Goal: Task Accomplishment & Management: Manage account settings

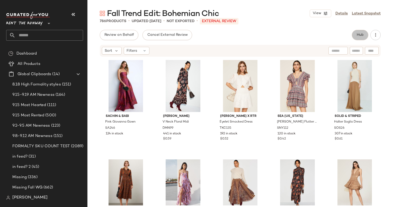
click at [362, 32] on button "Hub" at bounding box center [360, 35] width 16 height 10
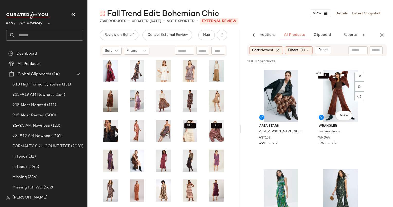
scroll to position [918, 0]
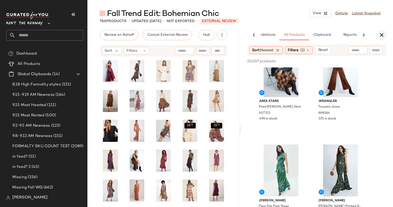
click at [383, 37] on icon "button" at bounding box center [382, 35] width 6 height 6
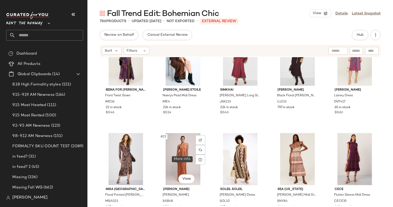
scroll to position [369, 0]
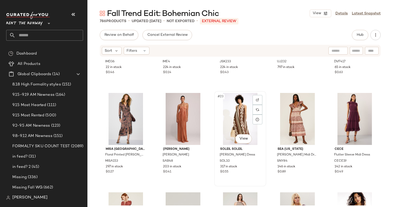
click at [240, 118] on div "#23 View" at bounding box center [240, 119] width 48 height 52
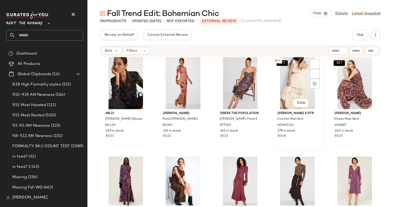
scroll to position [134, 0]
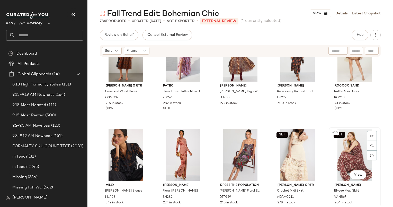
click at [337, 150] on div "SET #15 View" at bounding box center [355, 155] width 48 height 52
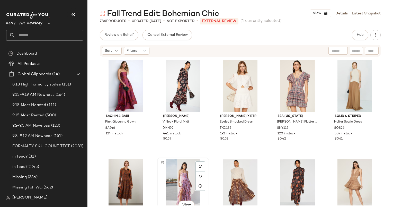
click at [191, 168] on div "#7 View" at bounding box center [183, 185] width 48 height 52
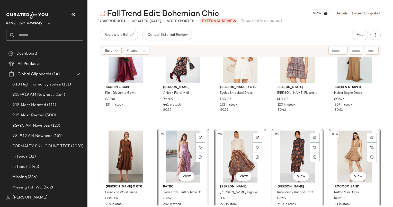
scroll to position [30, 0]
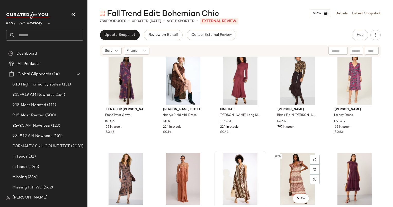
click at [238, 166] on div at bounding box center [240, 179] width 48 height 52
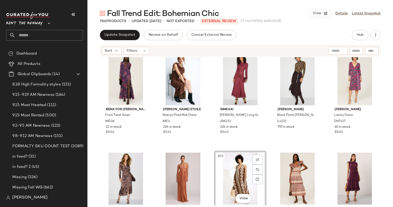
scroll to position [412, 0]
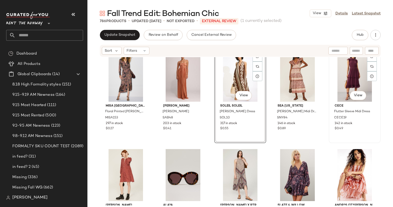
click at [341, 83] on div "#25 View" at bounding box center [355, 76] width 48 height 52
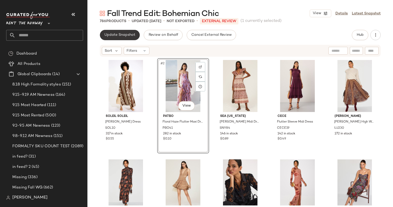
click at [130, 32] on button "Update Snapshot" at bounding box center [120, 35] width 40 height 10
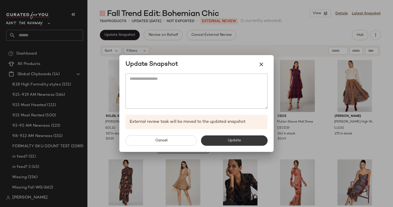
click at [221, 139] on button "Update" at bounding box center [234, 140] width 67 height 10
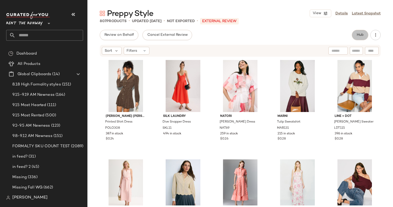
click at [360, 36] on span "Hub" at bounding box center [360, 35] width 7 height 4
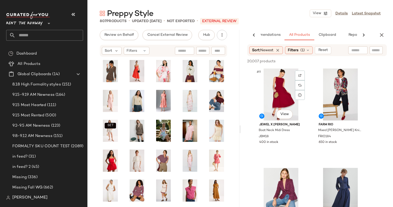
scroll to position [400, 0]
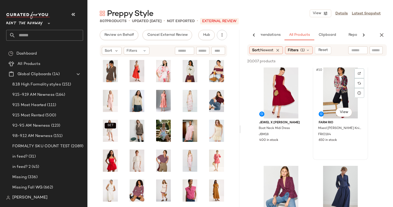
click at [343, 95] on div "#10 View" at bounding box center [341, 92] width 52 height 52
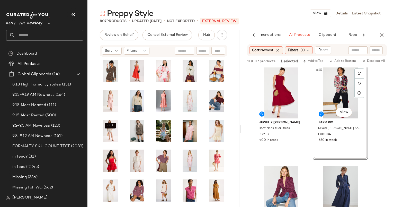
scroll to position [434, 0]
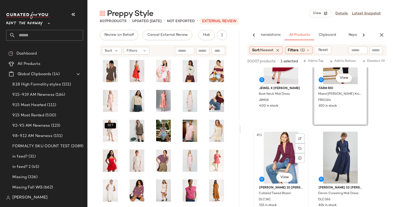
click at [270, 153] on div "#11 View" at bounding box center [281, 158] width 52 height 52
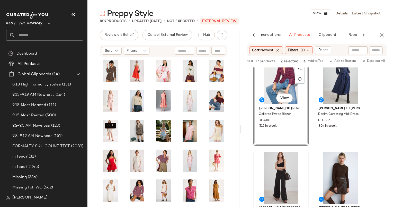
scroll to position [658, 0]
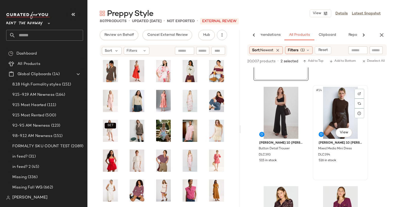
click at [338, 104] on div "#14 View" at bounding box center [341, 113] width 52 height 52
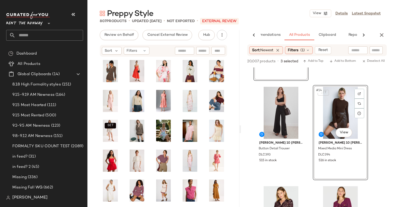
scroll to position [673, 0]
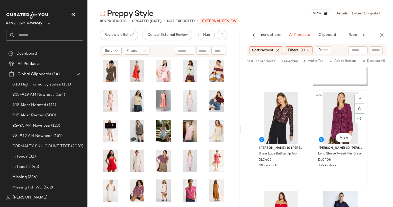
click at [338, 113] on div "#16 View" at bounding box center [341, 118] width 52 height 52
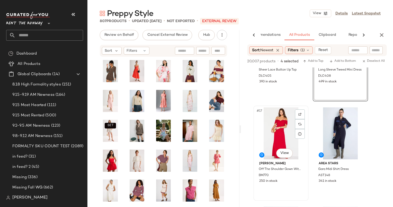
scroll to position [690, 0]
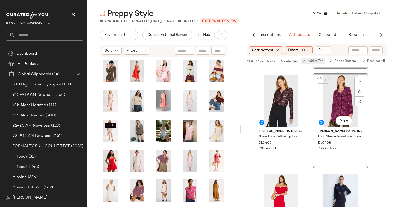
click at [320, 60] on span "Add to Top" at bounding box center [313, 61] width 20 height 4
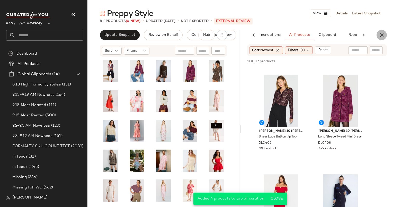
click at [384, 33] on icon "button" at bounding box center [382, 35] width 6 height 6
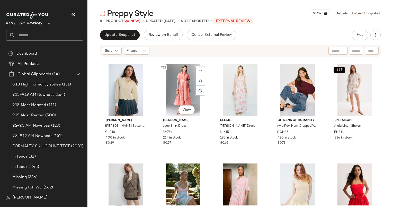
scroll to position [198, 0]
click at [176, 89] on div "#12 View" at bounding box center [183, 90] width 48 height 52
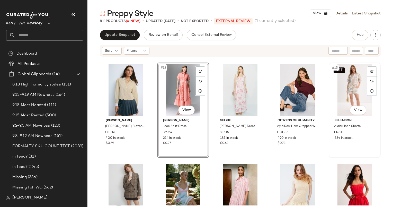
click at [344, 92] on div "SET #15 View" at bounding box center [355, 90] width 48 height 52
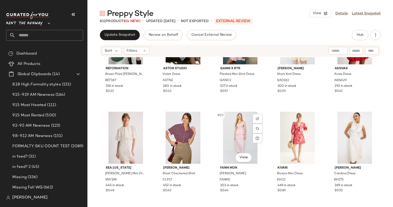
scroll to position [394, 0]
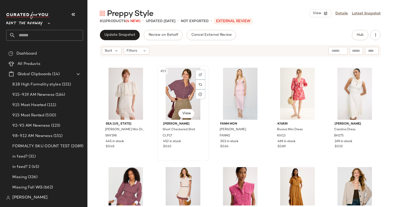
click at [183, 99] on div "#22 View" at bounding box center [183, 94] width 48 height 52
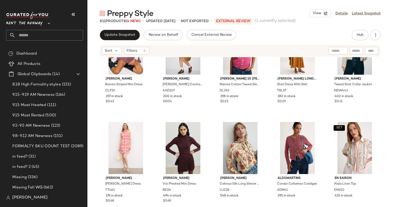
scroll to position [400, 0]
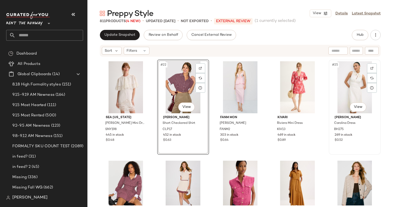
click at [355, 79] on div "#25 View" at bounding box center [355, 87] width 48 height 52
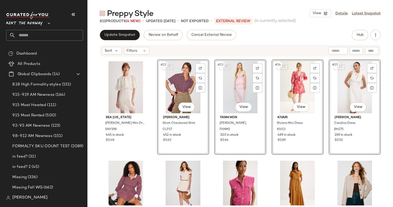
click at [306, 113] on div "SET #24 View" at bounding box center [298, 87] width 48 height 52
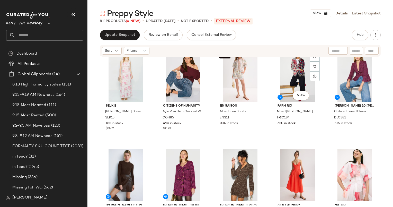
scroll to position [110, 0]
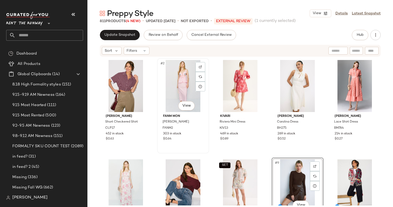
click at [180, 89] on div "#2 View" at bounding box center [183, 86] width 48 height 52
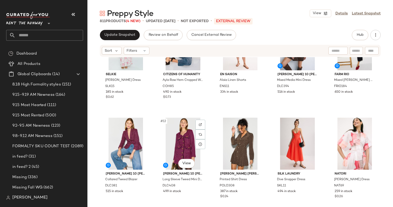
scroll to position [145, 0]
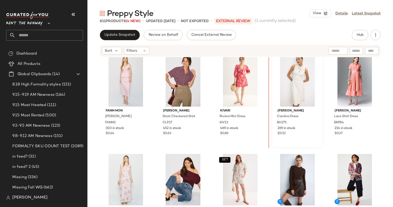
scroll to position [3, 0]
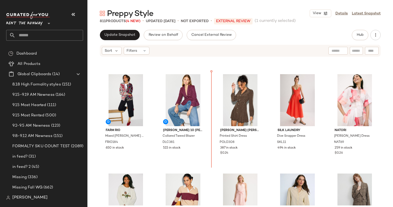
scroll to position [191, 0]
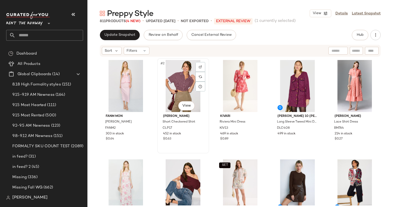
scroll to position [15, 0]
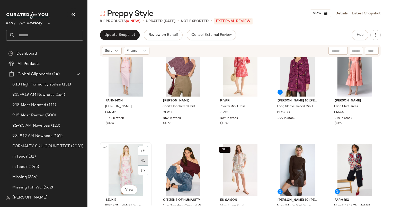
scroll to position [13, 0]
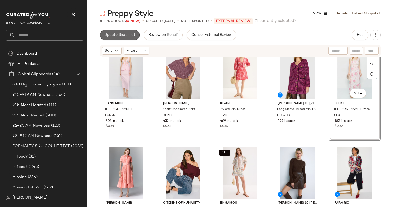
click at [114, 35] on span "Update Snapshot" at bounding box center [119, 35] width 31 height 4
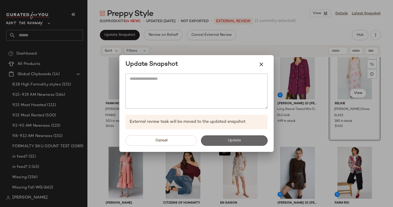
click at [237, 143] on button "Update" at bounding box center [234, 140] width 67 height 10
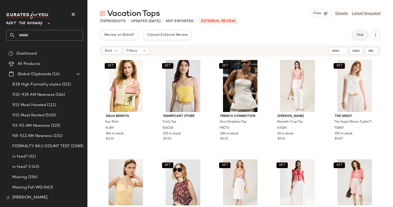
click at [360, 35] on span "Hub" at bounding box center [360, 35] width 7 height 4
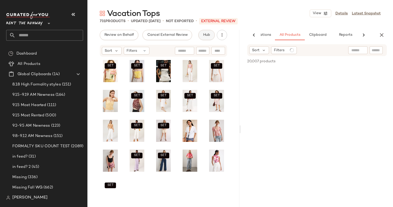
scroll to position [0, 31]
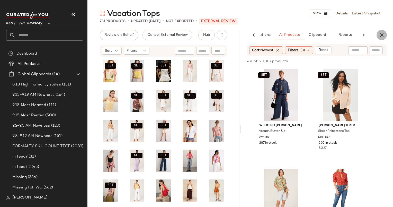
click at [386, 33] on button "button" at bounding box center [382, 35] width 10 height 10
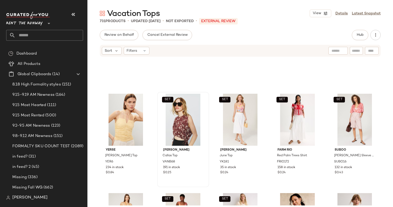
scroll to position [234, 0]
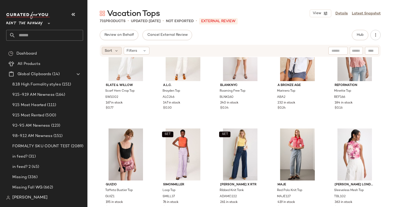
click at [111, 52] on span "Sort" at bounding box center [108, 50] width 7 height 5
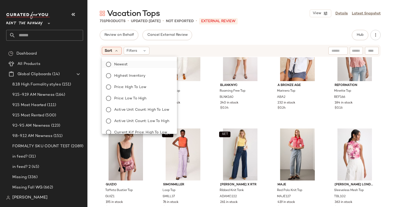
click at [128, 63] on label "Newest" at bounding box center [142, 64] width 61 height 7
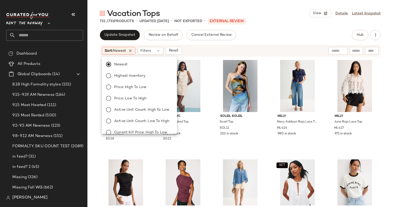
click at [229, 46] on div "Sort: Newest Filters Reset" at bounding box center [240, 51] width 281 height 12
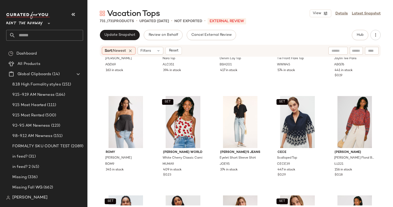
scroll to position [0, 0]
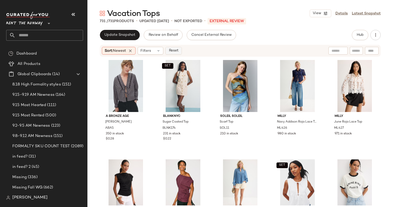
click at [177, 50] on span "Reset" at bounding box center [174, 51] width 10 height 4
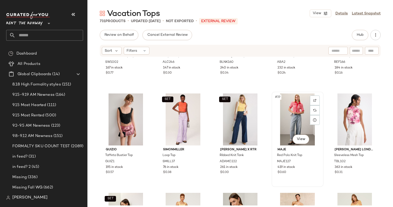
scroll to position [372, 0]
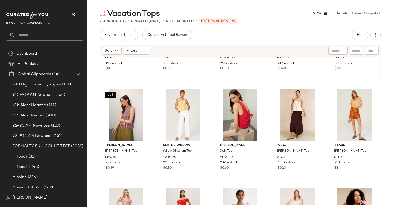
click at [342, 75] on div "#20 View Ted Baker London Sleeveless Mesh Top TBL102 363 in stock $0.31" at bounding box center [354, 35] width 51 height 94
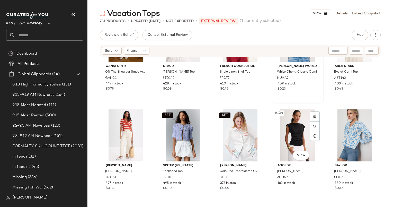
scroll to position [1931, 0]
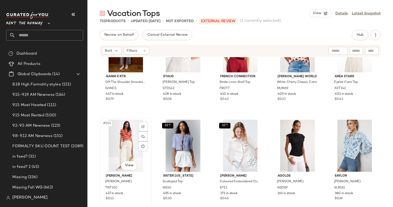
click at [130, 132] on div "#101 View" at bounding box center [126, 146] width 48 height 52
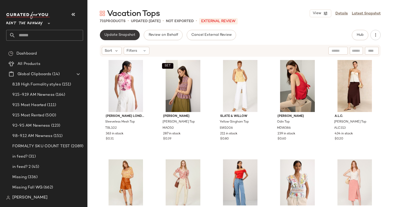
click at [117, 38] on button "Update Snapshot" at bounding box center [120, 35] width 40 height 10
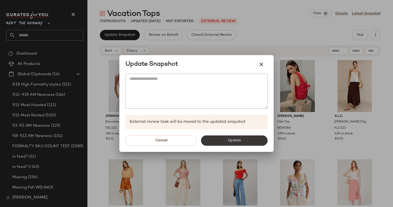
click at [250, 142] on button "Update" at bounding box center [234, 140] width 67 height 10
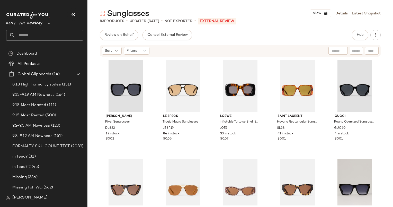
click at [360, 42] on div "Review on Behalf Cancel External Review Hub Sort Filters DEREK LAM Sunglasses R…" at bounding box center [241, 129] width 306 height 199
click at [360, 37] on span "Hub" at bounding box center [360, 35] width 7 height 4
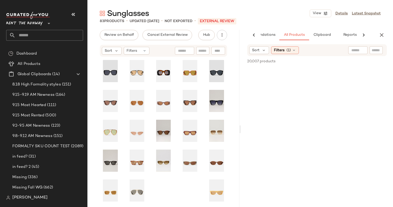
scroll to position [0, 27]
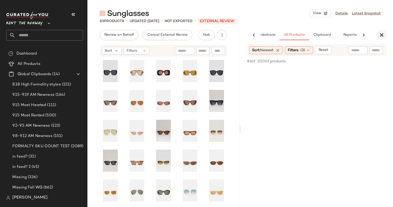
click at [380, 33] on icon "button" at bounding box center [382, 35] width 6 height 6
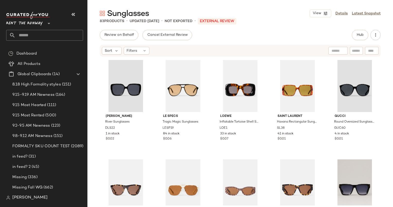
click at [115, 55] on div "Sort Filters" at bounding box center [240, 51] width 281 height 12
click at [113, 53] on div "Sort" at bounding box center [112, 51] width 20 height 8
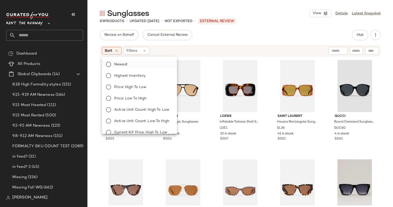
click at [144, 63] on label "Newest" at bounding box center [142, 64] width 61 height 7
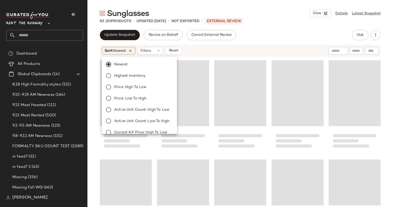
click at [215, 65] on div "Loading..." at bounding box center [240, 93] width 52 height 66
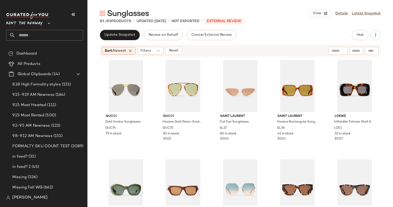
click at [261, 46] on div "Sort: Newest Filters Reset" at bounding box center [240, 51] width 281 height 12
click at [118, 111] on div "#1 View" at bounding box center [126, 86] width 48 height 52
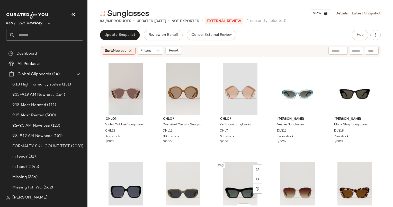
scroll to position [689, 0]
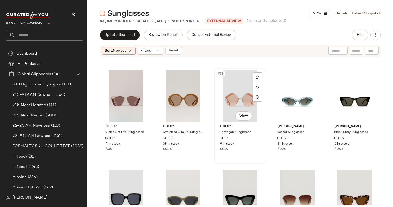
click at [233, 105] on div "#38 View" at bounding box center [240, 96] width 48 height 52
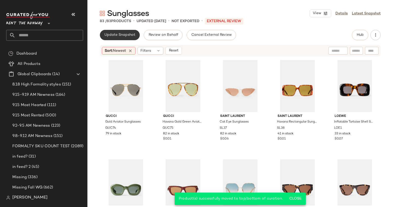
click at [120, 37] on button "Update Snapshot" at bounding box center [120, 35] width 40 height 10
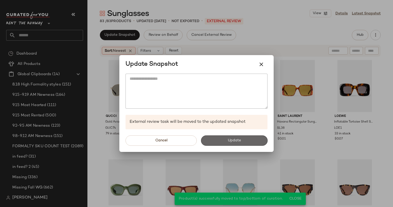
click at [239, 143] on button "Update" at bounding box center [234, 140] width 67 height 10
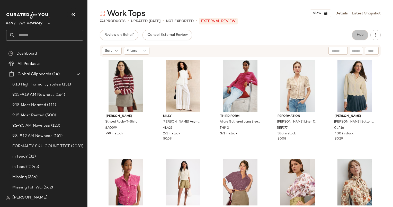
click at [360, 37] on span "Hub" at bounding box center [360, 35] width 7 height 4
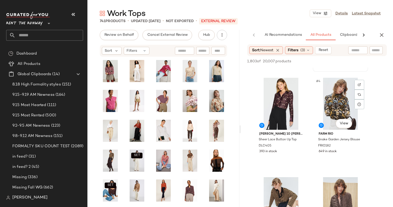
scroll to position [91, 0]
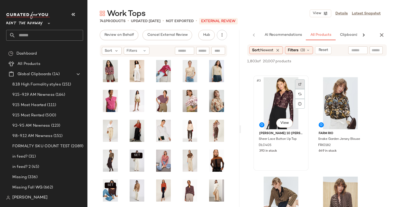
click at [302, 84] on img at bounding box center [300, 84] width 3 height 3
click at [277, 89] on div "#3 View" at bounding box center [281, 103] width 52 height 52
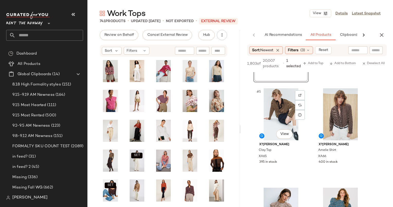
scroll to position [185, 0]
click at [361, 92] on div at bounding box center [360, 95] width 10 height 10
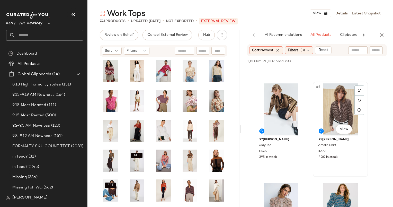
click at [334, 106] on div "#6 View" at bounding box center [341, 109] width 52 height 52
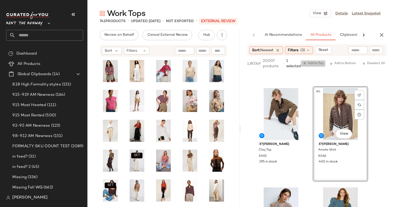
click at [319, 65] on span "Add to Top" at bounding box center [313, 64] width 20 height 4
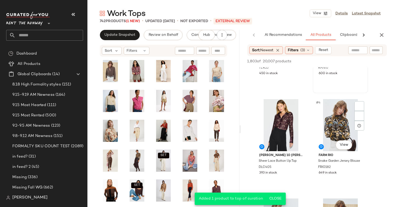
scroll to position [70, 0]
click at [288, 131] on div "#3 View" at bounding box center [281, 125] width 52 height 52
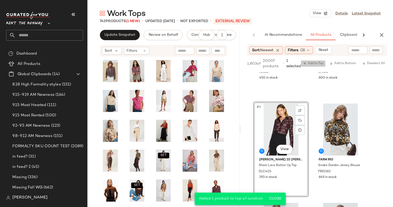
click at [310, 65] on span "Add to Top" at bounding box center [313, 64] width 20 height 4
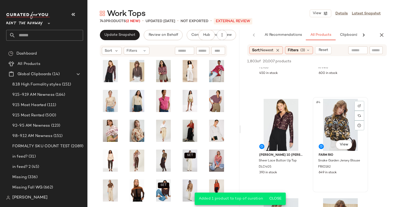
scroll to position [226, 0]
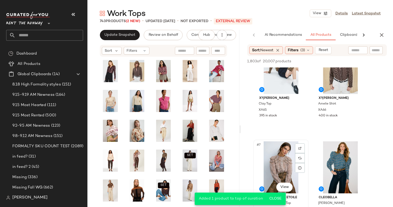
click at [289, 169] on div "#7 View" at bounding box center [281, 167] width 52 height 52
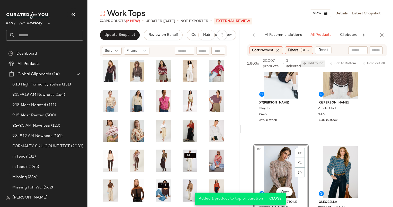
click at [311, 64] on span "Add to Top" at bounding box center [313, 64] width 20 height 4
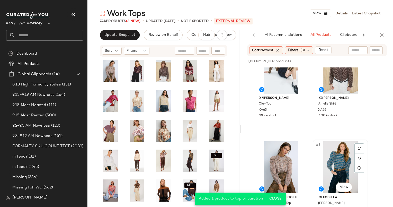
click at [337, 155] on div "#8 View" at bounding box center [341, 167] width 52 height 52
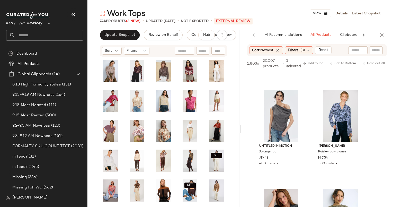
scroll to position [418, 0]
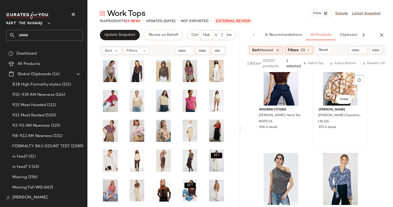
click at [332, 89] on div "#10 View" at bounding box center [341, 80] width 52 height 52
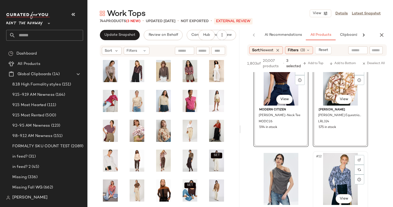
click at [334, 161] on div "#12 View" at bounding box center [341, 179] width 52 height 52
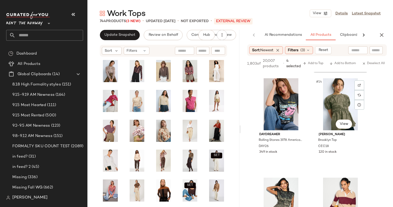
scroll to position [592, 0]
click at [349, 94] on div "#14 View" at bounding box center [341, 104] width 52 height 52
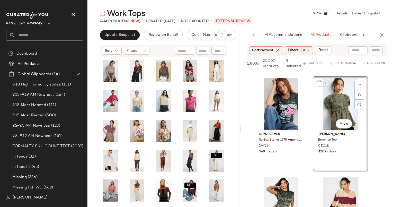
scroll to position [686, 0]
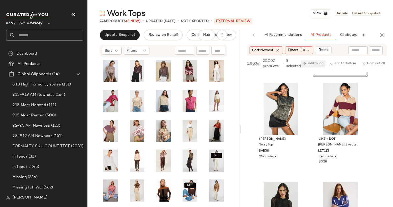
click at [319, 64] on span "Add to Top" at bounding box center [313, 64] width 20 height 4
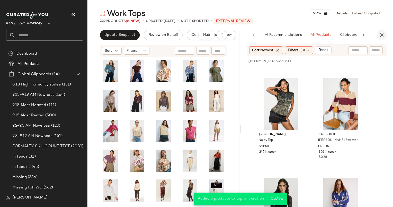
click at [382, 36] on icon "button" at bounding box center [382, 35] width 6 height 6
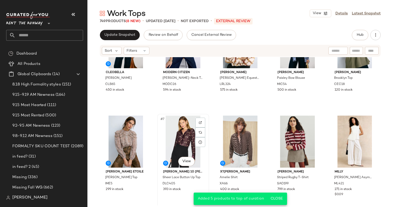
scroll to position [0, 0]
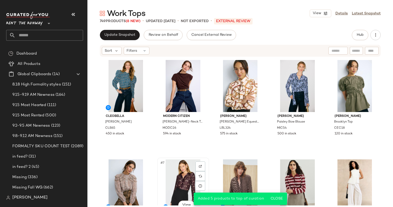
scroll to position [0, 0]
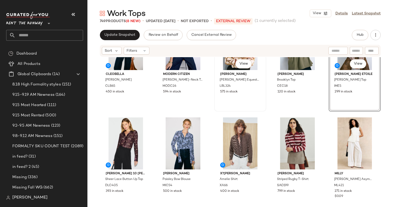
scroll to position [43, 0]
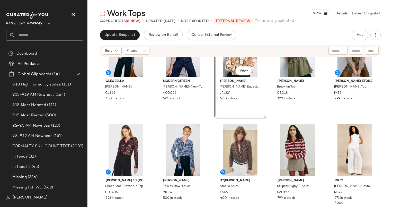
scroll to position [63, 0]
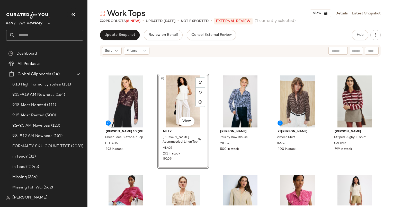
scroll to position [98, 0]
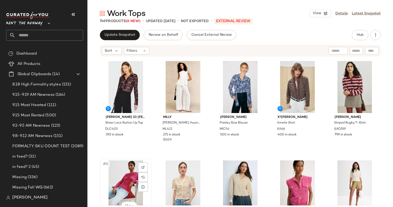
scroll to position [99, 0]
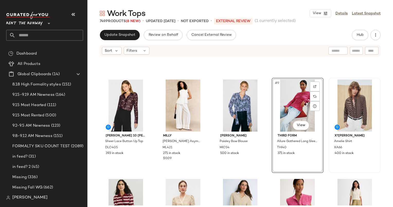
scroll to position [163, 0]
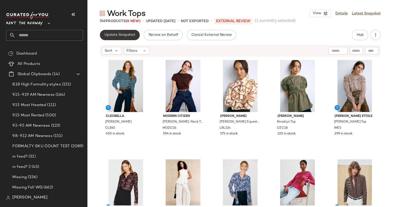
click at [121, 34] on span "Update Snapshot" at bounding box center [119, 35] width 31 height 4
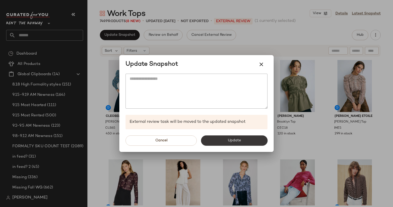
click at [229, 141] on span "Update" at bounding box center [234, 140] width 13 height 4
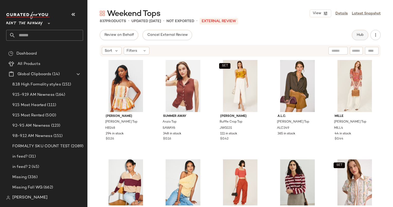
click at [364, 31] on button "Hub" at bounding box center [360, 35] width 16 height 10
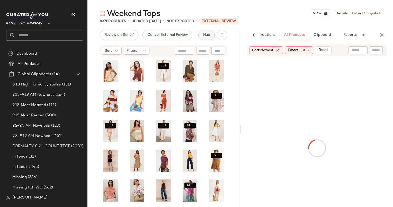
scroll to position [0, 27]
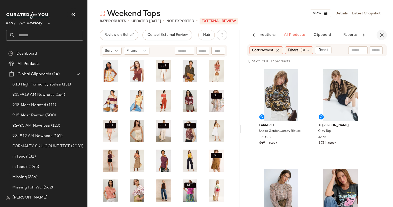
click at [387, 34] on button "button" at bounding box center [382, 35] width 10 height 10
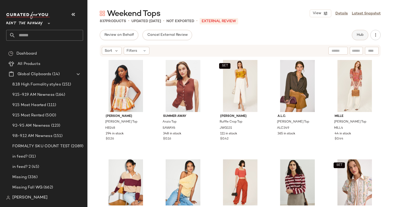
click at [359, 34] on span "Hub" at bounding box center [360, 35] width 7 height 4
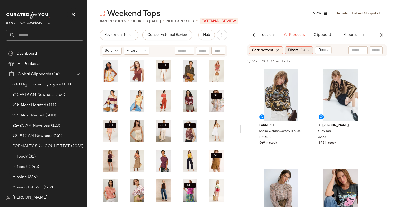
click at [297, 53] on span "Filters" at bounding box center [293, 50] width 11 height 5
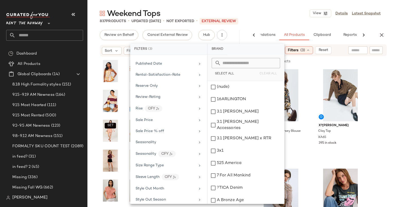
scroll to position [714, 0]
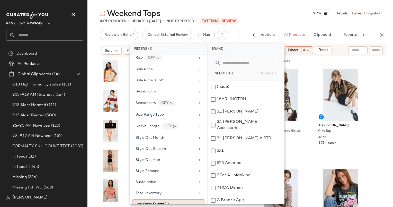
click at [198, 199] on div "Use Case Events (1) Weekend" at bounding box center [168, 206] width 73 height 15
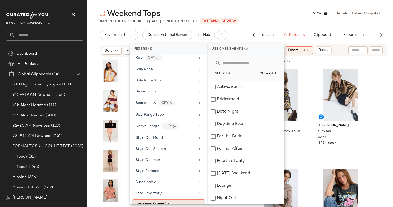
scroll to position [754, 0]
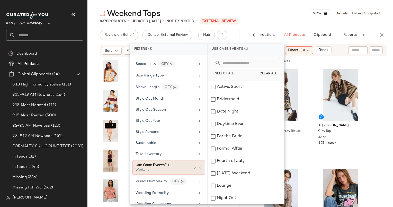
drag, startPoint x: 198, startPoint y: 198, endPoint x: 174, endPoint y: 156, distance: 48.6
click at [174, 162] on div "Use Case Events (1)" at bounding box center [163, 164] width 55 height 5
click at [200, 160] on div "Use Case Events (1) Weekend" at bounding box center [168, 167] width 73 height 15
click at [199, 166] on icon at bounding box center [200, 168] width 4 height 4
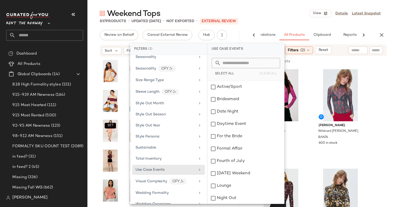
drag, startPoint x: 297, startPoint y: 4, endPoint x: 294, endPoint y: -3, distance: 6.7
click at [294, 0] on html "Rent the Runway ** Dashboard All Products Global Clipboards (14) 8.18 High Form…" at bounding box center [196, 103] width 393 height 207
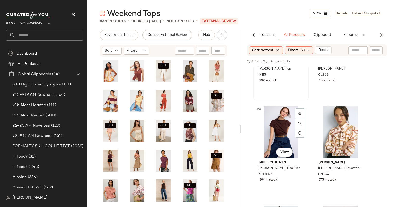
scroll to position [361, 0]
click at [390, 29] on div "Weekend Tops View Details Latest Snapshot 837 Products • updated Sep 18th • Not…" at bounding box center [241, 107] width 306 height 199
click at [383, 38] on icon "button" at bounding box center [382, 35] width 6 height 6
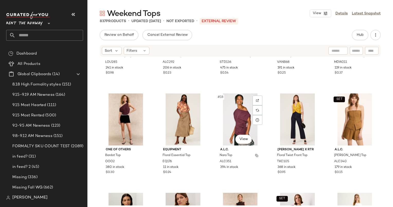
scroll to position [269, 0]
click at [236, 118] on div "#18 View" at bounding box center [240, 119] width 48 height 52
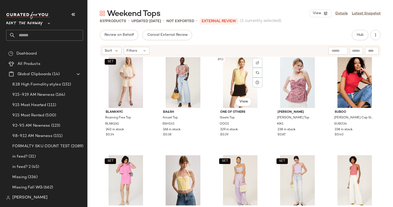
scroll to position [1023, 0]
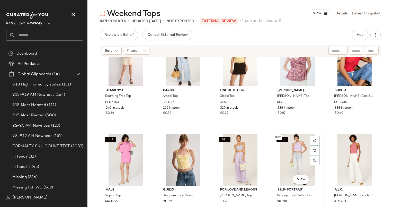
click at [290, 149] on div "SET #59 View" at bounding box center [298, 160] width 48 height 52
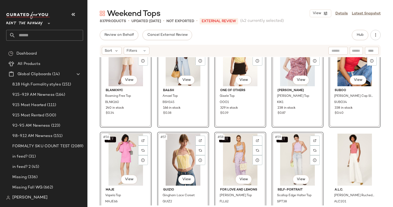
click at [288, 154] on div "SET #59 View" at bounding box center [298, 160] width 48 height 52
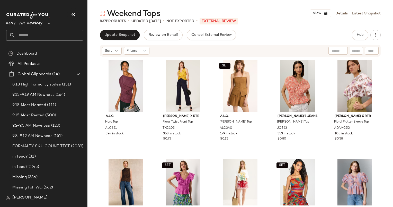
click at [128, 40] on div "Update Snapshot Review on Behalf Cancel External Review Hub Sort Filters A.L.C.…" at bounding box center [241, 129] width 306 height 199
click at [124, 35] on span "Update Snapshot" at bounding box center [119, 35] width 31 height 4
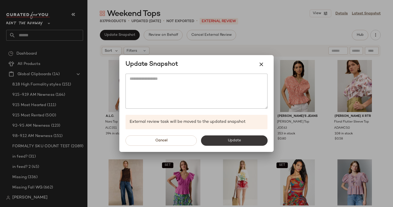
click at [239, 138] on span "Update" at bounding box center [234, 140] width 13 height 4
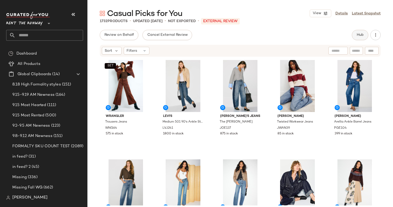
click at [359, 31] on button "Hub" at bounding box center [360, 35] width 16 height 10
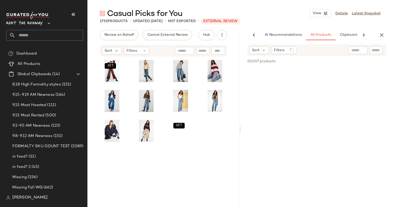
scroll to position [0, 27]
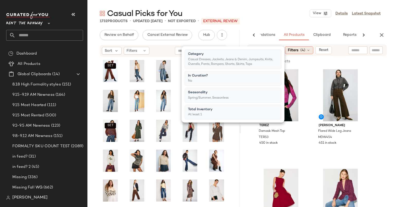
click at [302, 51] on div "Filters (4)" at bounding box center [299, 50] width 28 height 8
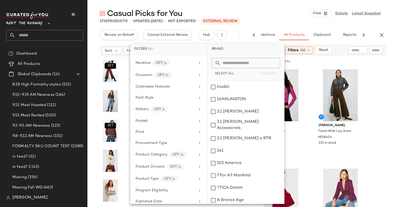
scroll to position [702, 0]
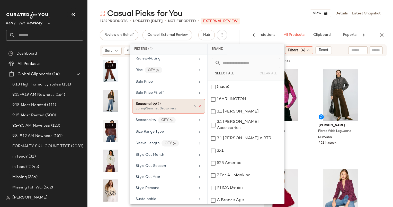
click at [199, 104] on icon at bounding box center [200, 106] width 4 height 4
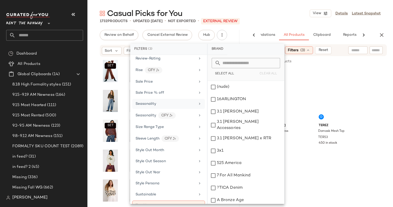
click at [303, 16] on div "Casual Picks for You View Details Latest Snapshot" at bounding box center [241, 13] width 306 height 10
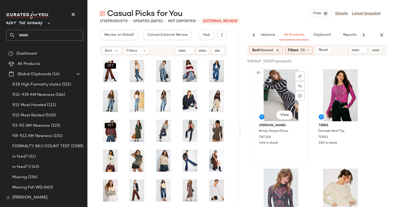
click at [277, 77] on div "#1 View" at bounding box center [281, 95] width 52 height 52
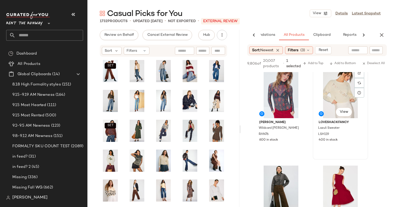
scroll to position [158, 0]
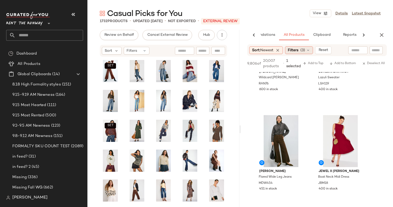
click at [305, 50] on span "(3)" at bounding box center [303, 50] width 5 height 5
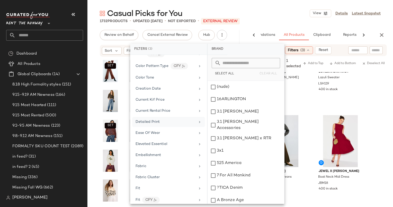
scroll to position [228, 0]
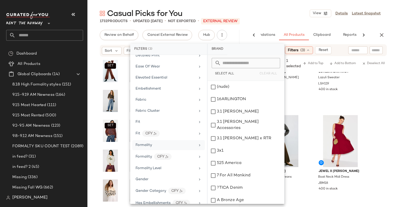
click at [167, 140] on div "Formality" at bounding box center [168, 145] width 73 height 10
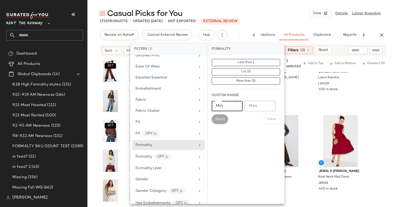
click at [222, 111] on input "Min" at bounding box center [227, 106] width 31 height 10
click at [222, 111] on input "*" at bounding box center [227, 106] width 31 height 10
type input "*"
click at [263, 107] on input "Max" at bounding box center [260, 106] width 31 height 10
type input "*"
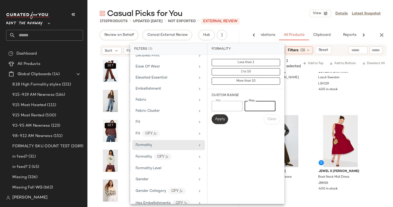
click at [220, 121] on span "Apply" at bounding box center [220, 119] width 10 height 4
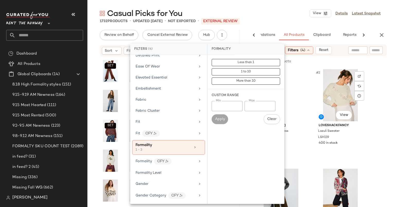
click at [329, 98] on div "#2 View" at bounding box center [341, 95] width 52 height 52
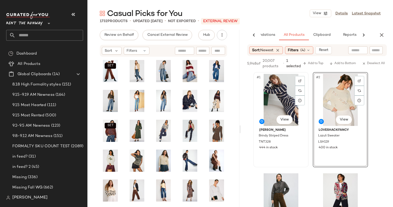
click at [291, 93] on div "#1 View" at bounding box center [281, 100] width 52 height 52
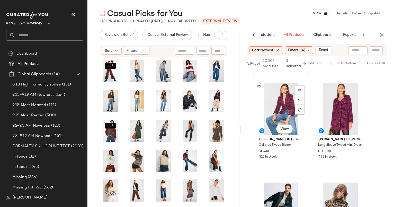
scroll to position [190, 0]
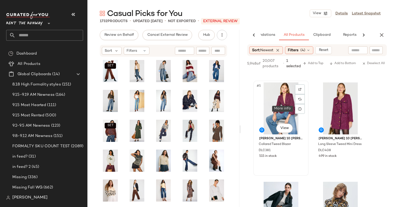
click at [279, 95] on div "#5 View" at bounding box center [281, 108] width 52 height 52
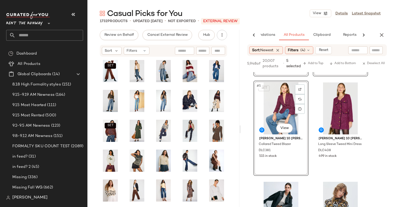
scroll to position [271, 0]
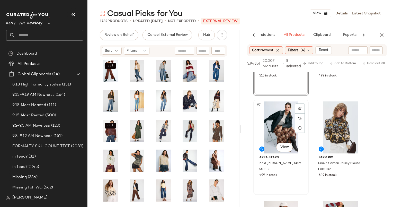
click at [278, 107] on div "#7 View" at bounding box center [281, 127] width 52 height 52
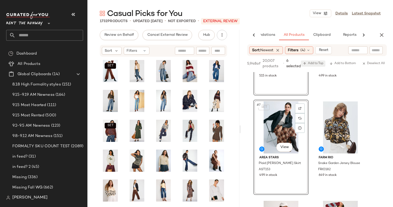
click at [319, 61] on button "Add to Top" at bounding box center [313, 63] width 24 height 6
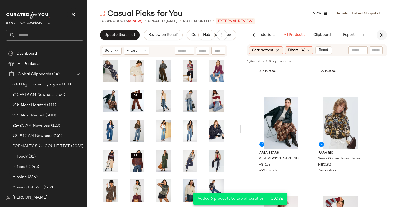
click at [385, 34] on button "button" at bounding box center [382, 35] width 10 height 10
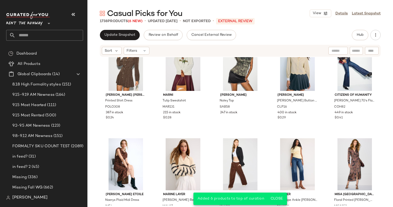
scroll to position [438, 0]
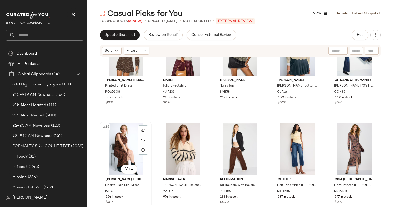
click at [110, 142] on div "#26 View" at bounding box center [126, 149] width 48 height 52
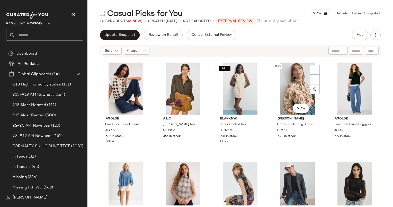
scroll to position [895, 0]
click at [293, 86] on div "#49 View" at bounding box center [298, 89] width 48 height 52
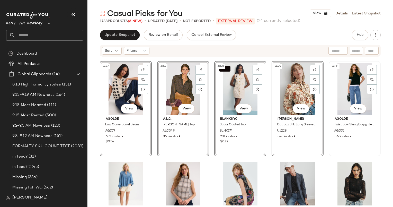
click at [350, 78] on div "#50 View" at bounding box center [355, 89] width 48 height 52
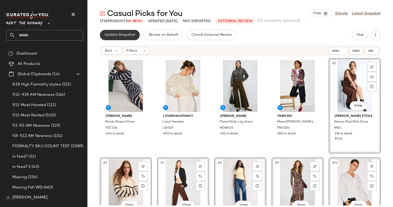
click at [126, 35] on span "Update Snapshot" at bounding box center [119, 35] width 31 height 4
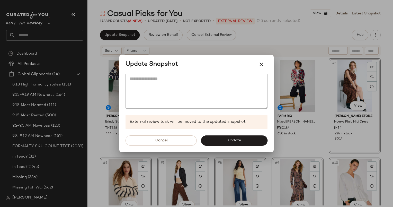
click at [242, 157] on div at bounding box center [196, 103] width 393 height 207
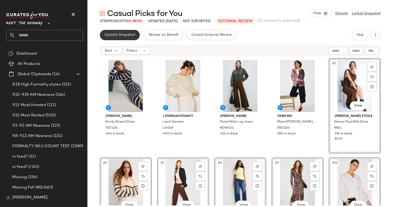
click at [107, 38] on button "Update Snapshot" at bounding box center [120, 35] width 40 height 10
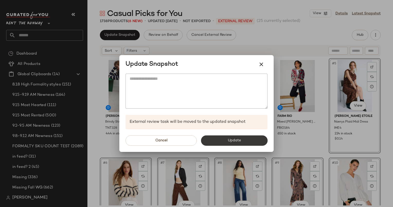
click at [218, 138] on button "Update" at bounding box center [234, 140] width 67 height 10
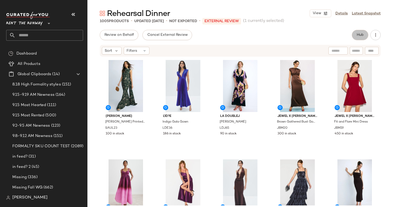
click at [362, 33] on span "Hub" at bounding box center [360, 35] width 7 height 4
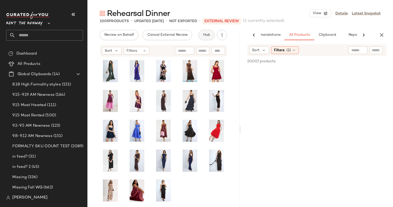
scroll to position [0, 21]
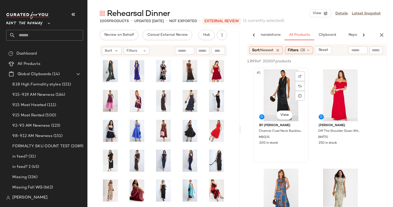
click at [278, 89] on div "#1 View" at bounding box center [281, 95] width 52 height 52
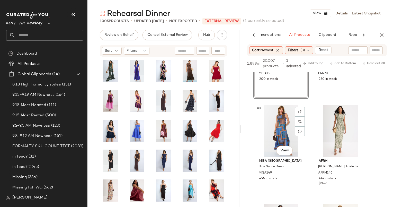
scroll to position [0, 0]
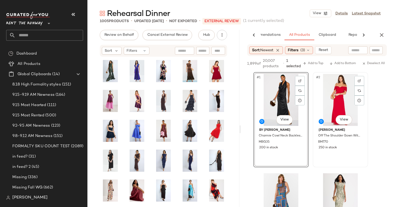
click at [337, 90] on div "#2 View" at bounding box center [341, 100] width 52 height 52
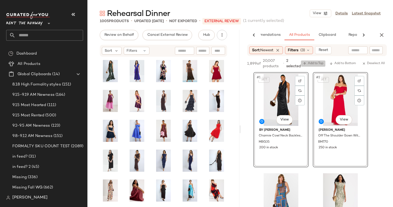
click at [317, 64] on span "Add to Top" at bounding box center [313, 64] width 20 height 4
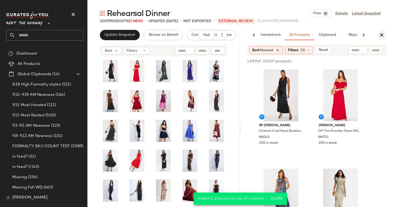
click at [382, 36] on icon "button" at bounding box center [382, 35] width 6 height 6
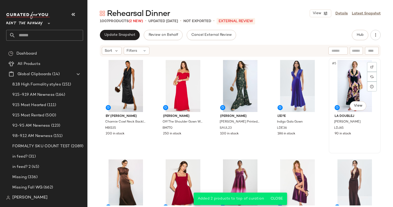
click at [344, 84] on div "#5 View" at bounding box center [355, 86] width 48 height 52
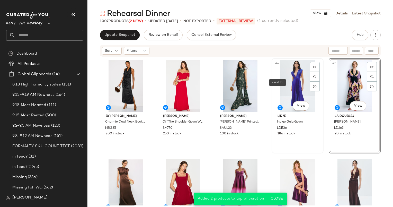
scroll to position [19, 0]
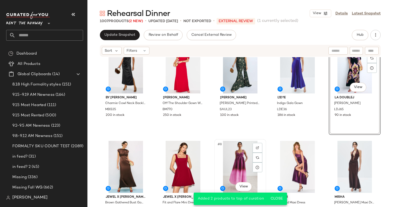
click at [239, 161] on div "#8 View" at bounding box center [240, 167] width 48 height 52
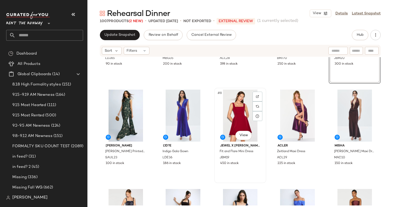
scroll to position [70, 0]
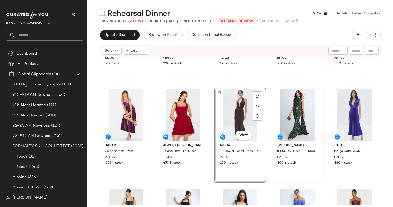
scroll to position [135, 0]
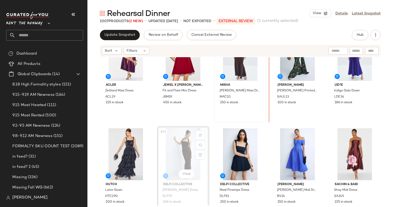
scroll to position [133, 0]
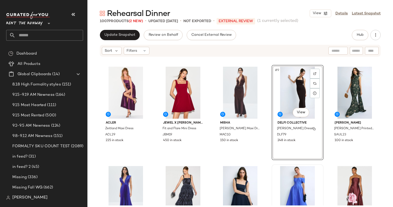
scroll to position [97, 0]
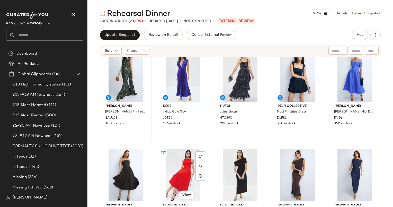
scroll to position [209, 0]
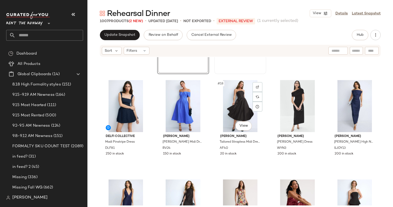
scroll to position [285, 0]
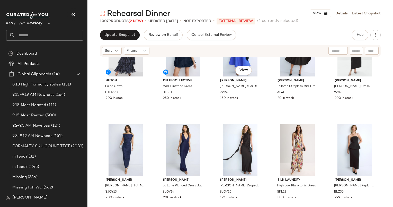
scroll to position [339, 0]
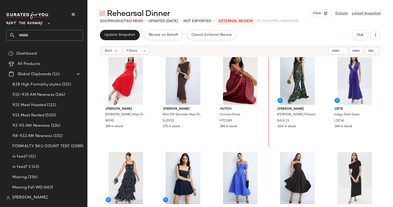
scroll to position [207, 0]
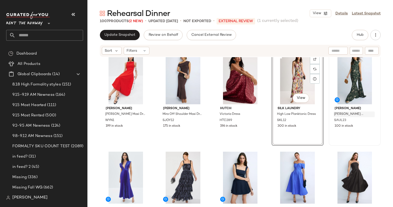
scroll to position [211, 0]
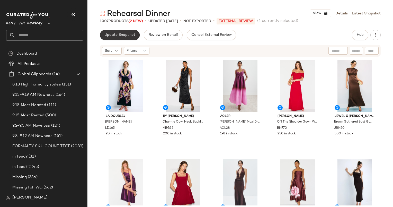
click at [116, 35] on span "Update Snapshot" at bounding box center [119, 35] width 31 height 4
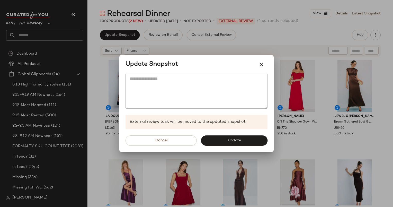
click at [238, 135] on div "Cancel Update" at bounding box center [196, 140] width 154 height 23
click at [242, 138] on button "Update" at bounding box center [234, 140] width 67 height 10
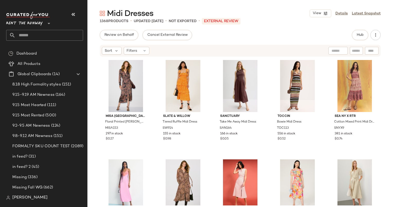
click at [204, 39] on div "Review on Behalf Cancel External Review Hub" at bounding box center [240, 35] width 281 height 10
click at [275, 16] on div "Midi Dresses View Details Latest Snapshot" at bounding box center [241, 13] width 306 height 10
click at [297, 29] on div "Midi Dresses View Details Latest Snapshot 1368 Products • updated [DATE] • Not …" at bounding box center [241, 107] width 306 height 199
click at [360, 36] on span "Hub" at bounding box center [360, 35] width 7 height 4
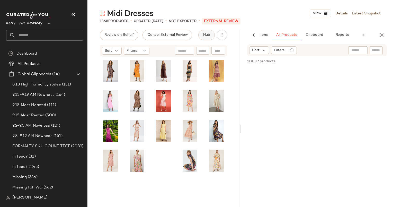
scroll to position [0, 34]
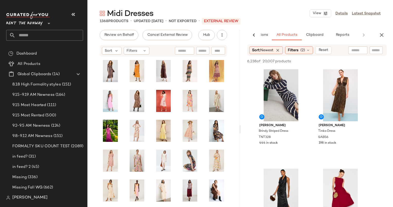
click at [291, 15] on div "Midi Dresses View Details Latest Snapshot" at bounding box center [241, 13] width 306 height 10
click at [335, 107] on div "#2 View" at bounding box center [341, 95] width 52 height 52
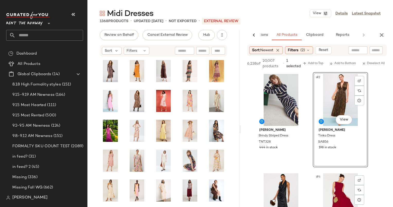
scroll to position [110, 0]
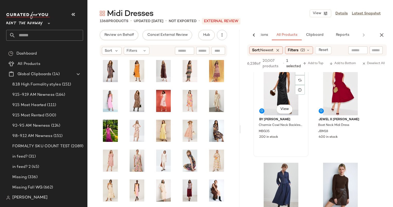
click at [285, 90] on div "#3 View" at bounding box center [281, 89] width 52 height 52
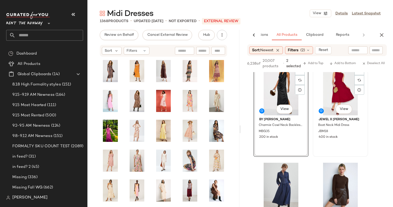
click at [333, 101] on div "#4 View" at bounding box center [341, 89] width 52 height 52
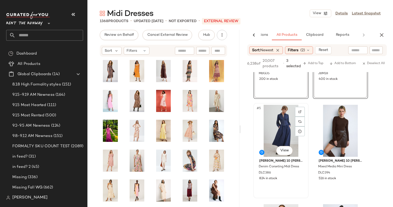
click at [283, 126] on div "#5 View" at bounding box center [281, 131] width 52 height 52
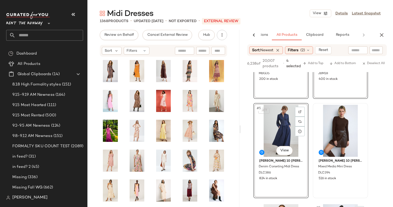
scroll to position [268, 0]
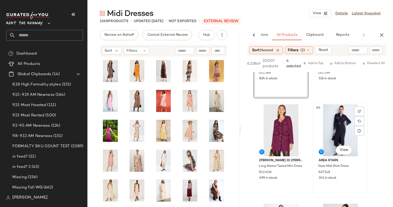
click at [335, 127] on div "#8 View" at bounding box center [341, 130] width 52 height 52
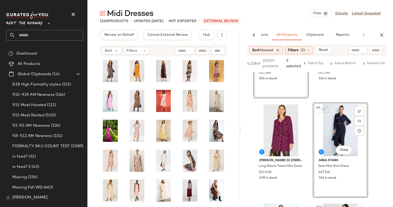
scroll to position [348, 0]
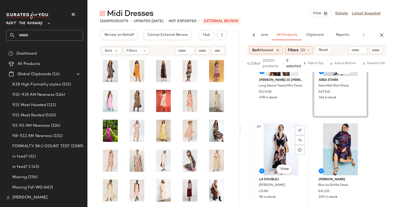
click at [282, 141] on div "#9 View" at bounding box center [281, 149] width 52 height 52
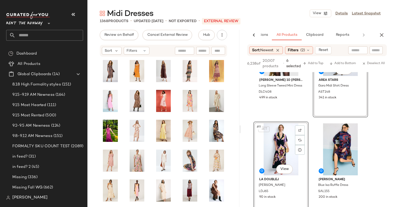
click at [282, 141] on div "SET #9 View" at bounding box center [281, 149] width 52 height 52
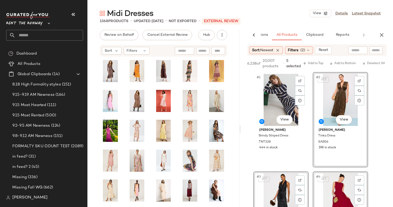
scroll to position [0, 0]
click at [314, 65] on span "Add to Top" at bounding box center [313, 64] width 20 height 4
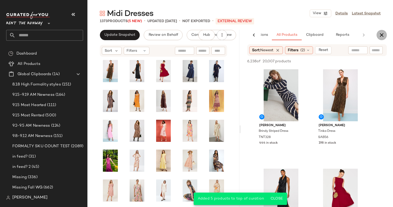
click at [382, 36] on icon "button" at bounding box center [382, 35] width 6 height 6
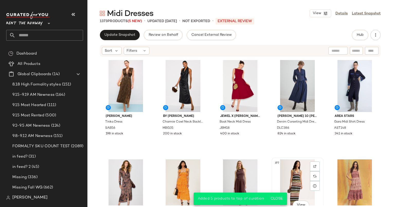
click at [291, 177] on div "#9 View" at bounding box center [298, 185] width 48 height 52
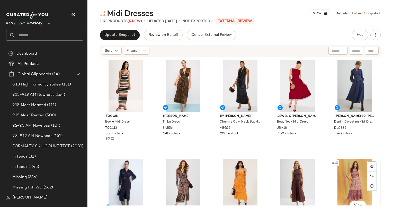
scroll to position [0, 0]
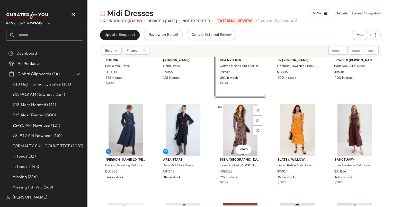
scroll to position [56, 0]
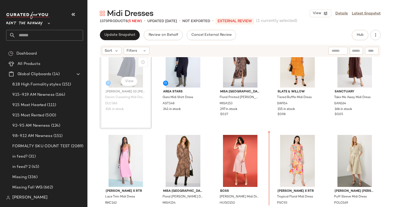
scroll to position [129, 0]
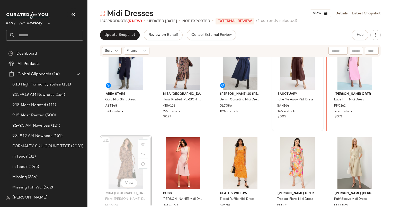
scroll to position [120, 0]
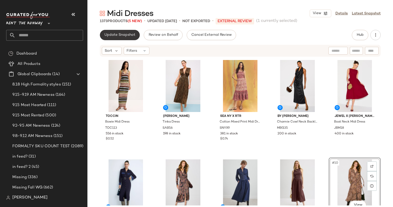
click at [108, 38] on button "Update Snapshot" at bounding box center [120, 35] width 40 height 10
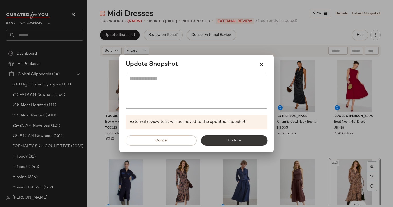
click at [245, 144] on button "Update" at bounding box center [234, 140] width 67 height 10
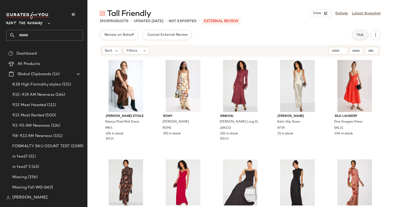
click at [358, 36] on span "Hub" at bounding box center [360, 35] width 7 height 4
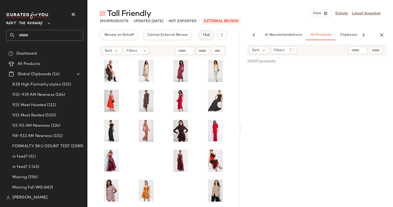
scroll to position [0, 34]
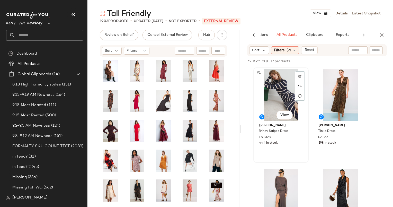
click at [283, 102] on div "#1 View" at bounding box center [281, 95] width 52 height 52
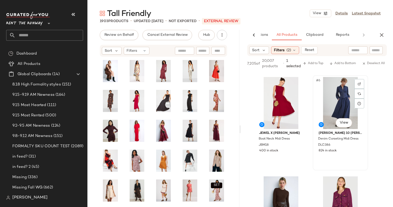
click at [341, 95] on div "#6 View" at bounding box center [341, 103] width 52 height 52
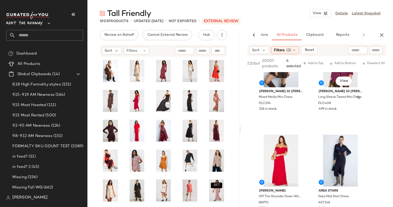
scroll to position [337, 0]
click at [278, 162] on div "#9 View" at bounding box center [281, 161] width 52 height 52
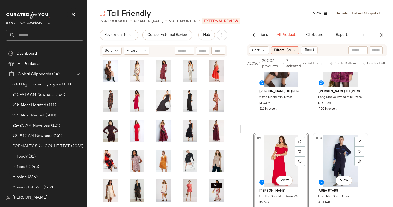
click at [337, 160] on div "#10 View" at bounding box center [341, 161] width 52 height 52
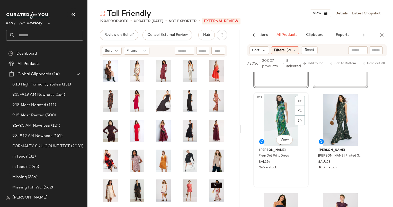
click at [284, 114] on div "#11 View" at bounding box center [281, 120] width 52 height 52
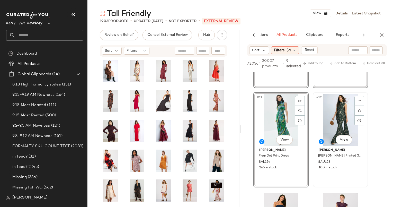
click at [339, 126] on div "#12 View" at bounding box center [341, 120] width 52 height 52
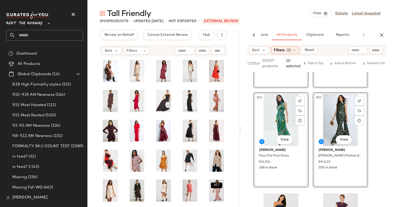
scroll to position [552, 0]
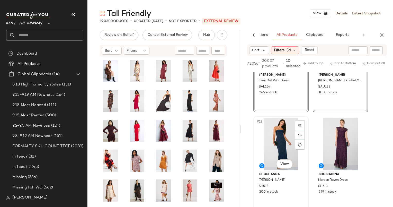
click at [278, 131] on div "#13 View" at bounding box center [281, 144] width 52 height 52
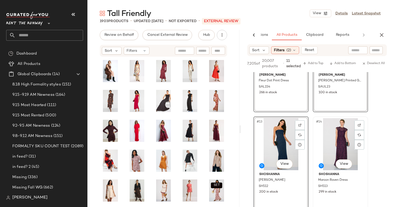
click at [345, 140] on div "#14 View" at bounding box center [341, 144] width 52 height 52
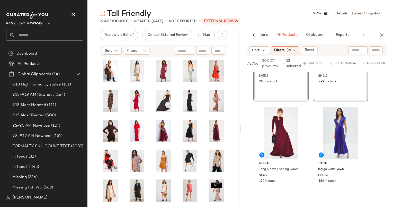
scroll to position [686, 0]
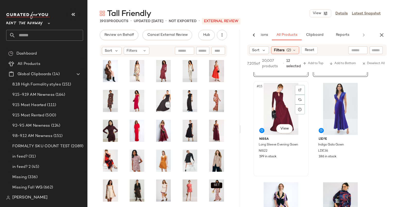
click at [281, 114] on div "#15 View" at bounding box center [281, 109] width 52 height 52
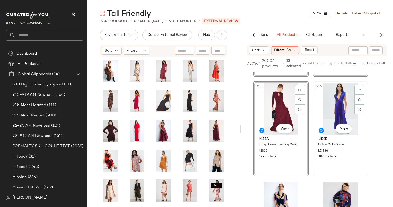
click at [330, 115] on div "#16 View" at bounding box center [341, 109] width 52 height 52
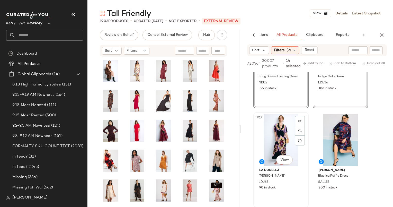
click at [280, 119] on div "#17 View" at bounding box center [281, 140] width 52 height 52
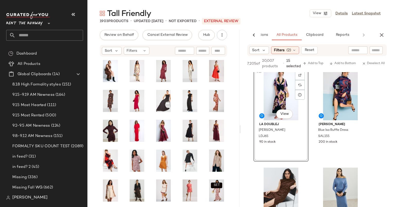
scroll to position [863, 0]
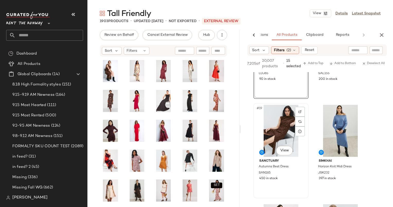
click at [275, 127] on div "#19 View" at bounding box center [281, 131] width 52 height 52
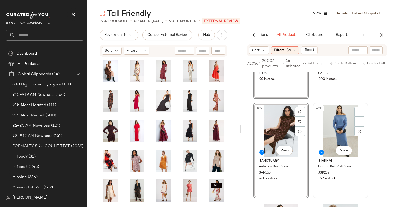
click at [337, 123] on div "#20 View" at bounding box center [341, 131] width 52 height 52
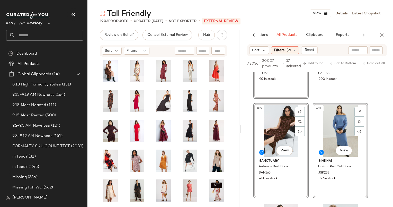
scroll to position [970, 0]
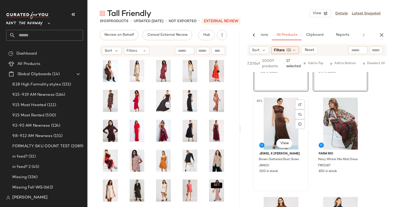
click at [281, 113] on div "#21 View" at bounding box center [281, 124] width 52 height 52
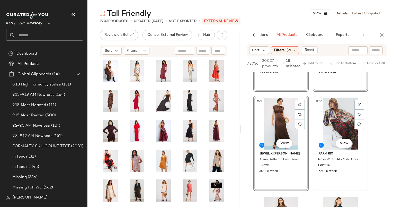
click at [336, 130] on div "#22 View" at bounding box center [341, 124] width 52 height 52
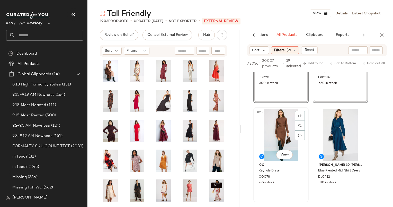
click at [279, 121] on div "#23 View" at bounding box center [281, 135] width 52 height 52
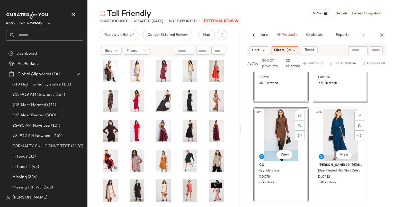
click at [332, 129] on div "#24 View" at bounding box center [341, 135] width 52 height 52
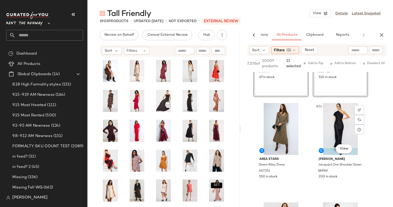
scroll to position [1163, 0]
click at [282, 120] on div "#25 View" at bounding box center [281, 129] width 52 height 52
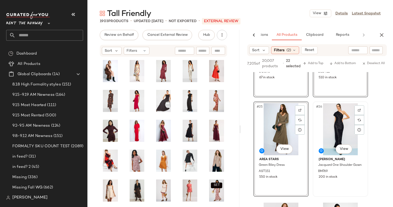
click at [337, 124] on div "#26 View" at bounding box center [341, 129] width 52 height 52
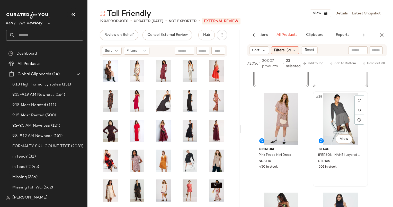
scroll to position [1324, 0]
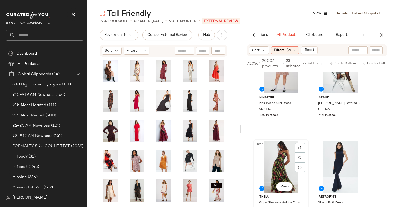
click at [281, 160] on div "#29 View" at bounding box center [281, 167] width 52 height 52
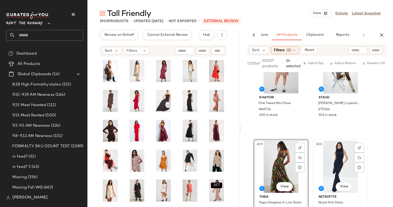
click at [327, 163] on div "#30 View" at bounding box center [341, 167] width 52 height 52
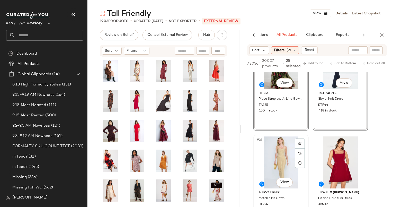
click at [278, 147] on div "#31 View" at bounding box center [281, 162] width 52 height 52
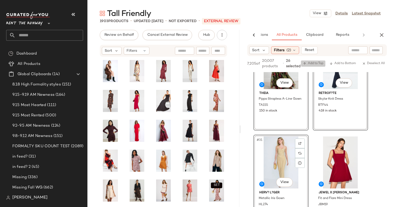
click at [311, 64] on span "Add to Top" at bounding box center [313, 64] width 20 height 4
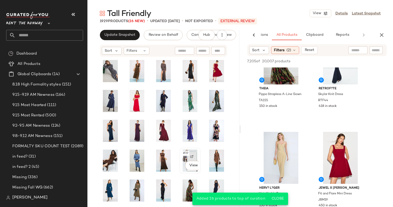
click at [188, 156] on div at bounding box center [192, 157] width 10 height 10
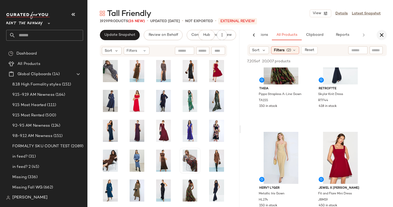
click at [382, 33] on icon "button" at bounding box center [382, 35] width 6 height 6
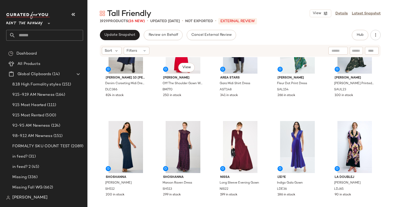
scroll to position [142, 0]
click at [352, 151] on div "#15 View" at bounding box center [355, 147] width 48 height 52
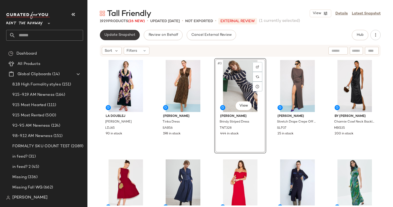
click at [126, 34] on span "Update Snapshot" at bounding box center [119, 35] width 31 height 4
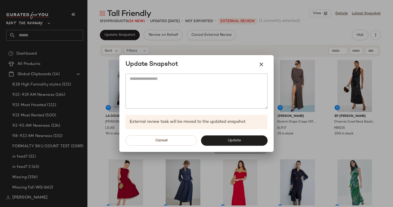
click at [232, 140] on span "Update" at bounding box center [234, 140] width 13 height 4
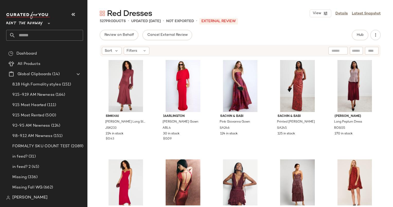
click at [275, 34] on div "Review on Behalf Cancel External Review Hub" at bounding box center [240, 35] width 281 height 10
click at [356, 35] on button "Hub" at bounding box center [360, 35] width 16 height 10
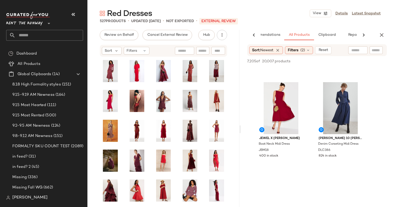
scroll to position [187, 0]
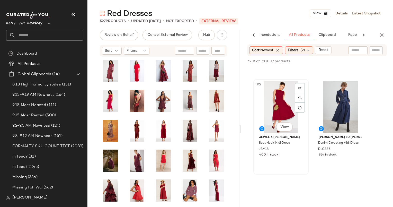
click at [289, 93] on div "#5 View" at bounding box center [281, 107] width 52 height 52
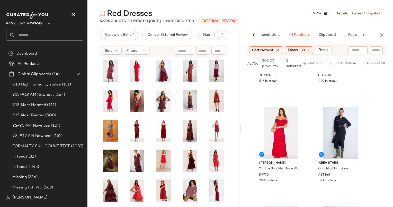
scroll to position [286, 0]
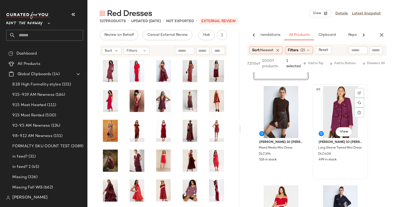
click at [338, 106] on div "#8 View" at bounding box center [341, 112] width 52 height 52
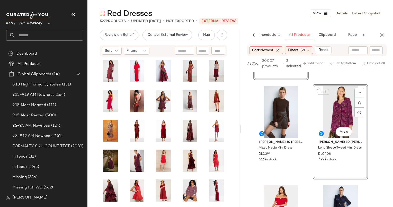
scroll to position [327, 0]
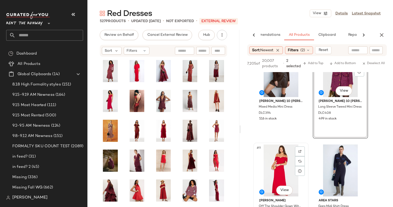
click at [275, 154] on div "#9 View" at bounding box center [281, 170] width 52 height 52
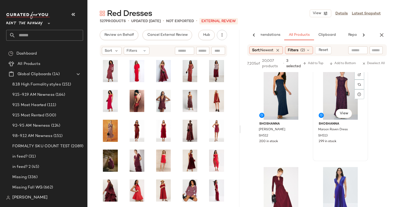
scroll to position [655, 0]
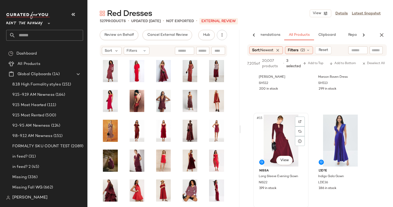
click at [278, 127] on div "#15 View" at bounding box center [281, 141] width 52 height 52
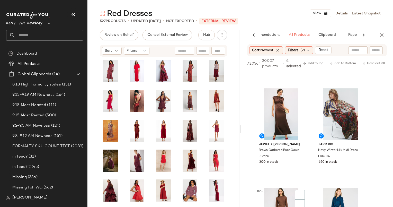
scroll to position [1089, 0]
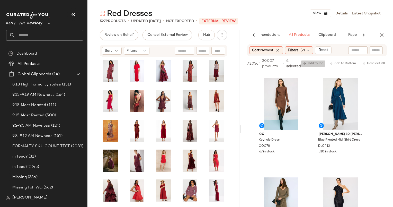
click at [316, 63] on span "Add to Top" at bounding box center [313, 64] width 20 height 4
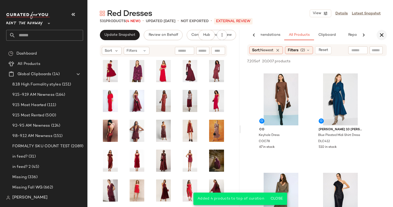
click at [385, 33] on icon "button" at bounding box center [382, 35] width 6 height 6
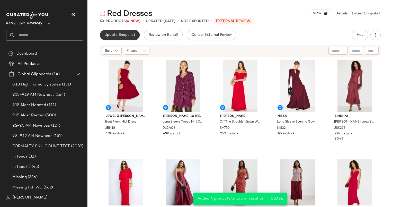
click at [123, 36] on span "Update Snapshot" at bounding box center [119, 35] width 31 height 4
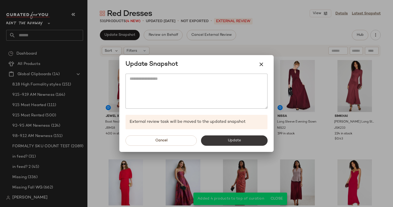
click at [225, 144] on button "Update" at bounding box center [234, 140] width 67 height 10
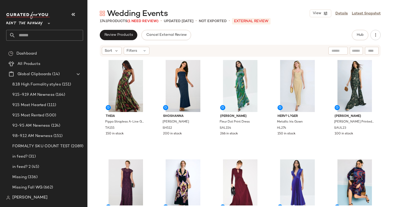
click at [340, 33] on div "Review Products Cancel External Review Hub" at bounding box center [240, 35] width 281 height 10
click at [357, 36] on span "Hub" at bounding box center [360, 35] width 7 height 4
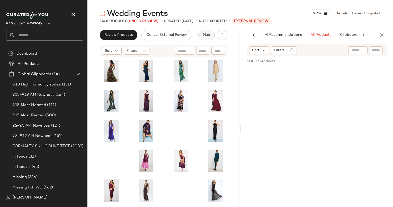
scroll to position [0, 27]
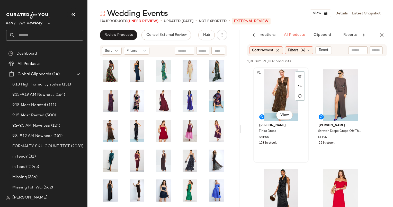
click at [279, 89] on div "#1 View" at bounding box center [281, 95] width 52 height 52
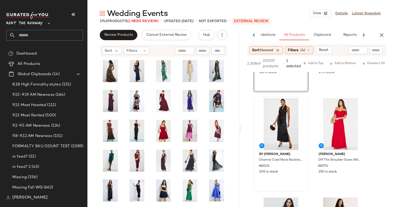
scroll to position [76, 0]
click at [276, 117] on div "#3 View" at bounding box center [281, 124] width 52 height 52
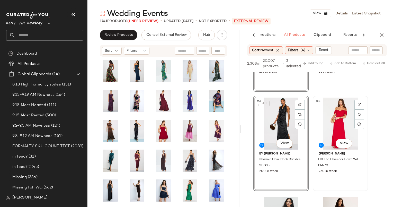
click at [342, 126] on div "#4 View" at bounding box center [341, 124] width 52 height 52
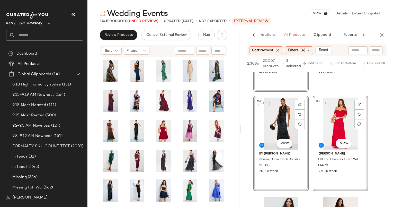
scroll to position [199, 0]
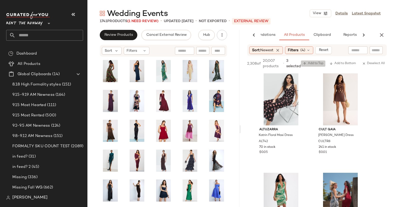
click at [320, 66] on button "Add to Top" at bounding box center [313, 63] width 24 height 6
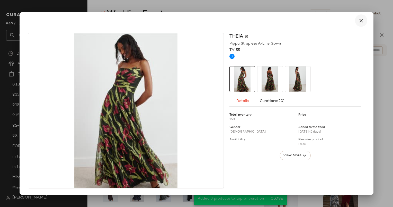
click at [364, 23] on icon "button" at bounding box center [361, 21] width 6 height 6
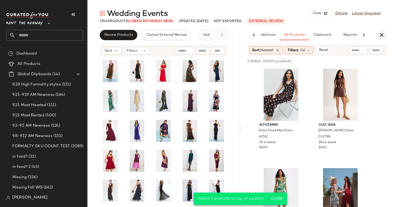
click at [377, 32] on button "button" at bounding box center [382, 35] width 10 height 10
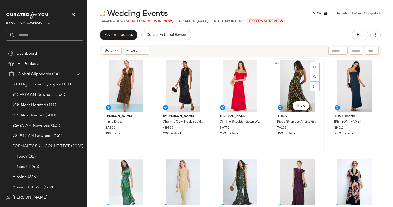
click at [299, 70] on div "#4 View" at bounding box center [298, 86] width 48 height 52
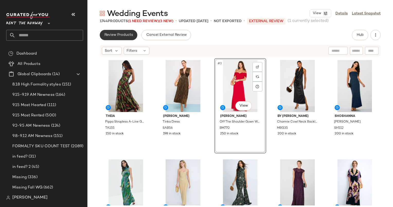
click at [118, 31] on button "Review Products" at bounding box center [119, 35] width 38 height 10
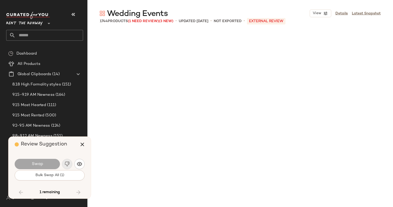
scroll to position [24241, 0]
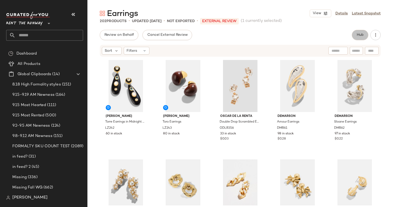
click at [357, 32] on button "Hub" at bounding box center [360, 35] width 16 height 10
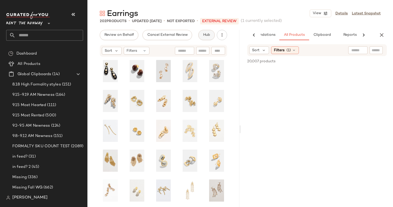
scroll to position [0, 27]
click at [383, 36] on icon "button" at bounding box center [382, 35] width 6 height 6
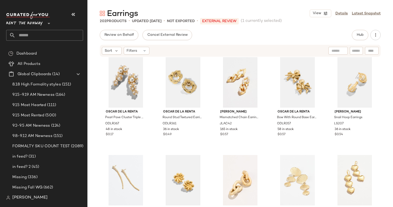
scroll to position [0, 0]
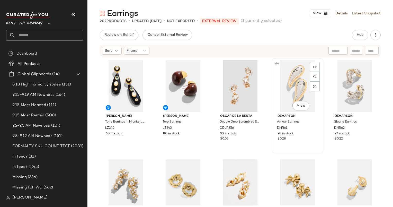
click at [277, 76] on div "#4 View" at bounding box center [298, 86] width 48 height 52
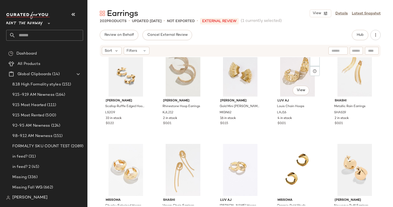
scroll to position [810, 0]
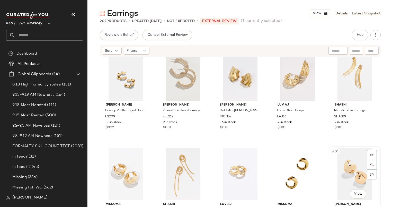
click at [351, 156] on div "#50 View" at bounding box center [355, 174] width 48 height 52
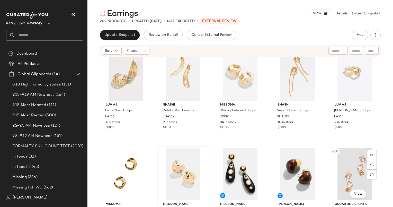
scroll to position [791, 0]
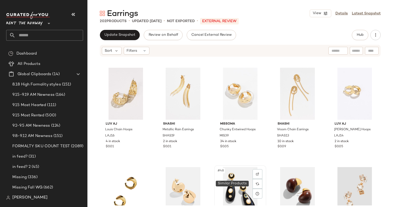
click at [243, 194] on div "#48 View" at bounding box center [240, 193] width 48 height 52
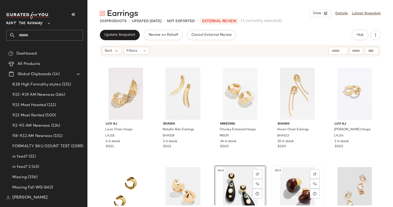
click at [290, 184] on div "#49 View" at bounding box center [298, 193] width 48 height 52
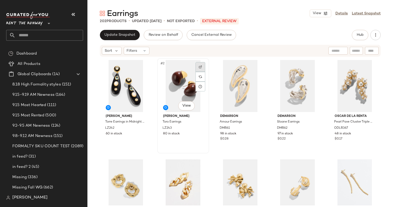
click at [198, 63] on div at bounding box center [201, 67] width 10 height 10
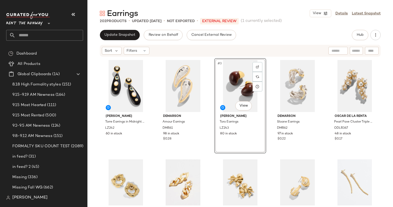
click at [325, 39] on div "Update Snapshot Review on Behalf Cancel External Review Hub" at bounding box center [240, 35] width 281 height 10
click at [389, 84] on div "[PERSON_NAME] [PERSON_NAME] Earrings in Midnight Sparkle LZ242 60 in stock DEMA…" at bounding box center [241, 131] width 306 height 148
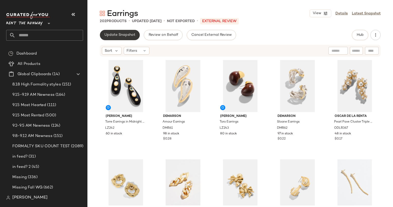
click at [119, 35] on span "Update Snapshot" at bounding box center [119, 35] width 31 height 4
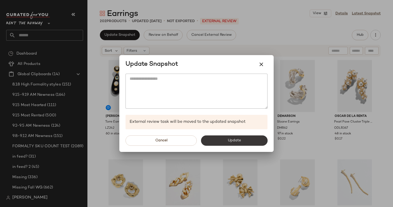
click at [235, 138] on span "Update" at bounding box center [234, 140] width 13 height 4
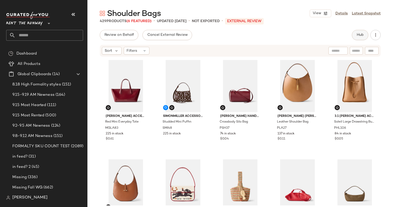
click at [359, 35] on span "Hub" at bounding box center [360, 35] width 7 height 4
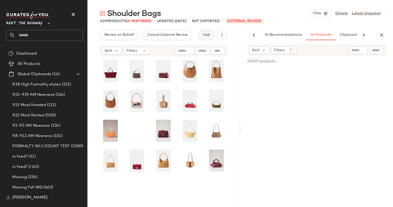
scroll to position [0, 27]
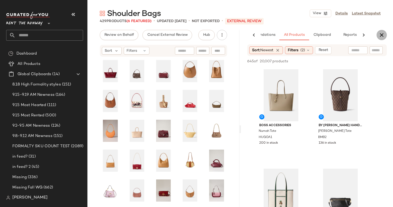
click at [380, 32] on icon "button" at bounding box center [382, 35] width 6 height 6
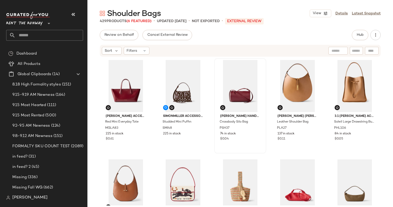
drag, startPoint x: 380, startPoint y: 32, endPoint x: 218, endPoint y: 118, distance: 182.7
click at [218, 118] on div "Review on Behalf Cancel External Review Hub Sort Filters Mansur Gavriel Accesso…" at bounding box center [241, 129] width 306 height 199
click at [195, 48] on div "Sort Filters" at bounding box center [207, 51] width 210 height 8
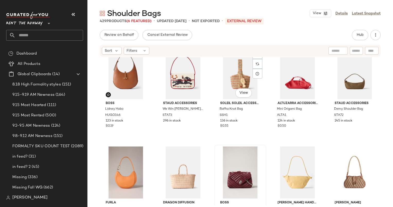
scroll to position [117, 0]
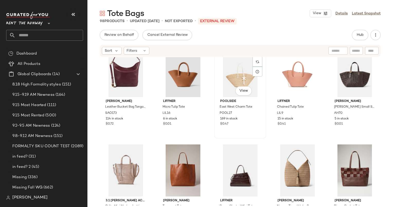
scroll to position [411, 0]
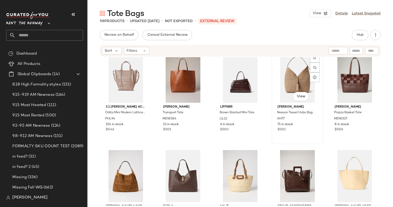
click at [287, 69] on div "#24 View" at bounding box center [298, 77] width 48 height 52
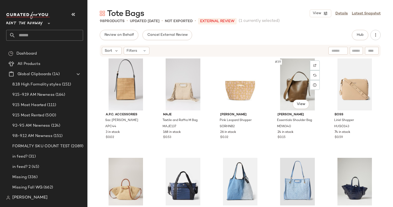
scroll to position [705, 0]
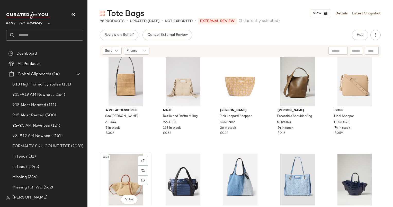
click at [128, 164] on div "#41 View" at bounding box center [126, 180] width 48 height 52
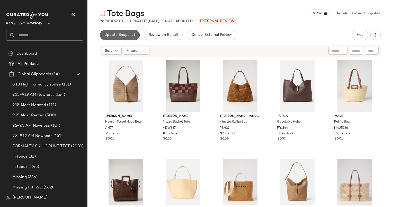
click at [124, 32] on button "Update Snapshot" at bounding box center [120, 35] width 40 height 10
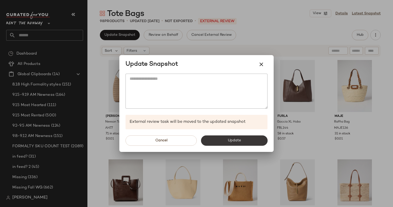
click at [229, 142] on span "Update" at bounding box center [234, 140] width 13 height 4
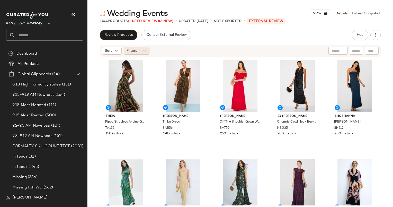
click at [144, 48] on div "Filters" at bounding box center [137, 51] width 26 height 8
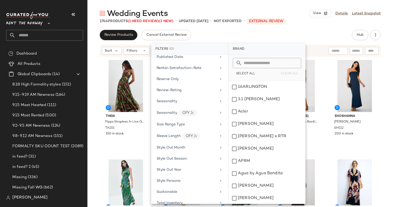
scroll to position [640, 0]
click at [212, 30] on div "Review Products Cancel External Review Hub" at bounding box center [240, 35] width 281 height 10
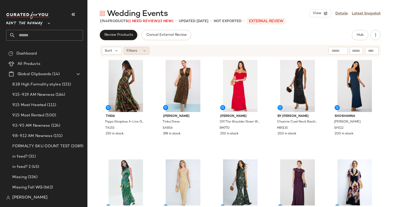
click at [137, 54] on div "Filters" at bounding box center [137, 51] width 26 height 8
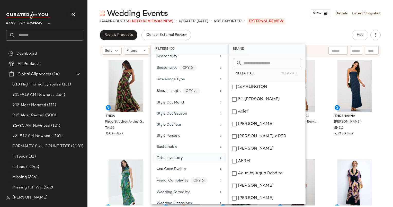
click at [202, 154] on div "Total Inventory" at bounding box center [189, 158] width 73 height 10
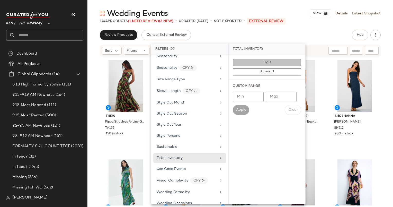
click at [286, 63] on button "For 0" at bounding box center [267, 62] width 68 height 7
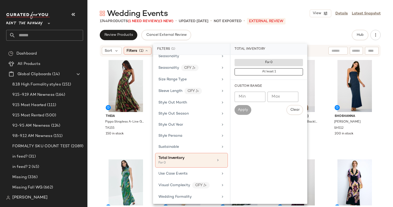
click at [311, 24] on div "Wedding Events View Details Latest Snapshot 1744 Products (1 Need Review) (3 Ne…" at bounding box center [241, 107] width 306 height 199
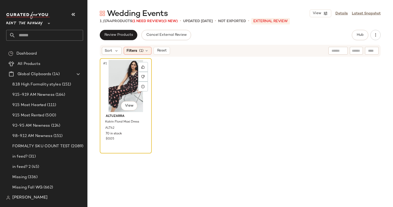
click at [128, 76] on div "#1 View" at bounding box center [126, 86] width 48 height 52
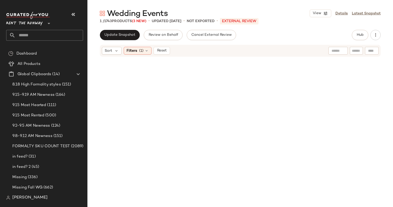
click at [117, 28] on div "Wedding Events View Details Latest Snapshot 1 / 1743 Products (3 New) • updated…" at bounding box center [241, 107] width 306 height 199
click at [124, 35] on span "Update Snapshot" at bounding box center [119, 35] width 31 height 4
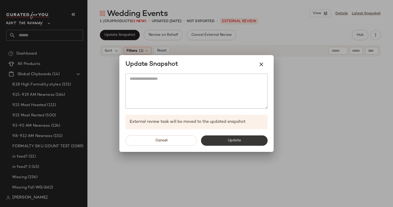
click at [221, 137] on button "Update" at bounding box center [234, 140] width 67 height 10
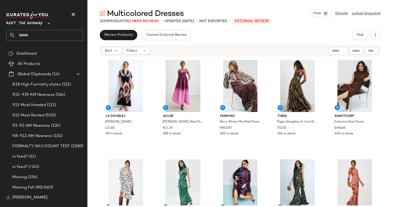
click at [310, 20] on div "1525 Products (1 Need Review) • updated [DATE] • Not Exported • External REVIEW" at bounding box center [241, 21] width 306 height 5
click at [142, 55] on div "Sort Filters" at bounding box center [240, 51] width 281 height 12
click at [140, 52] on div "Filters" at bounding box center [137, 51] width 26 height 8
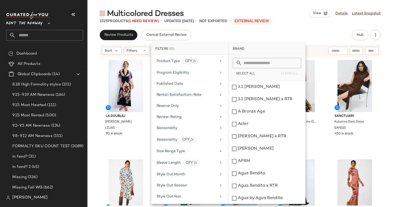
scroll to position [640, 0]
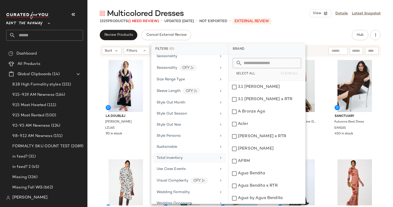
click at [181, 156] on span "Total Inventory" at bounding box center [170, 158] width 26 height 4
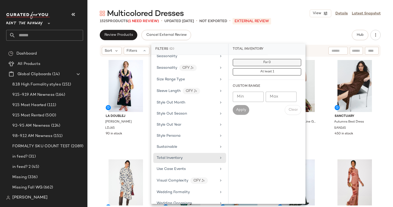
click at [272, 60] on button "For 0" at bounding box center [267, 62] width 68 height 7
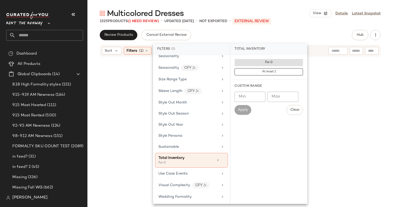
click at [245, 30] on div "Review Products Cancel External Review Hub" at bounding box center [240, 35] width 281 height 10
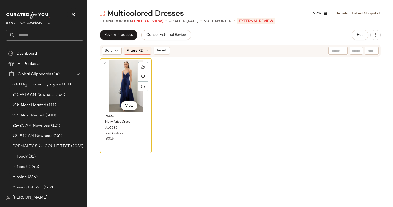
click at [115, 71] on div "#1 View" at bounding box center [126, 86] width 48 height 52
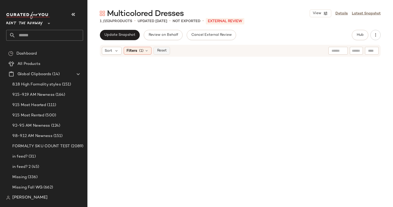
click at [165, 49] on span "Reset" at bounding box center [162, 51] width 10 height 4
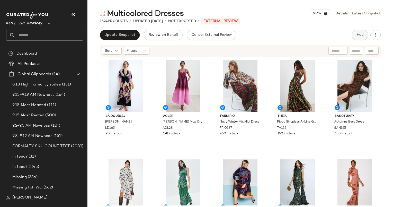
click at [363, 39] on button "Hub" at bounding box center [360, 35] width 16 height 10
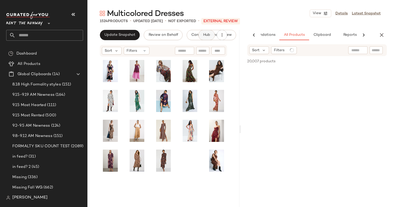
scroll to position [0, 27]
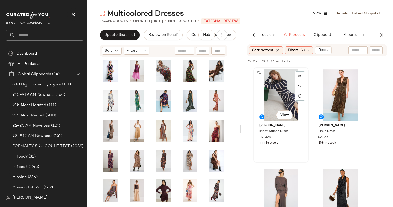
click at [276, 89] on div "#1 View" at bounding box center [281, 95] width 52 height 52
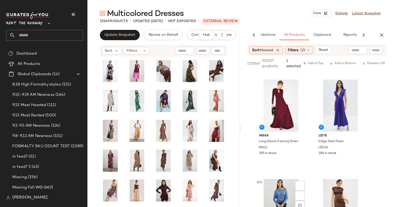
scroll to position [675, 0]
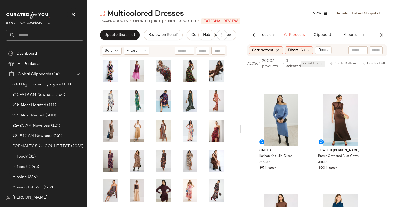
click at [314, 65] on span "Add to Top" at bounding box center [313, 64] width 20 height 4
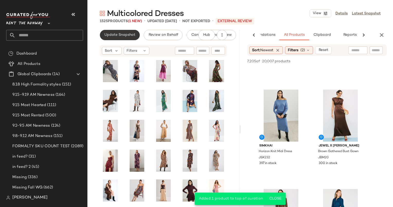
click at [104, 33] on span "Update Snapshot" at bounding box center [119, 35] width 31 height 4
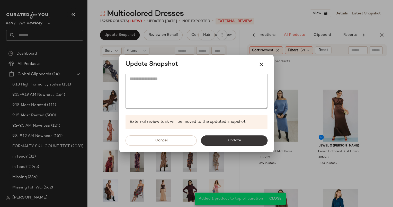
click at [226, 138] on button "Update" at bounding box center [234, 140] width 67 height 10
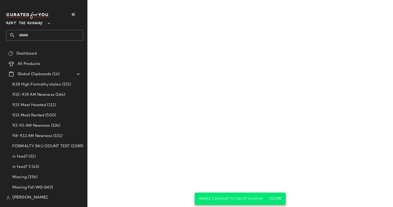
scroll to position [1271, 0]
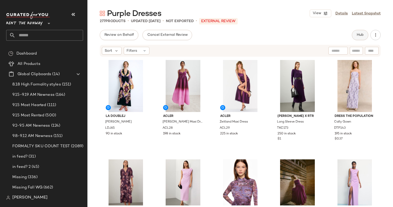
click at [359, 38] on button "Hub" at bounding box center [360, 35] width 16 height 10
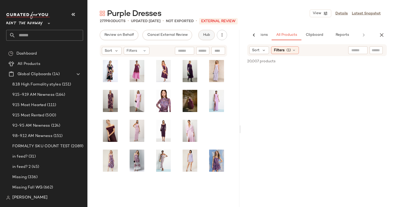
scroll to position [0, 34]
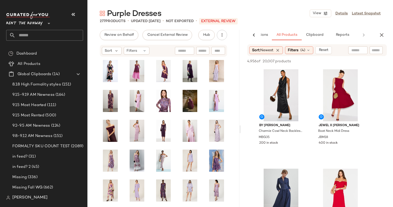
click at [289, 11] on div "Purple Dresses View Details Latest Snapshot" at bounding box center [241, 13] width 306 height 10
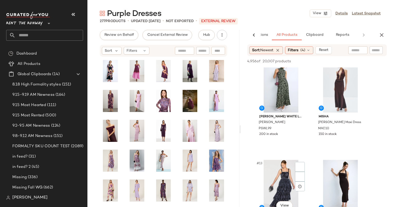
scroll to position [610, 0]
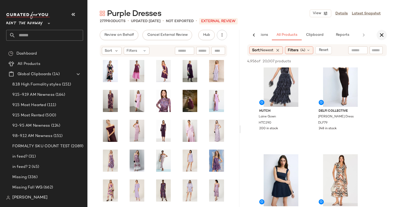
click at [385, 33] on button "button" at bounding box center [382, 35] width 10 height 10
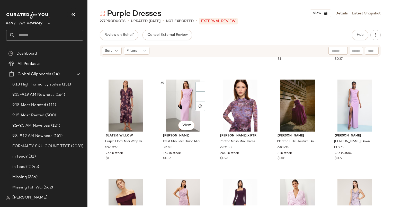
scroll to position [79, 0]
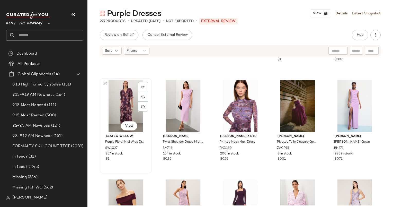
click at [124, 100] on div "#6 View" at bounding box center [126, 106] width 48 height 52
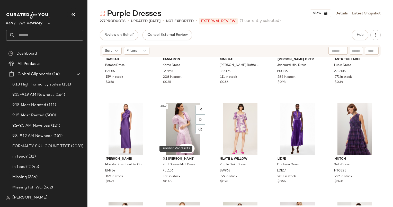
scroll to position [714, 0]
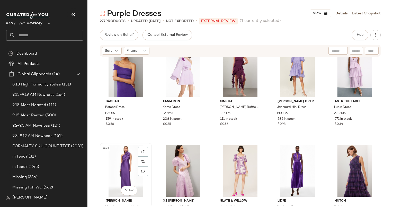
click at [118, 166] on div "#41 View" at bounding box center [126, 171] width 48 height 52
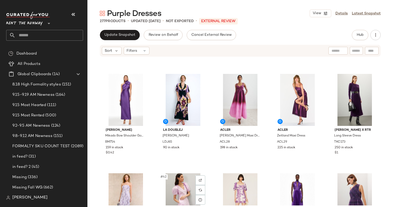
scroll to position [682, 0]
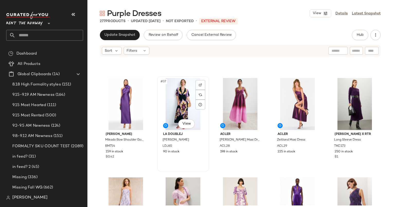
click at [170, 105] on div "#37 View" at bounding box center [183, 104] width 48 height 52
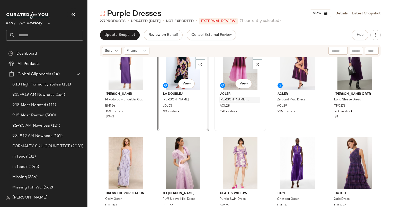
scroll to position [704, 0]
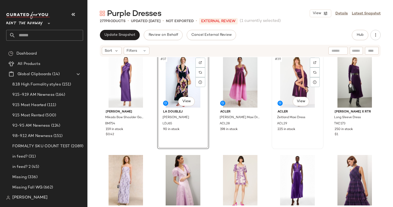
click at [293, 78] on div "#39 View" at bounding box center [298, 82] width 48 height 52
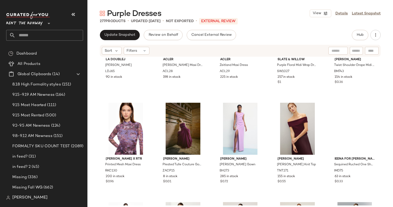
scroll to position [42, 0]
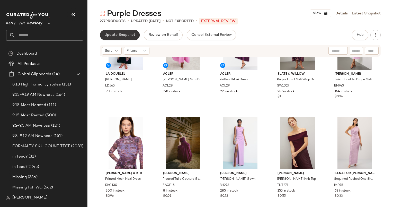
click at [122, 32] on button "Update Snapshot" at bounding box center [120, 35] width 40 height 10
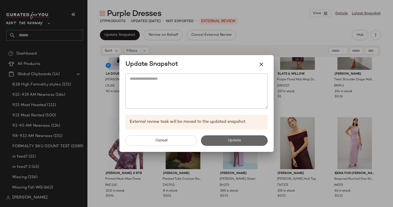
click at [218, 141] on button "Update" at bounding box center [234, 140] width 67 height 10
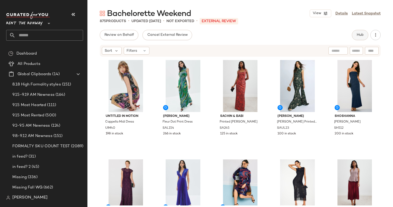
click at [365, 38] on button "Hub" at bounding box center [360, 35] width 16 height 10
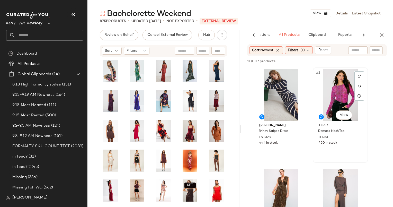
click at [336, 89] on div "#2 View" at bounding box center [341, 95] width 52 height 52
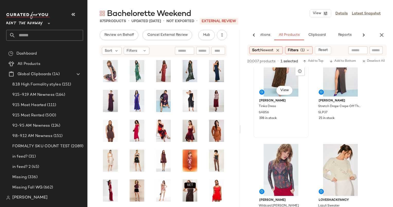
scroll to position [137, 0]
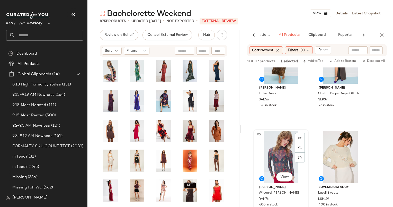
click at [276, 158] on div "#5 View" at bounding box center [281, 157] width 52 height 52
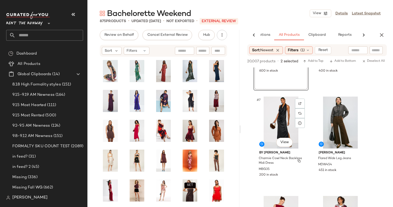
scroll to position [230, 0]
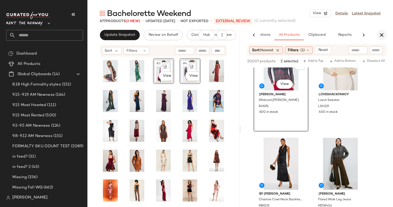
click at [384, 35] on icon "button" at bounding box center [382, 35] width 6 height 6
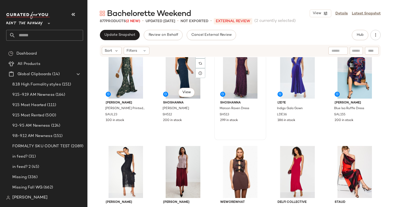
click at [223, 133] on div "Shoshanna Maroon Raven Dress SH513 299 in stock" at bounding box center [240, 92] width 51 height 94
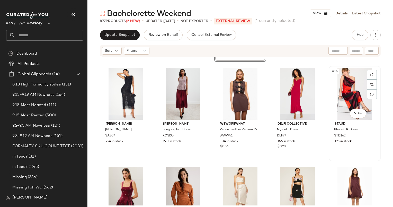
scroll to position [155, 0]
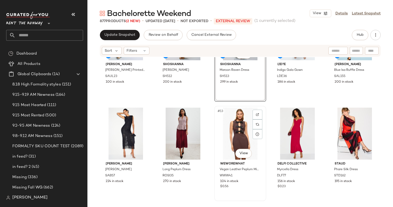
click at [232, 140] on div "#13 View" at bounding box center [240, 134] width 48 height 52
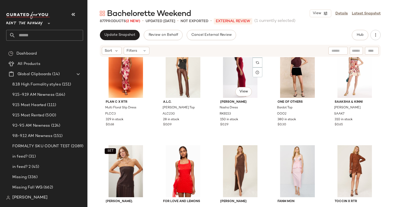
scroll to position [416, 0]
click at [170, 164] on div "#27 View" at bounding box center [183, 171] width 48 height 52
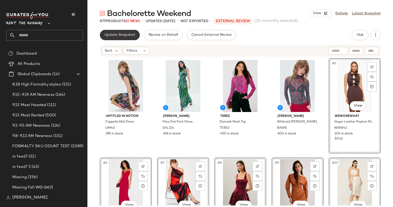
click at [125, 38] on button "Update Snapshot" at bounding box center [120, 35] width 40 height 10
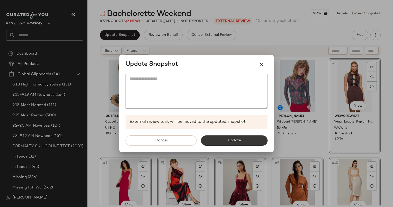
click at [234, 143] on span "Update" at bounding box center [234, 140] width 13 height 4
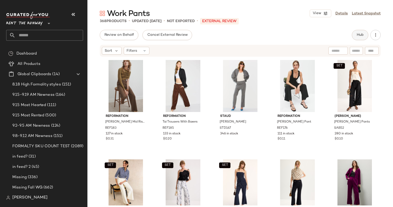
click at [365, 38] on button "Hub" at bounding box center [360, 35] width 16 height 10
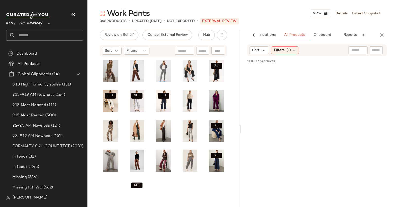
scroll to position [0, 27]
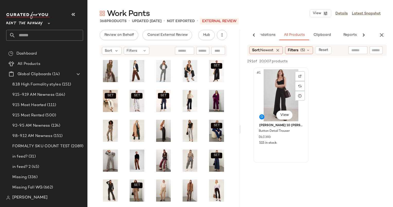
click at [269, 100] on div "#1 View" at bounding box center [281, 95] width 52 height 52
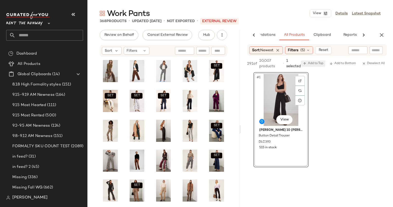
click at [316, 64] on span "Add to Top" at bounding box center [313, 64] width 20 height 4
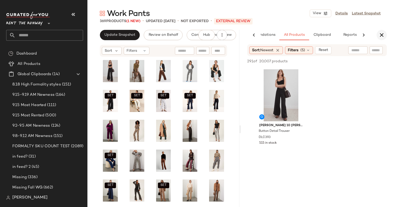
click at [382, 37] on icon "button" at bounding box center [382, 35] width 6 height 6
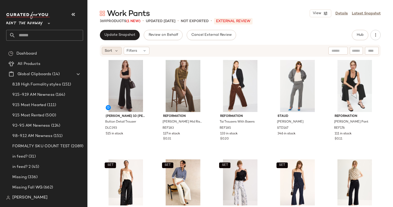
click at [106, 47] on div "Sort" at bounding box center [112, 51] width 20 height 8
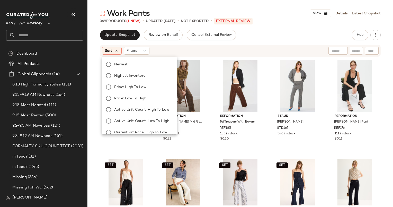
click at [239, 58] on div "Derek Lam 10 Crosby x RTR Button Detail Trouser DLC393 515 in stock Reformation…" at bounding box center [241, 131] width 306 height 148
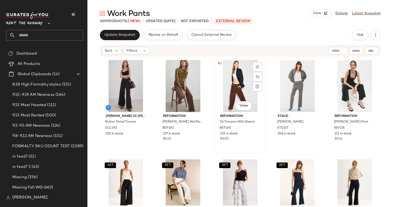
drag, startPoint x: 239, startPoint y: 58, endPoint x: 244, endPoint y: 116, distance: 58.1
click at [244, 116] on div "Derek Lam 10 Crosby x RTR Button Detail Trouser DLC393 515 in stock Reformation…" at bounding box center [241, 131] width 306 height 148
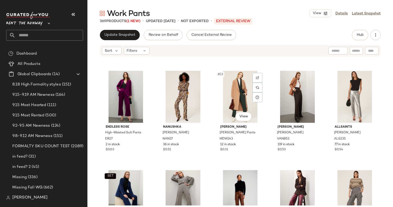
scroll to position [195, 0]
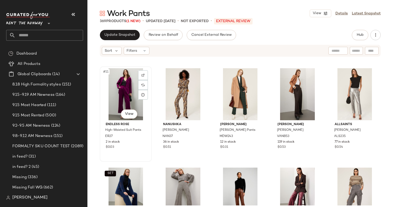
click at [130, 90] on div "#11 View" at bounding box center [126, 94] width 48 height 52
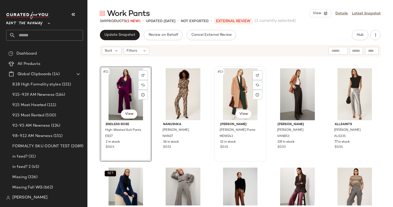
click at [241, 92] on div "#13 View" at bounding box center [240, 94] width 48 height 52
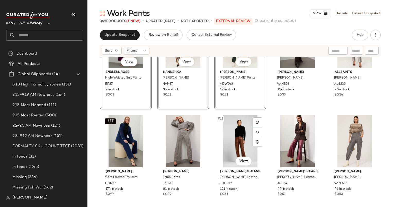
scroll to position [276, 0]
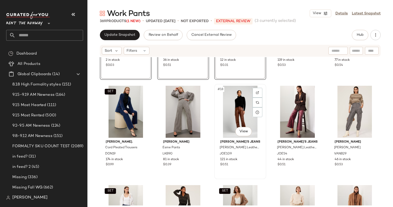
click at [226, 103] on div "#18 View" at bounding box center [240, 112] width 48 height 52
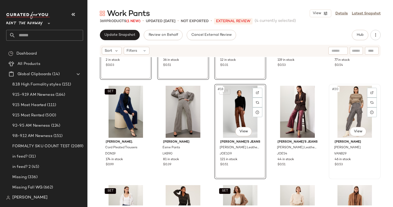
click at [346, 109] on div "#20 View" at bounding box center [355, 112] width 48 height 52
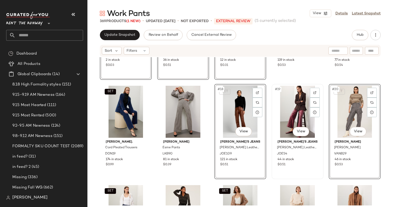
click at [302, 97] on div "#19 View" at bounding box center [298, 112] width 48 height 52
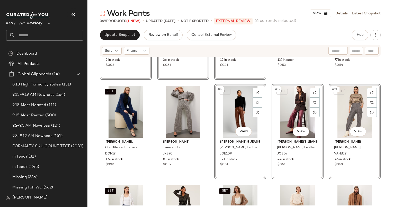
scroll to position [320, 0]
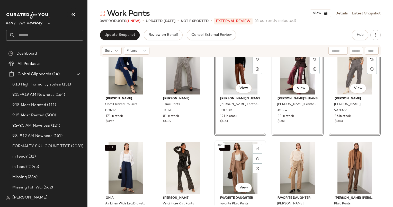
click at [238, 161] on div "SET #23 View" at bounding box center [240, 168] width 48 height 52
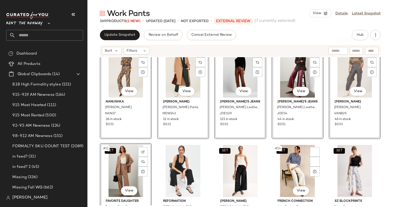
scroll to position [195, 0]
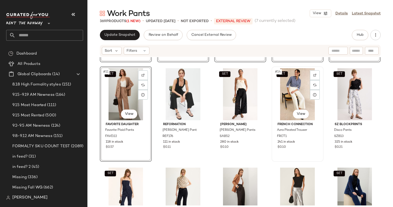
click at [280, 123] on span "French Connection" at bounding box center [298, 124] width 40 height 5
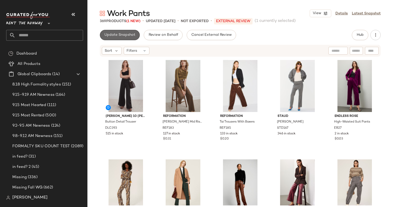
click at [124, 34] on span "Update Snapshot" at bounding box center [119, 35] width 31 height 4
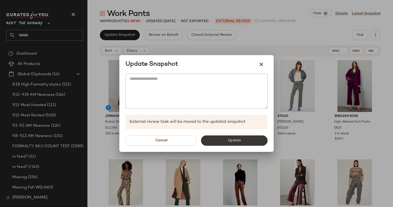
click at [222, 136] on button "Update" at bounding box center [234, 140] width 67 height 10
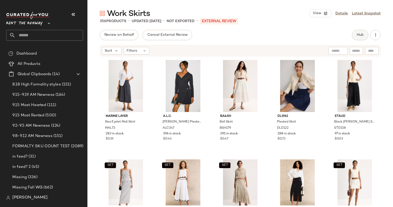
click at [361, 36] on span "Hub" at bounding box center [360, 35] width 7 height 4
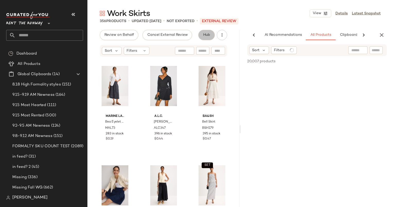
scroll to position [0, 34]
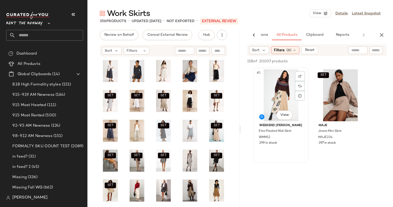
click at [282, 79] on div "#1 View" at bounding box center [281, 95] width 52 height 52
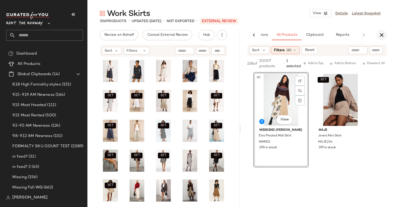
click at [383, 36] on icon "button" at bounding box center [382, 35] width 6 height 6
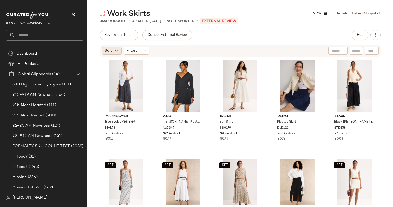
click at [106, 49] on span "Sort" at bounding box center [108, 50] width 7 height 5
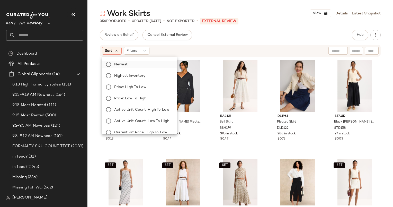
click at [133, 65] on label "Newest" at bounding box center [142, 64] width 61 height 7
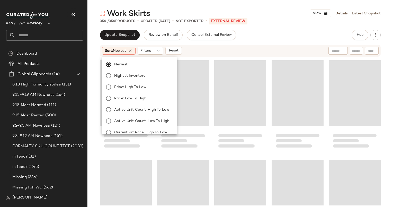
click at [186, 60] on div "Loading..." at bounding box center [183, 93] width 52 height 66
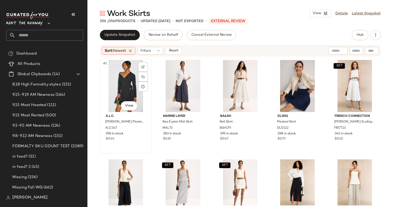
click at [124, 75] on div "#1 View" at bounding box center [126, 86] width 48 height 52
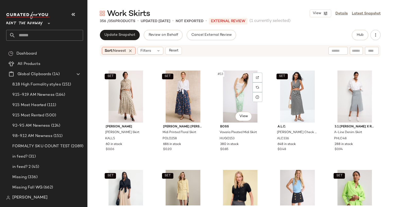
click at [233, 105] on div "#13 View" at bounding box center [240, 97] width 48 height 52
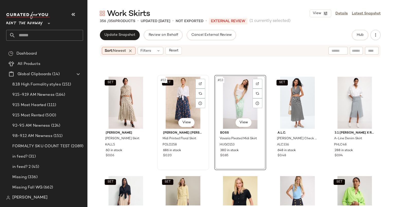
scroll to position [247, 0]
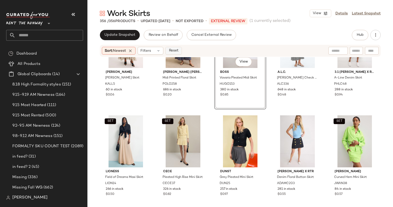
click at [175, 51] on span "Reset" at bounding box center [174, 51] width 10 height 4
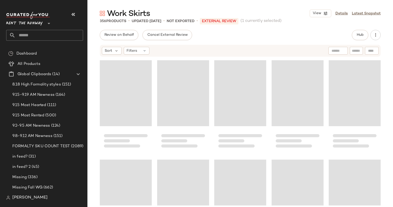
click at [336, 51] on input "text" at bounding box center [338, 50] width 13 height 5
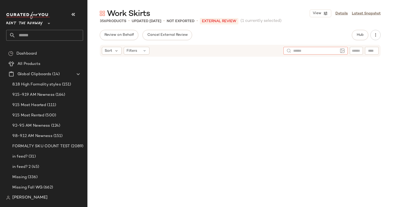
scroll to position [7006, 0]
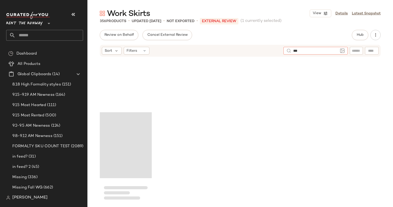
type input "****"
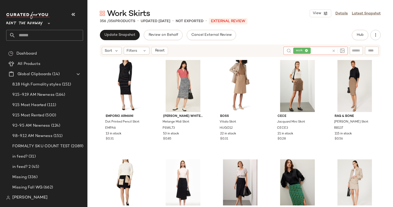
click at [333, 51] on icon at bounding box center [334, 51] width 4 height 4
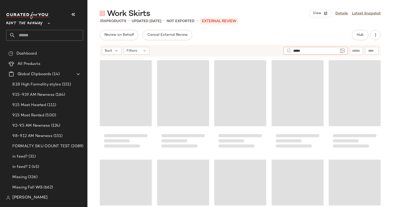
type input "******"
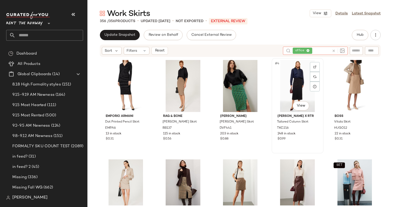
click at [289, 93] on div "#4 View" at bounding box center [298, 86] width 48 height 52
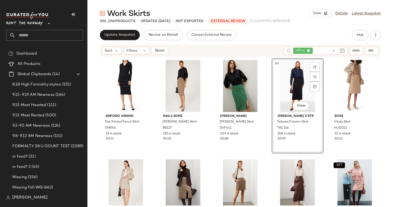
scroll to position [73, 0]
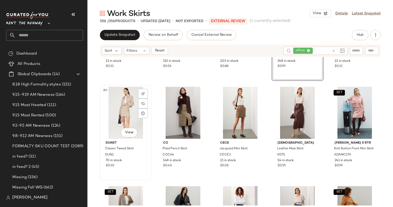
click at [126, 99] on div "#6 View" at bounding box center [126, 113] width 48 height 52
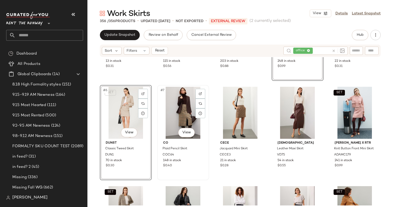
click at [182, 104] on div "#7 View" at bounding box center [183, 113] width 48 height 52
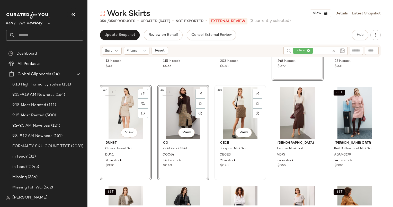
click at [232, 102] on div "#8 View" at bounding box center [240, 113] width 48 height 52
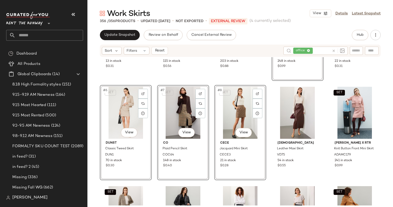
click at [234, 102] on div "SET #8 View" at bounding box center [240, 113] width 48 height 52
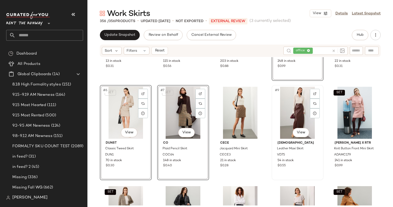
click at [292, 100] on div "#9 View" at bounding box center [298, 113] width 48 height 52
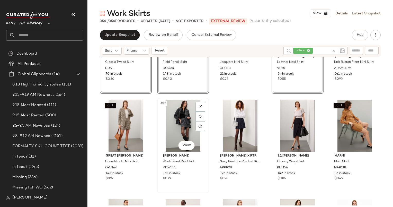
scroll to position [164, 0]
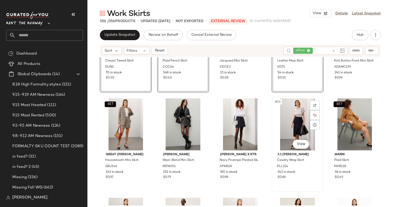
click at [294, 114] on div "#14 View" at bounding box center [298, 124] width 48 height 52
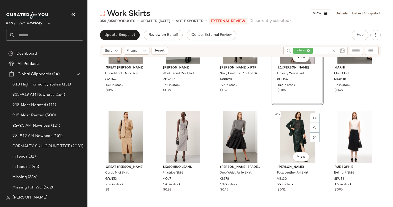
scroll to position [252, 0]
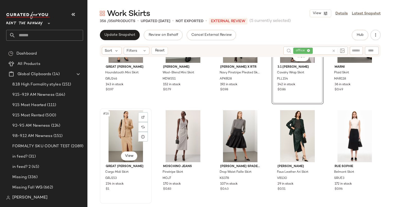
click at [125, 128] on div "#16 View" at bounding box center [126, 136] width 48 height 52
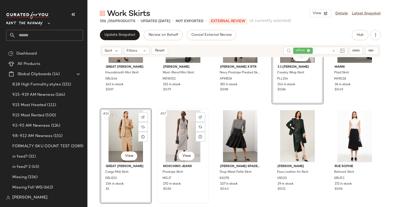
click at [177, 128] on div "#17 View" at bounding box center [183, 136] width 48 height 52
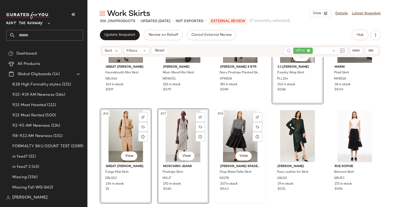
click at [236, 130] on div "#18 View" at bounding box center [240, 136] width 48 height 52
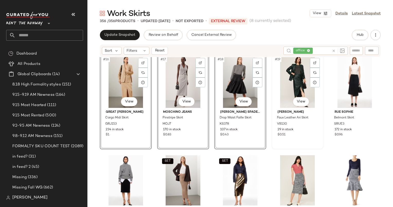
scroll to position [307, 0]
click at [299, 76] on div "#19 View" at bounding box center [298, 82] width 48 height 52
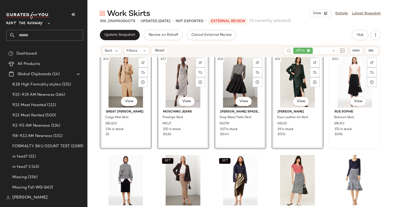
click at [345, 80] on div "#20 View" at bounding box center [355, 82] width 48 height 52
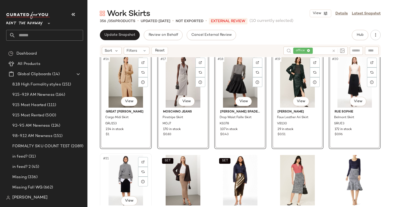
click at [116, 165] on div "#21 View" at bounding box center [126, 181] width 48 height 52
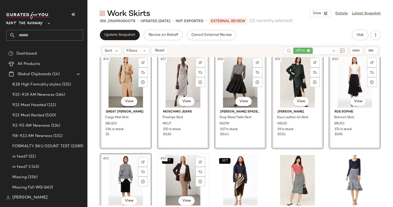
click at [179, 167] on div "SET #22 View" at bounding box center [183, 181] width 48 height 52
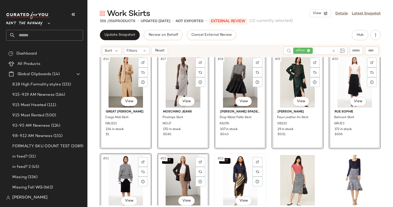
click at [240, 170] on div "SET #23 View" at bounding box center [240, 181] width 48 height 52
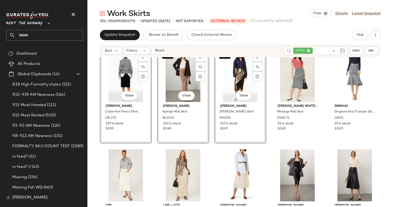
scroll to position [467, 0]
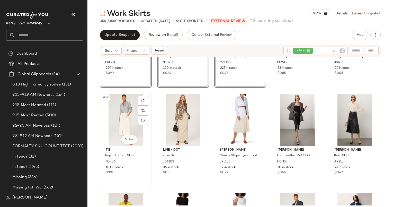
click at [126, 107] on div "#26 View" at bounding box center [126, 120] width 48 height 52
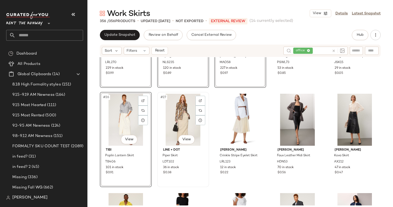
click at [177, 113] on div "#27 View" at bounding box center [183, 120] width 48 height 52
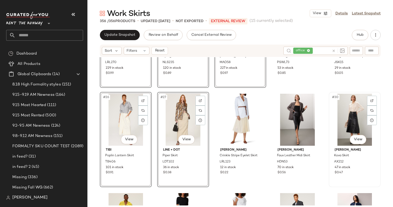
click at [357, 104] on div "#30 View" at bounding box center [355, 120] width 48 height 52
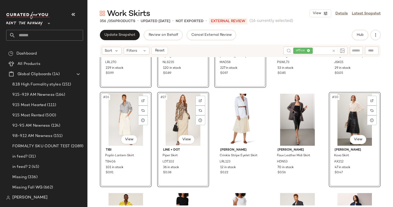
scroll to position [552, 0]
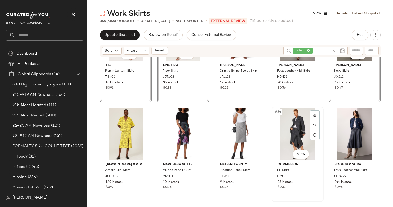
click at [296, 127] on div "#34 View" at bounding box center [298, 134] width 48 height 52
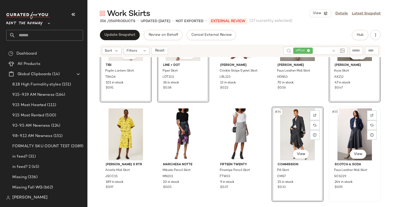
click at [357, 119] on div "#35 View" at bounding box center [355, 134] width 48 height 52
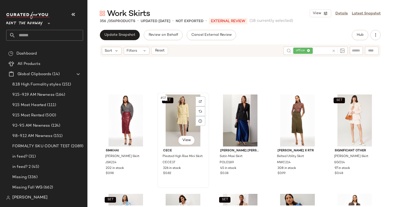
scroll to position [709, 0]
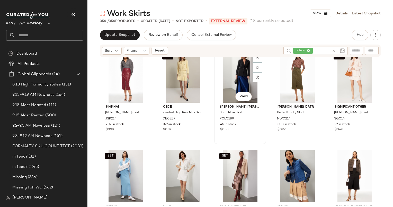
click at [229, 68] on div "#38 View" at bounding box center [240, 77] width 48 height 52
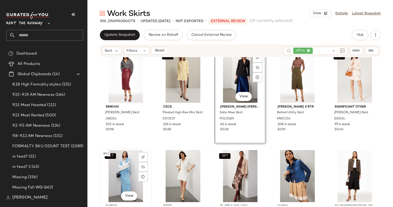
click at [124, 163] on div "SET #41 View" at bounding box center [126, 176] width 48 height 52
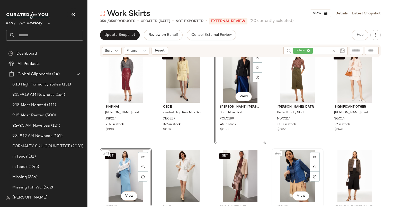
click at [288, 169] on div "#44 View" at bounding box center [298, 176] width 48 height 52
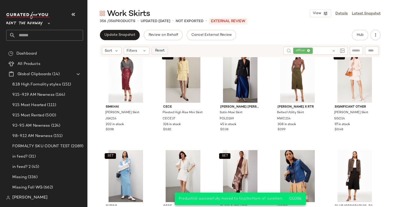
click at [160, 52] on span "Reset" at bounding box center [160, 51] width 10 height 4
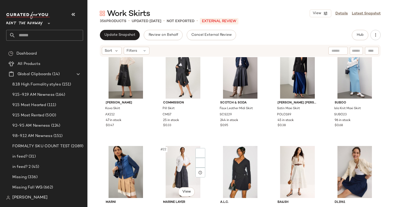
scroll to position [356, 0]
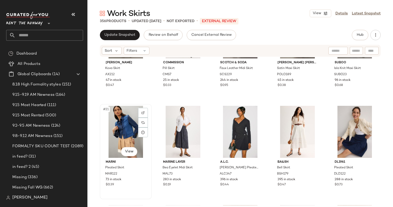
click at [125, 123] on div "#21 View" at bounding box center [126, 132] width 48 height 52
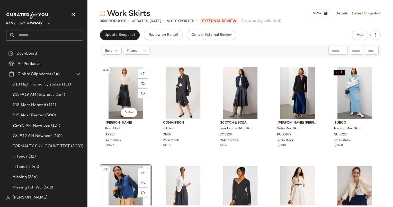
scroll to position [296, 0]
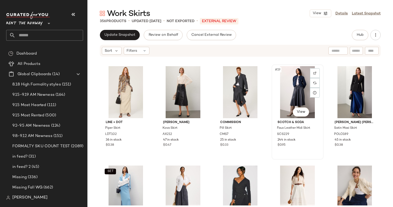
click at [296, 96] on div "#19 View" at bounding box center [298, 92] width 48 height 52
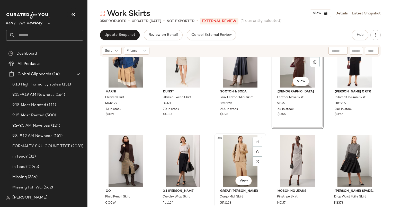
scroll to position [44, 0]
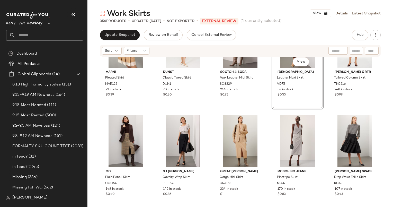
click at [119, 28] on div "Work Skirts View Details Latest Snapshot 356 Products • updated Sep 19th • Not …" at bounding box center [241, 107] width 306 height 199
click at [127, 37] on button "Update Snapshot" at bounding box center [120, 35] width 40 height 10
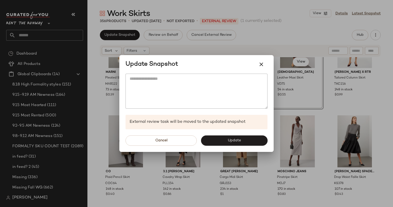
click at [225, 134] on div "Cancel Update" at bounding box center [196, 140] width 154 height 23
click at [232, 138] on span "Update" at bounding box center [234, 140] width 13 height 4
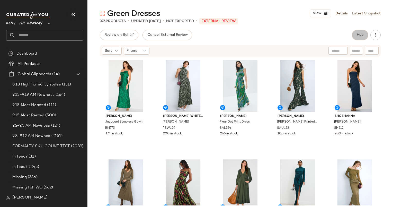
click at [364, 30] on button "Hub" at bounding box center [360, 35] width 16 height 10
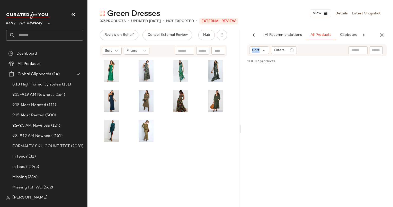
scroll to position [0, 32]
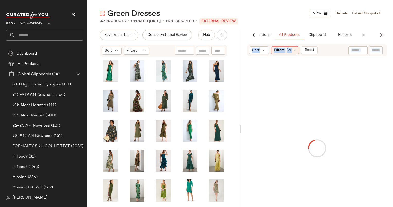
click at [338, 82] on div "AI Recommendations All Products Clipboard Reports Sort Filters (2) Reset" at bounding box center [317, 129] width 152 height 199
drag, startPoint x: 338, startPoint y: 82, endPoint x: 293, endPoint y: 26, distance: 71.9
click at [293, 26] on div "Green Dresses View Details Latest Snapshot 376 Products • updated [DATE] • Not …" at bounding box center [241, 107] width 306 height 199
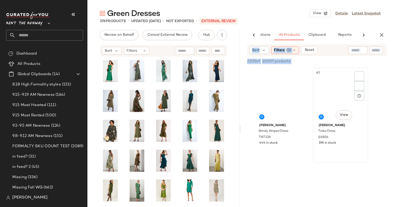
click at [314, 78] on div "#2 View Sabina Musayev Tinka Dress SAB56 198 in stock" at bounding box center [340, 115] width 54 height 94
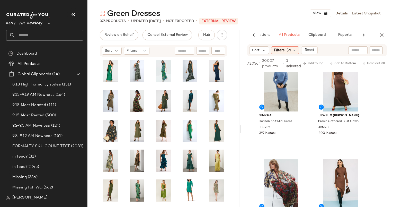
scroll to position [810, 0]
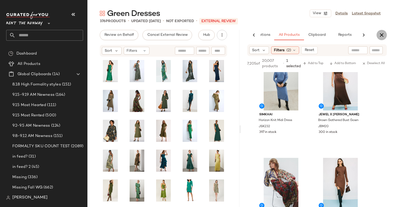
click at [386, 34] on button "button" at bounding box center [382, 35] width 10 height 10
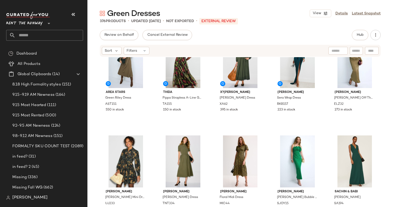
scroll to position [89, 0]
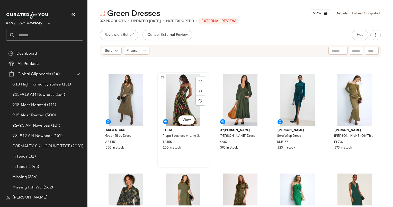
click at [177, 108] on div "#7 View" at bounding box center [183, 100] width 48 height 52
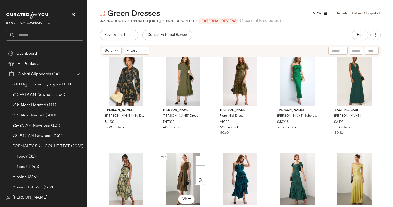
scroll to position [330, 0]
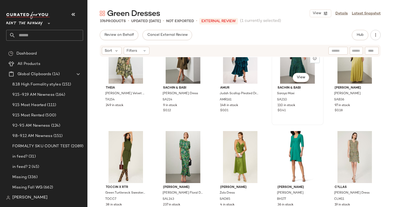
click at [286, 70] on div "#19 View" at bounding box center [298, 58] width 48 height 52
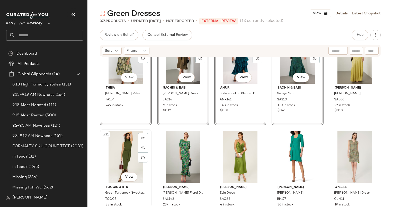
click at [121, 143] on div "#21 View" at bounding box center [126, 157] width 48 height 52
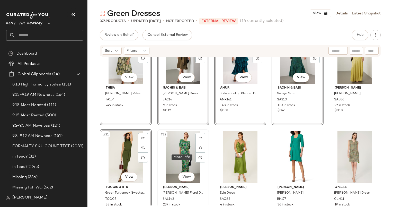
click at [204, 156] on div at bounding box center [201, 158] width 10 height 10
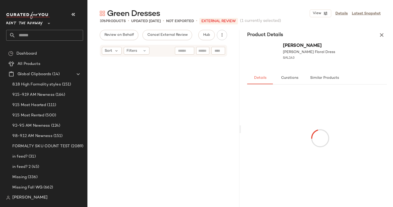
scroll to position [90, 0]
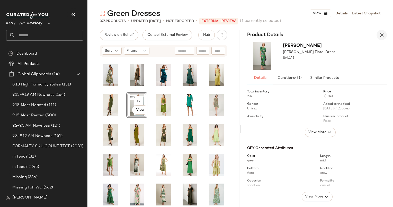
click at [381, 33] on icon "button" at bounding box center [382, 35] width 6 height 6
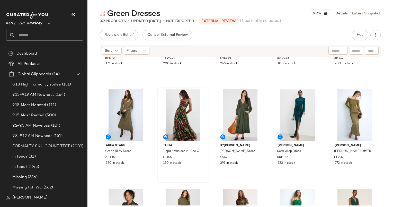
scroll to position [0, 0]
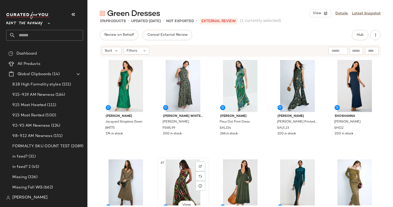
click at [182, 178] on div "#7 View" at bounding box center [183, 185] width 48 height 52
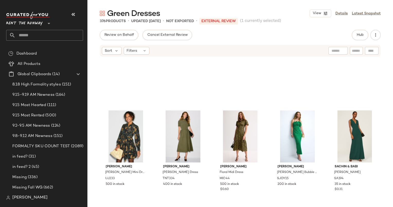
scroll to position [279, 0]
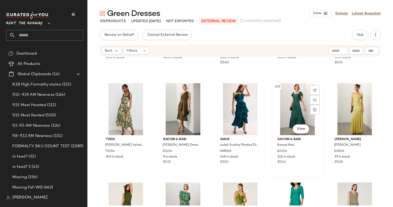
click at [290, 111] on div "#19 View" at bounding box center [298, 109] width 48 height 52
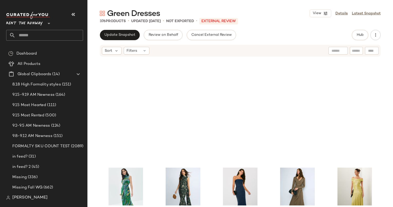
scroll to position [351, 0]
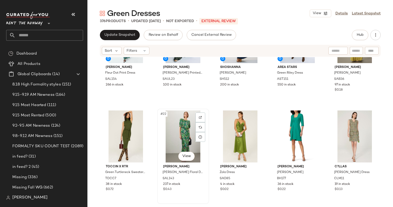
click at [184, 130] on div "#22 View" at bounding box center [183, 136] width 48 height 52
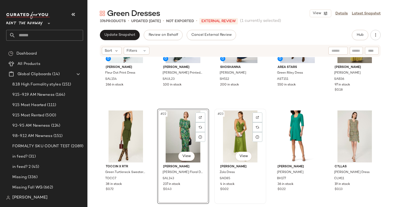
click at [232, 128] on div "#23 View" at bounding box center [240, 136] width 48 height 52
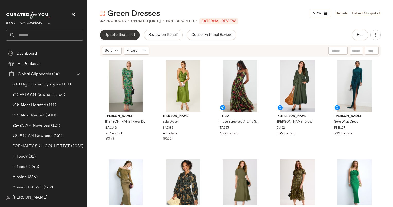
click at [133, 33] on span "Update Snapshot" at bounding box center [119, 35] width 31 height 4
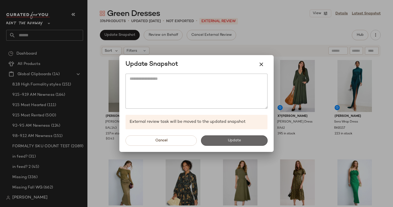
click at [246, 139] on button "Update" at bounding box center [234, 140] width 67 height 10
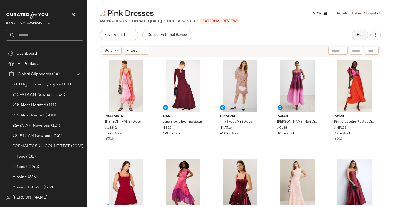
click at [362, 36] on span "Hub" at bounding box center [360, 35] width 7 height 4
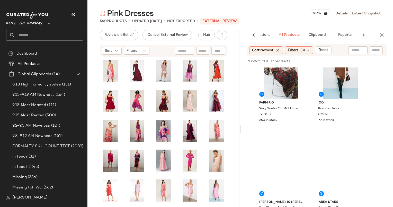
scroll to position [1019, 0]
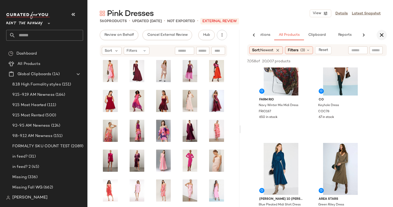
click at [381, 37] on icon "button" at bounding box center [382, 35] width 6 height 6
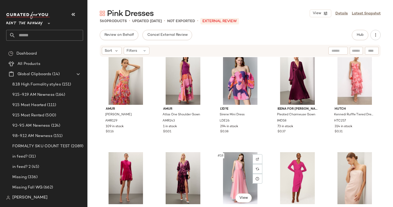
scroll to position [234, 0]
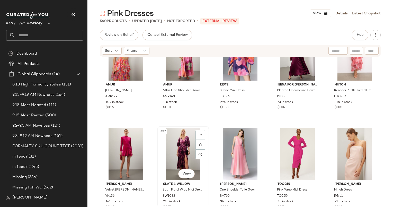
click at [168, 151] on div "#17 View" at bounding box center [183, 154] width 48 height 52
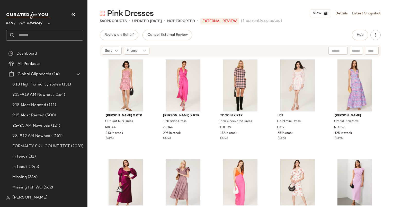
scroll to position [895, 0]
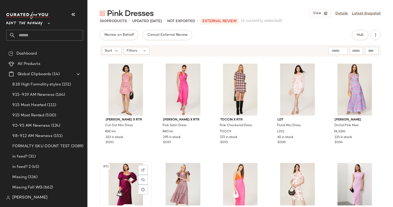
click at [131, 180] on div "#51 View" at bounding box center [126, 189] width 48 height 52
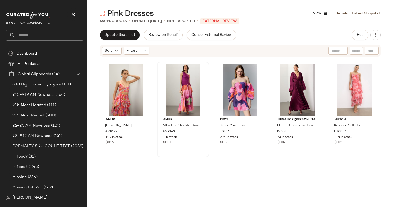
scroll to position [622, 0]
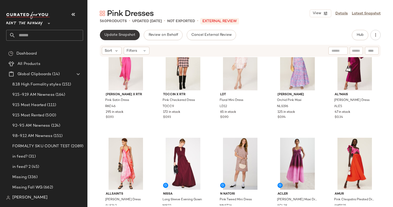
click at [116, 33] on span "Update Snapshot" at bounding box center [119, 35] width 31 height 4
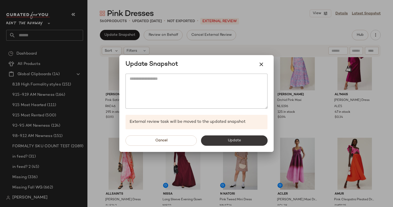
click at [250, 140] on button "Update" at bounding box center [234, 140] width 67 height 10
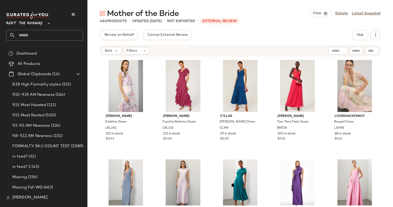
click at [347, 37] on div "Review on Behalf Cancel External Review Hub" at bounding box center [240, 35] width 281 height 10
click at [351, 38] on div "Review on Behalf Cancel External Review Hub" at bounding box center [240, 35] width 281 height 10
click at [353, 39] on div "Hub" at bounding box center [360, 35] width 16 height 10
click at [357, 38] on button "Hub" at bounding box center [360, 35] width 16 height 10
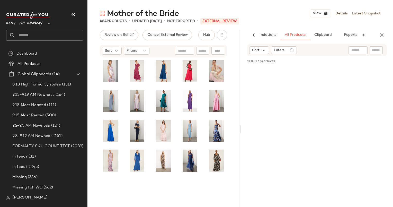
scroll to position [0, 27]
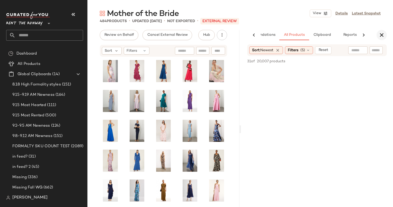
click at [378, 38] on button "button" at bounding box center [382, 35] width 10 height 10
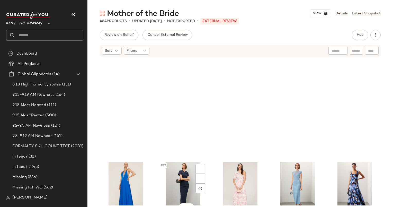
scroll to position [224, 0]
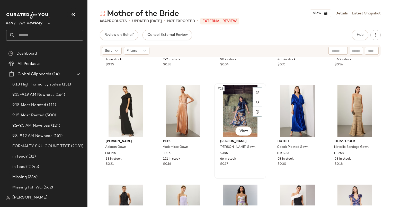
click at [237, 103] on div "#28 View" at bounding box center [240, 111] width 48 height 52
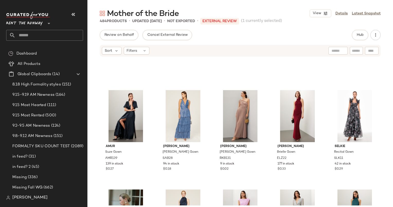
scroll to position [942, 0]
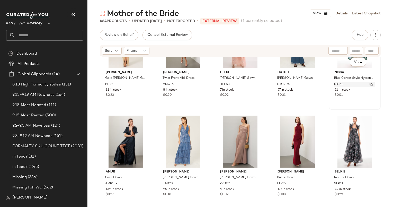
click at [348, 84] on div "NIS21" at bounding box center [354, 85] width 41 height 6
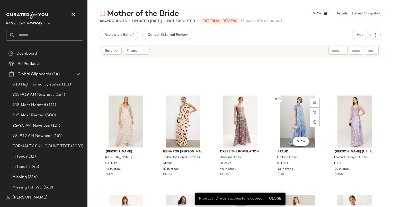
scroll to position [1335, 0]
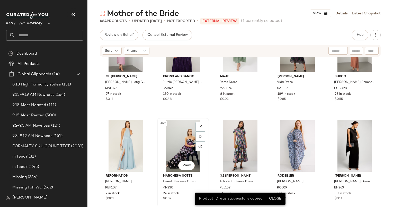
click at [180, 146] on div "#72 View" at bounding box center [183, 146] width 48 height 52
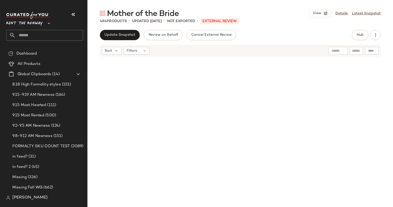
scroll to position [781, 0]
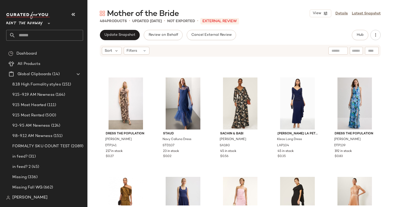
click at [120, 29] on div "Mother of the Bride View Details Latest Snapshot 484 Products • updated [DATE] …" at bounding box center [241, 107] width 306 height 199
click at [125, 24] on div "Mother of the Bride View Details Latest Snapshot 484 Products • updated [DATE] …" at bounding box center [241, 107] width 306 height 199
click at [130, 33] on span "Update Snapshot" at bounding box center [119, 35] width 31 height 4
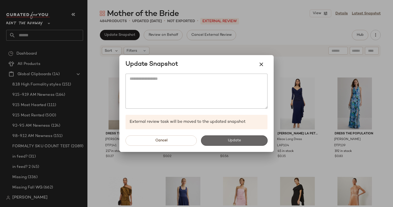
click at [230, 138] on span "Update" at bounding box center [234, 140] width 13 height 4
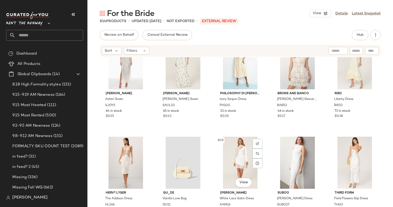
scroll to position [386, 0]
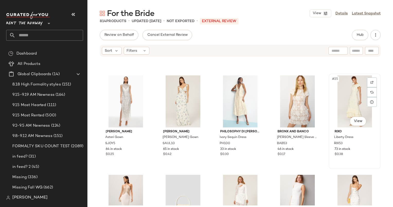
click at [345, 95] on div "#25 View" at bounding box center [355, 101] width 48 height 52
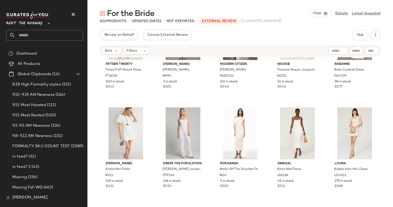
scroll to position [136, 0]
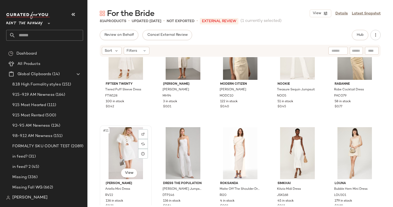
click at [127, 139] on div "#11 View" at bounding box center [126, 153] width 48 height 52
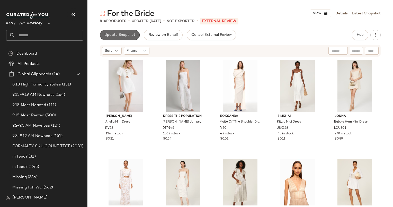
click at [118, 35] on span "Update Snapshot" at bounding box center [119, 35] width 31 height 4
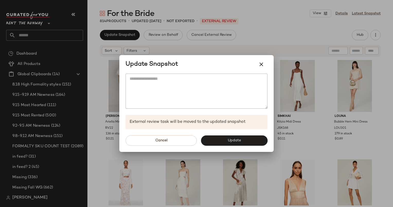
click at [226, 147] on div "Cancel Update" at bounding box center [196, 140] width 154 height 23
click at [225, 143] on button "Update" at bounding box center [234, 140] width 67 height 10
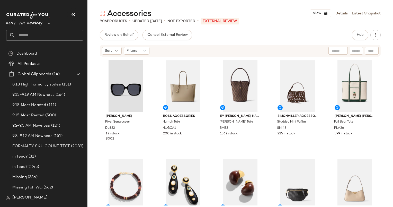
click at [365, 28] on div "Accessories View Details Latest Snapshot 906 Products • updated [DATE] • Not Ex…" at bounding box center [241, 107] width 306 height 199
click at [352, 38] on div "Hub" at bounding box center [360, 35] width 16 height 10
click at [358, 36] on span "Hub" at bounding box center [360, 35] width 7 height 4
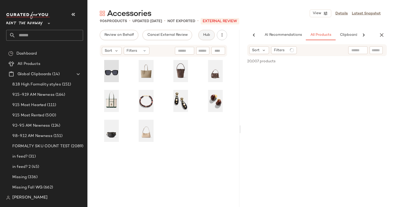
scroll to position [0, 27]
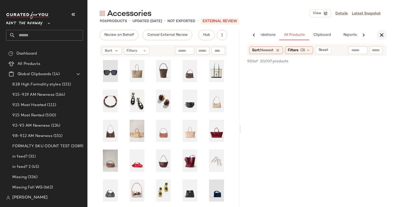
click at [381, 36] on icon "button" at bounding box center [382, 35] width 6 height 6
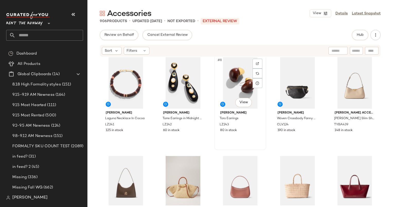
scroll to position [106, 0]
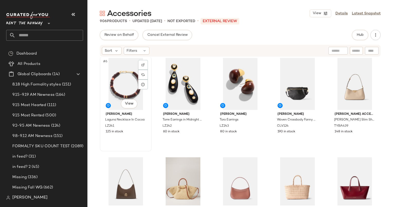
click at [118, 86] on div "#6 View" at bounding box center [126, 84] width 48 height 52
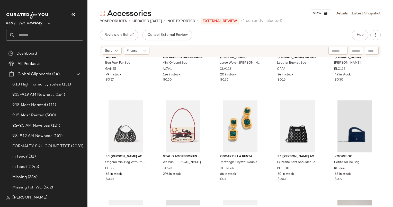
scroll to position [279, 0]
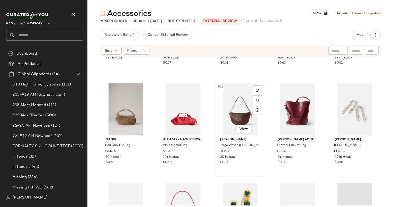
click at [239, 113] on div "#18 View" at bounding box center [240, 109] width 48 height 52
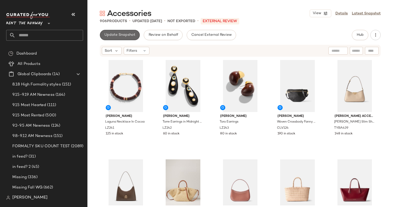
click at [130, 37] on span "Update Snapshot" at bounding box center [119, 35] width 31 height 4
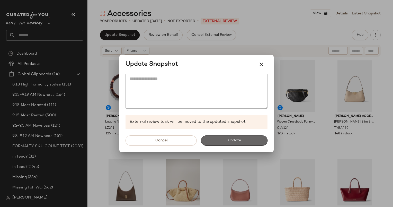
click at [231, 137] on button "Update" at bounding box center [234, 140] width 67 height 10
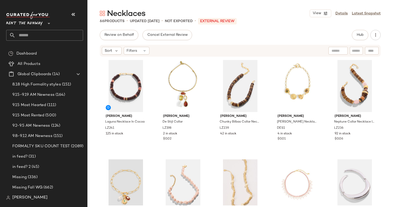
click at [294, 37] on div "Review on Behalf Cancel External Review Hub" at bounding box center [240, 35] width 281 height 10
click at [355, 37] on button "Hub" at bounding box center [360, 35] width 16 height 10
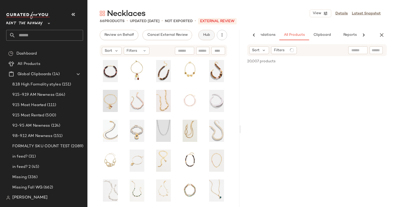
scroll to position [0, 27]
click at [383, 36] on icon "button" at bounding box center [382, 35] width 6 height 6
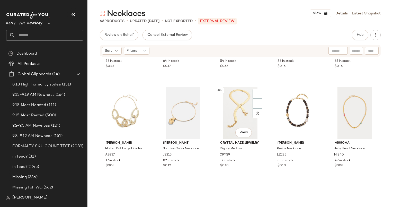
scroll to position [276, 0]
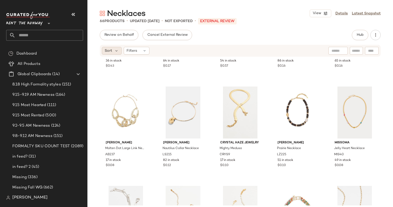
click at [111, 47] on div "Sort" at bounding box center [112, 51] width 20 height 8
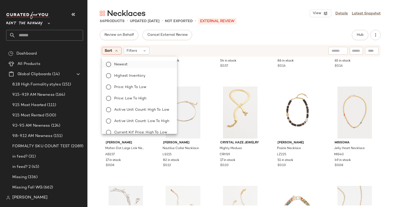
click at [127, 61] on label "Newest" at bounding box center [142, 64] width 61 height 7
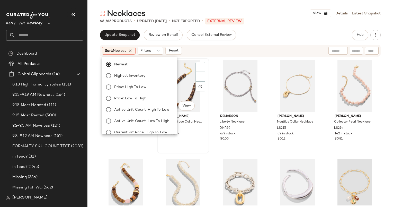
click at [205, 107] on div "#2 View" at bounding box center [183, 86] width 48 height 52
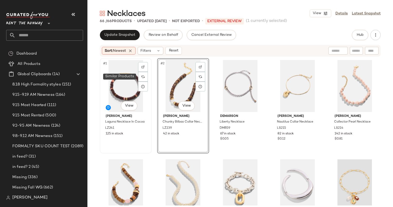
click at [131, 78] on div "#1 View" at bounding box center [126, 86] width 48 height 52
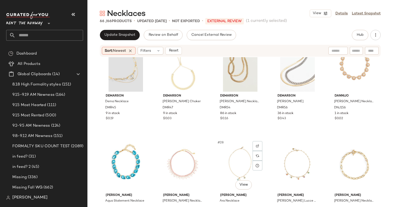
scroll to position [419, 0]
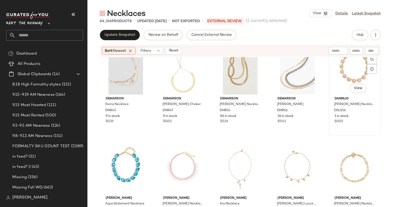
click at [338, 95] on div "[PERSON_NAME] Necklace DNJ156 1 in stock $0.02" at bounding box center [355, 109] width 48 height 30
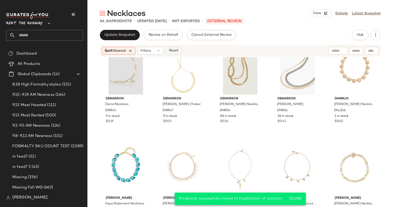
click at [177, 51] on span "Reset" at bounding box center [174, 51] width 10 height 4
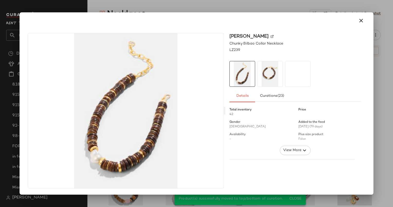
drag, startPoint x: 180, startPoint y: 101, endPoint x: 255, endPoint y: 112, distance: 76.3
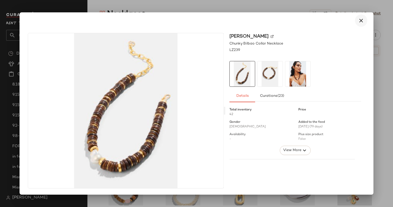
click at [365, 18] on button "button" at bounding box center [361, 20] width 12 height 12
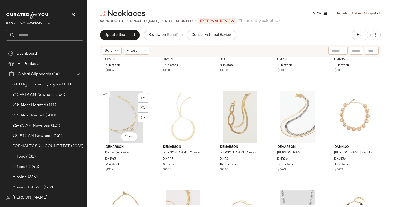
scroll to position [371, 0]
click at [134, 73] on div "Crystal Haze Jewelry [PERSON_NAME] Necklace CRYS7 5 in stock $0.04" at bounding box center [126, 58] width 48 height 30
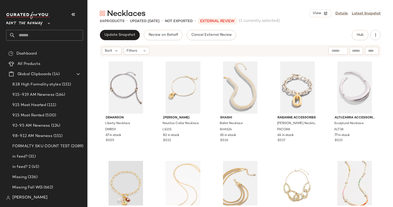
scroll to position [104, 0]
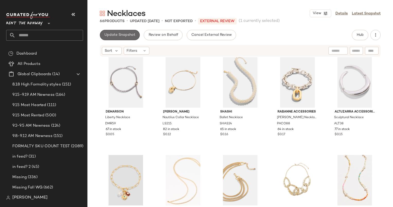
click at [114, 36] on span "Update Snapshot" at bounding box center [119, 35] width 31 height 4
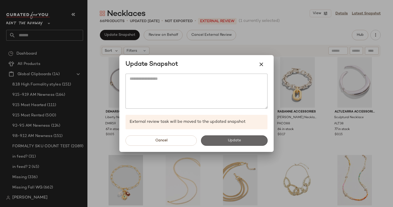
click at [245, 143] on button "Update" at bounding box center [234, 140] width 67 height 10
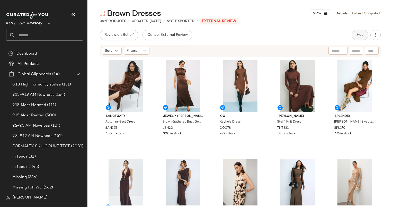
click at [360, 38] on button "Hub" at bounding box center [360, 35] width 16 height 10
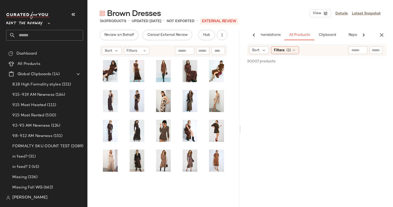
scroll to position [0, 21]
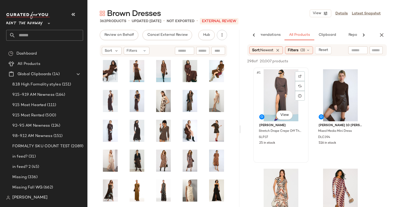
click at [275, 95] on div "#1 View" at bounding box center [281, 95] width 52 height 52
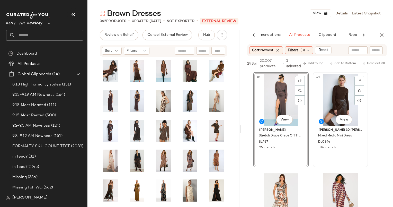
scroll to position [80, 0]
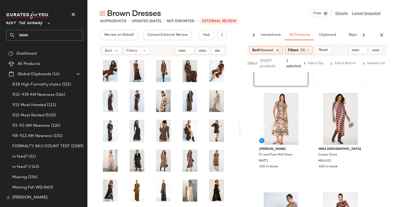
click at [339, 82] on div "#2 View Derek Lam 10 Crosby x RTR Mixed Media Mini Dress DLC394 516 in stock" at bounding box center [340, 39] width 54 height 94
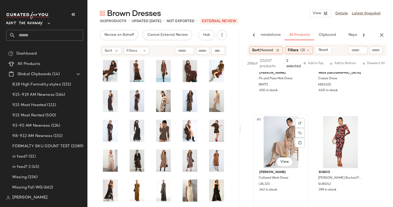
click at [283, 136] on div "#5 View" at bounding box center [281, 142] width 52 height 52
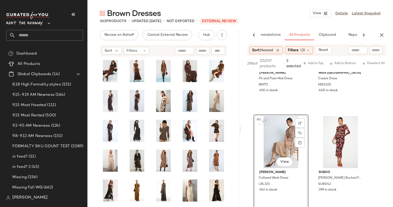
scroll to position [277, 0]
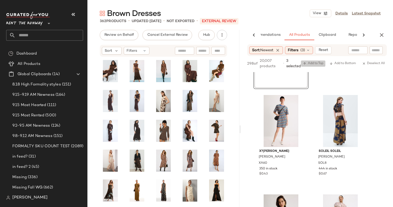
click at [315, 65] on span "Add to Top" at bounding box center [313, 64] width 20 height 4
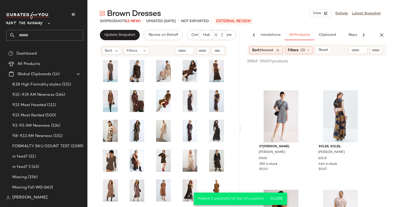
click at [378, 39] on div "AI Recommendations All Products Clipboard Reports" at bounding box center [317, 35] width 152 height 10
click at [389, 27] on div "Brown Dresses View Details Latest Snapshot 365 Products (3 New) • updated Sep 1…" at bounding box center [241, 107] width 306 height 199
click at [378, 36] on button "button" at bounding box center [382, 35] width 10 height 10
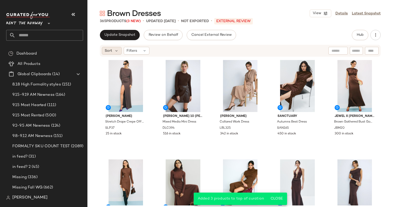
click at [108, 54] on div "Sort" at bounding box center [112, 51] width 20 height 8
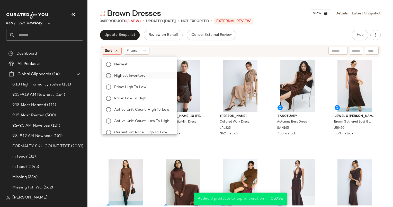
click at [137, 74] on span "Highest Inventory" at bounding box center [129, 75] width 31 height 5
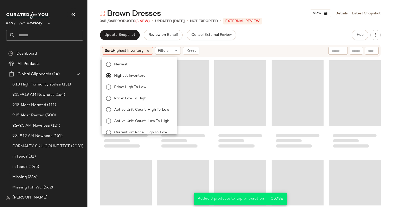
click at [123, 58] on div "Newest Highest Inventory Price: High to Low Price: Low to High Active Unit Coun…" at bounding box center [139, 95] width 76 height 77
click at [127, 62] on span "Newest" at bounding box center [120, 64] width 13 height 5
click at [231, 56] on div "Sort: Newest Filters Reset" at bounding box center [240, 51] width 281 height 12
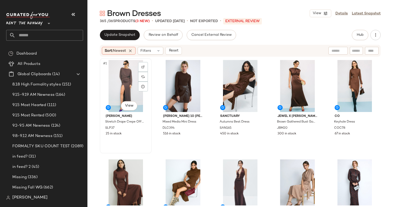
click at [115, 77] on div "#1 View" at bounding box center [126, 86] width 48 height 52
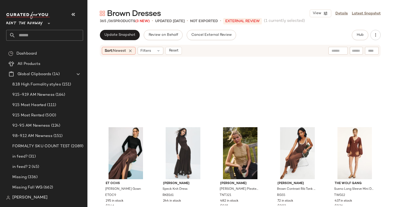
scroll to position [432, 0]
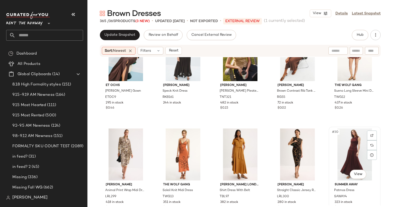
click at [357, 159] on div "#30 View" at bounding box center [355, 154] width 48 height 52
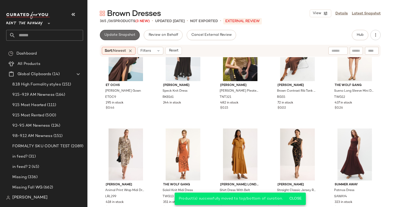
click at [123, 36] on span "Update Snapshot" at bounding box center [119, 35] width 31 height 4
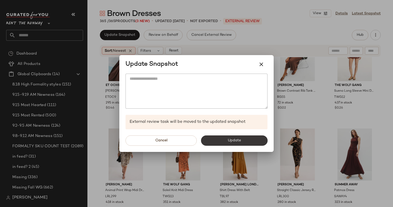
click at [246, 140] on button "Update" at bounding box center [234, 140] width 67 height 10
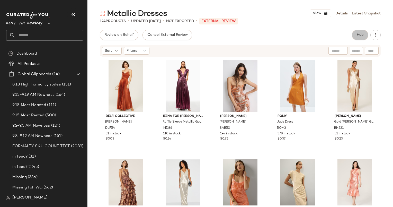
click at [358, 35] on span "Hub" at bounding box center [360, 35] width 7 height 4
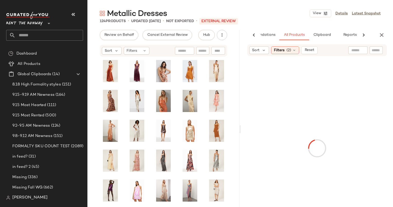
scroll to position [0, 27]
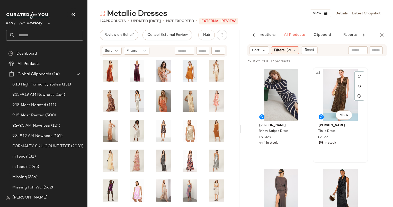
click at [331, 102] on div "#2 View" at bounding box center [341, 95] width 52 height 52
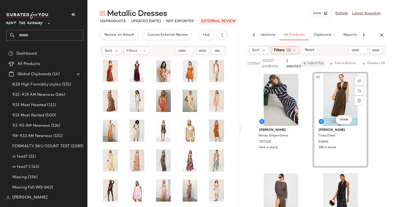
click at [316, 65] on span "Add to Top" at bounding box center [313, 64] width 20 height 4
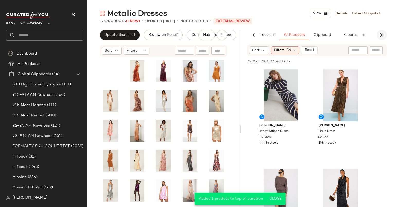
click at [387, 35] on button "button" at bounding box center [382, 35] width 10 height 10
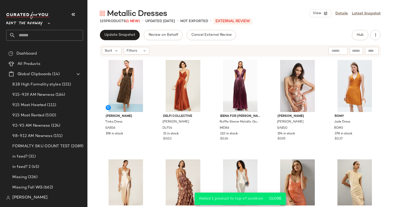
click at [112, 56] on div "Sort Filters" at bounding box center [240, 51] width 281 height 12
click at [107, 50] on span "Sort" at bounding box center [108, 50] width 7 height 5
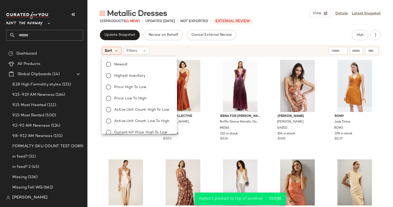
click at [127, 60] on div "Newest Highest Inventory Price: High to Low Price: Low to High Active Unit Coun…" at bounding box center [139, 127] width 76 height 136
click at [130, 63] on label "Newest" at bounding box center [142, 64] width 61 height 7
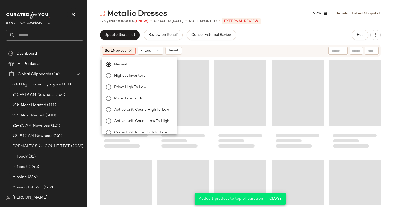
click at [222, 65] on div "Loading..." at bounding box center [240, 93] width 52 height 66
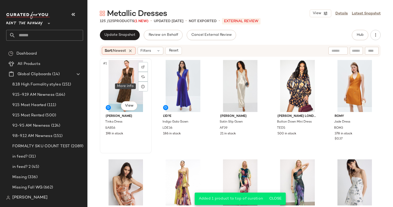
click at [121, 84] on div "#1 View" at bounding box center [126, 86] width 48 height 52
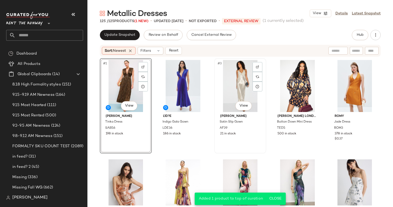
click at [229, 102] on div "#3 View" at bounding box center [240, 86] width 48 height 52
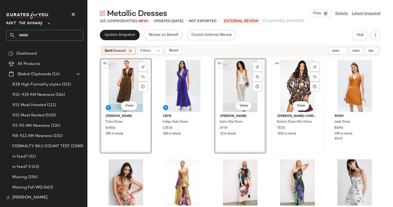
click at [306, 90] on div "#4 View" at bounding box center [298, 86] width 48 height 52
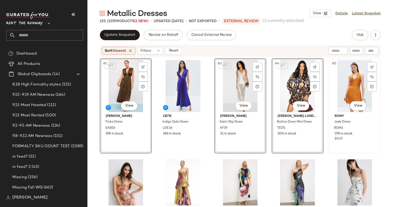
click at [345, 84] on div "#5 View" at bounding box center [355, 86] width 48 height 52
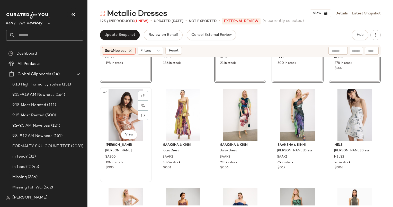
click at [127, 106] on div "#6 View" at bounding box center [126, 115] width 48 height 52
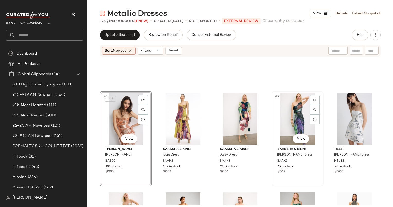
scroll to position [143, 0]
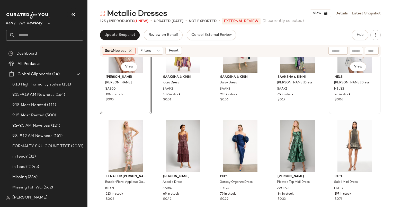
click at [355, 101] on div "$0.06" at bounding box center [355, 100] width 40 height 5
click at [124, 153] on div "#11 View" at bounding box center [126, 146] width 48 height 52
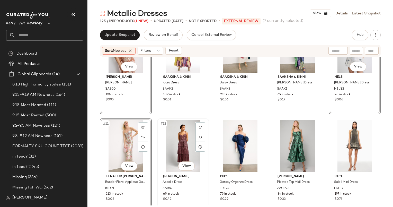
click at [186, 138] on div "#12 View" at bounding box center [183, 146] width 48 height 52
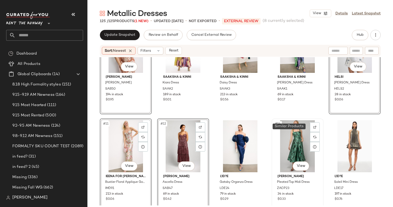
scroll to position [182, 0]
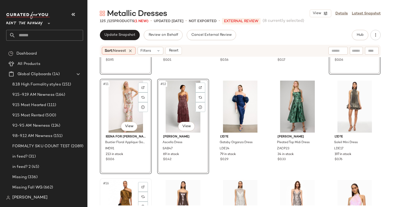
click at [120, 194] on div "#16 View" at bounding box center [126, 206] width 48 height 52
click at [178, 194] on div "#17 View" at bounding box center [183, 206] width 48 height 52
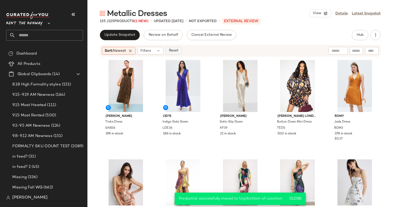
click at [174, 53] on span "Reset" at bounding box center [174, 51] width 10 height 4
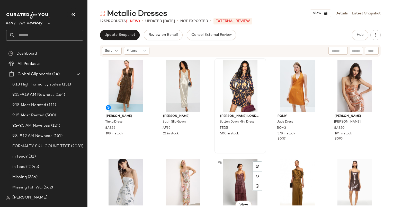
scroll to position [38, 0]
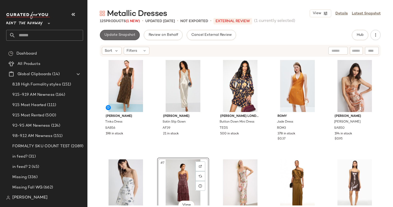
click at [123, 38] on button "Update Snapshot" at bounding box center [120, 35] width 40 height 10
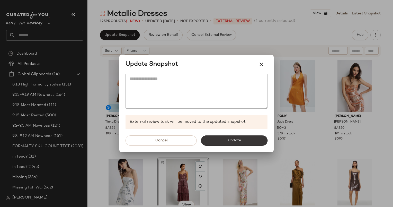
click at [219, 139] on button "Update" at bounding box center [234, 140] width 67 height 10
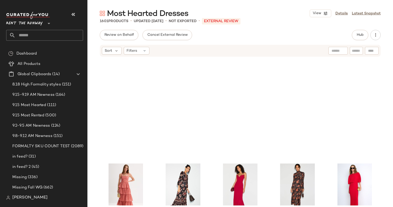
scroll to position [188, 0]
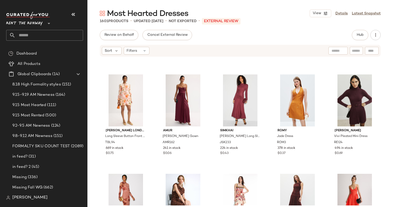
click at [112, 46] on div "Sort Filters" at bounding box center [240, 51] width 281 height 12
click at [115, 53] on icon at bounding box center [116, 50] width 5 height 5
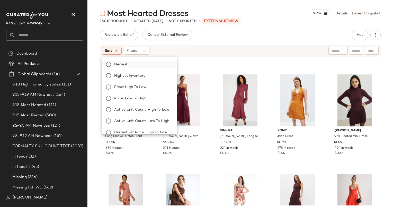
click at [140, 66] on label "Newest" at bounding box center [142, 64] width 61 height 7
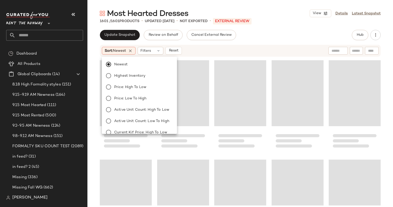
click at [198, 64] on div "Loading..." at bounding box center [183, 93] width 52 height 66
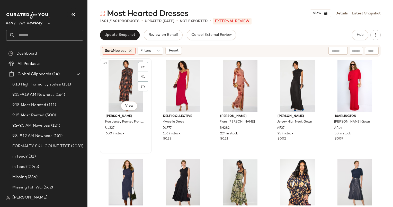
click at [133, 83] on div "#1 View" at bounding box center [126, 86] width 48 height 52
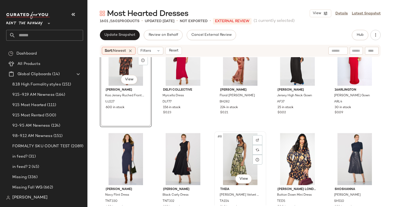
scroll to position [29, 0]
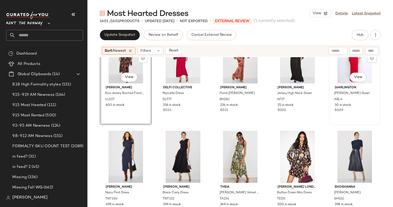
click at [337, 111] on span "$0.09" at bounding box center [339, 110] width 8 height 5
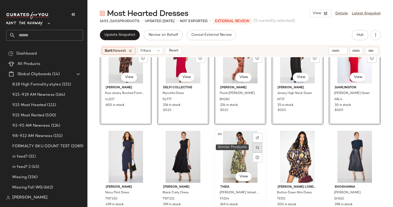
scroll to position [144, 0]
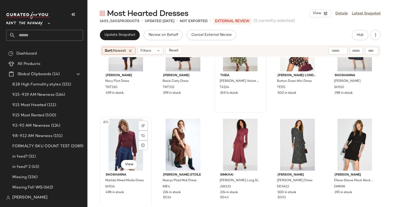
click at [131, 139] on div "#11 View" at bounding box center [126, 145] width 48 height 52
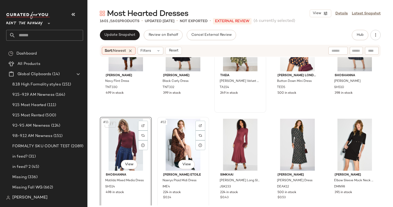
click at [184, 145] on div "#12 View" at bounding box center [183, 145] width 48 height 52
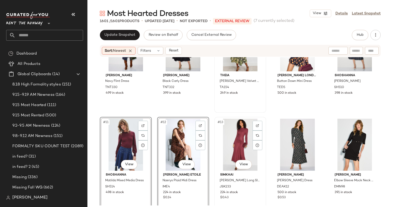
click at [236, 147] on div "#13 View" at bounding box center [240, 145] width 48 height 52
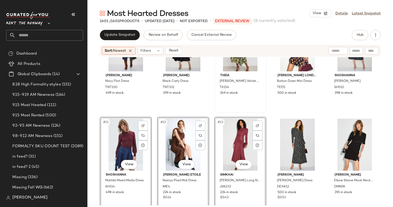
scroll to position [251, 0]
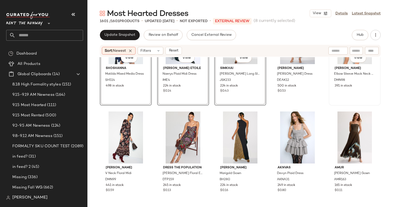
click at [356, 96] on div "#15 View Donna Morgan Elbow Sleeve Mock Neck Mini Dress DMN98 391 in stock" at bounding box center [354, 58] width 51 height 94
click at [125, 136] on div "#16 View" at bounding box center [126, 137] width 48 height 52
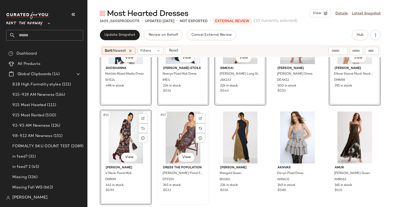
click at [175, 138] on div "#17 View" at bounding box center [183, 137] width 48 height 52
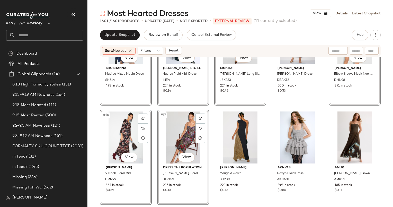
scroll to position [292, 0]
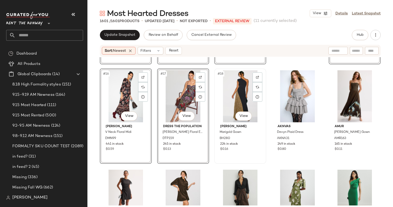
click at [242, 103] on div "#18 View" at bounding box center [240, 96] width 48 height 52
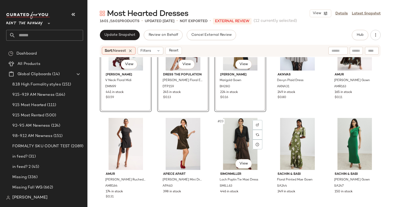
scroll to position [344, 0]
click at [115, 142] on div "#21 View" at bounding box center [126, 144] width 48 height 52
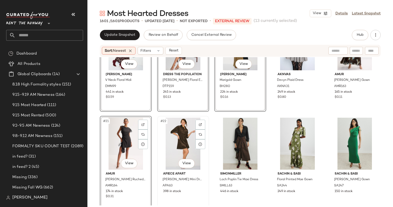
click at [188, 136] on div "#22 View" at bounding box center [183, 144] width 48 height 52
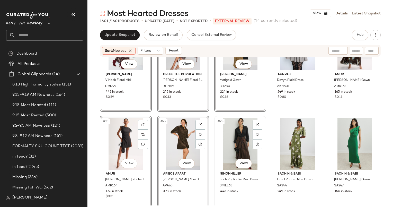
click at [233, 135] on div "#23 View" at bounding box center [240, 144] width 48 height 52
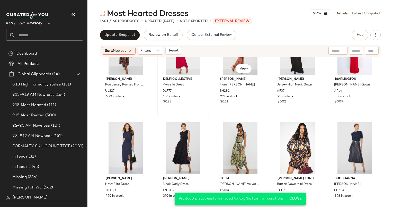
scroll to position [8, 0]
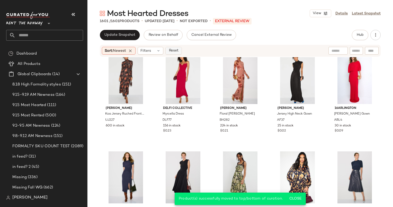
click at [174, 53] on span "Reset" at bounding box center [174, 51] width 10 height 4
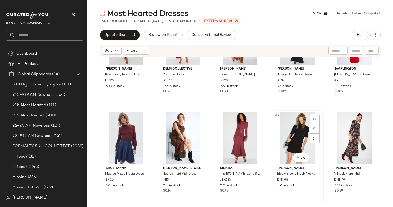
scroll to position [48, 0]
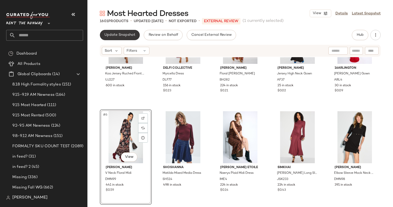
click at [121, 33] on span "Update Snapshot" at bounding box center [119, 35] width 31 height 4
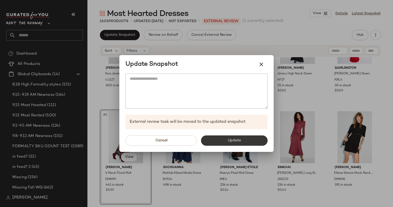
click at [253, 141] on button "Update" at bounding box center [234, 140] width 67 height 10
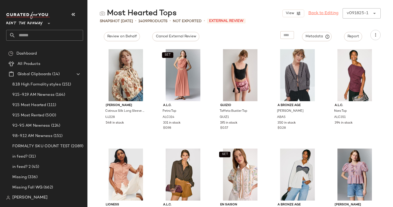
click at [326, 12] on link "Back to Editing" at bounding box center [324, 13] width 30 height 6
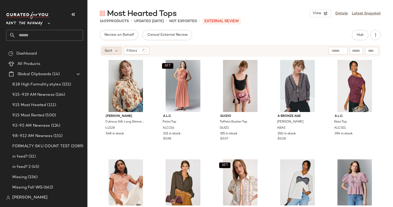
click at [110, 49] on span "Sort" at bounding box center [108, 50] width 7 height 5
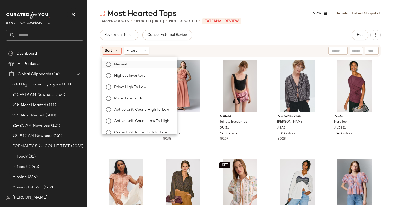
click at [131, 63] on label "Newest" at bounding box center [142, 64] width 61 height 7
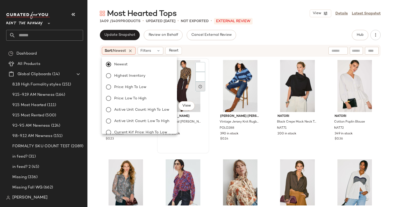
click at [202, 82] on div at bounding box center [201, 87] width 10 height 10
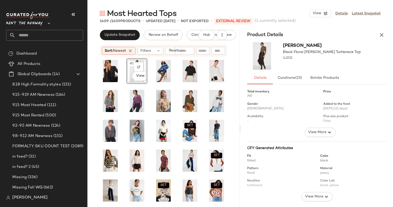
click at [387, 44] on div "[PERSON_NAME] Black Floral [PERSON_NAME] Top UJ232" at bounding box center [317, 56] width 152 height 32
click at [386, 42] on div "[PERSON_NAME] Black Floral [PERSON_NAME] Top UJ232" at bounding box center [317, 56] width 152 height 32
click at [381, 33] on icon "button" at bounding box center [382, 35] width 6 height 6
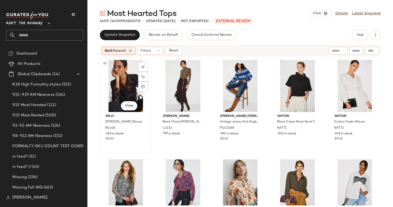
click at [118, 94] on div "#1 View" at bounding box center [126, 86] width 48 height 52
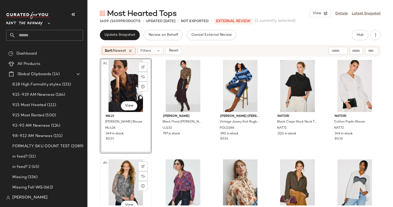
click at [125, 178] on div "#6 View" at bounding box center [126, 185] width 48 height 52
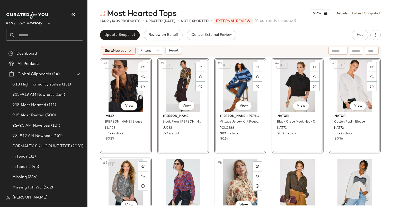
click at [242, 173] on div "#8 View" at bounding box center [240, 185] width 48 height 52
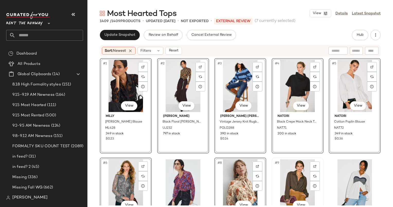
click at [284, 173] on div "#9 View" at bounding box center [298, 185] width 48 height 52
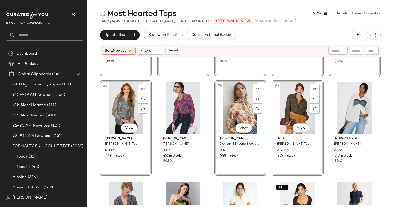
scroll to position [83, 0]
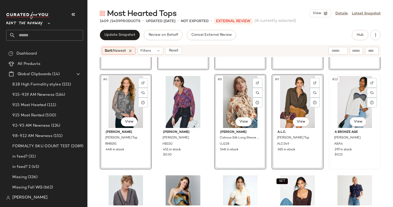
click at [349, 104] on div "#10 View" at bounding box center [355, 102] width 48 height 52
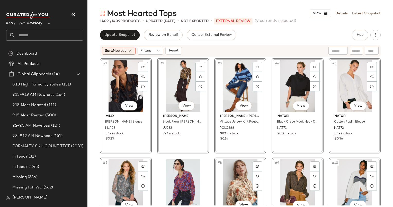
click at [238, 83] on div "#3 View" at bounding box center [240, 86] width 48 height 52
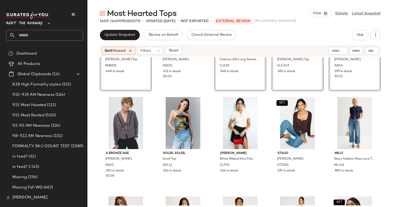
scroll to position [177, 0]
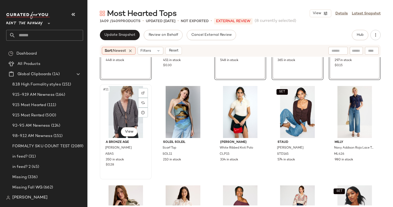
click at [127, 101] on div "#11 View" at bounding box center [126, 112] width 48 height 52
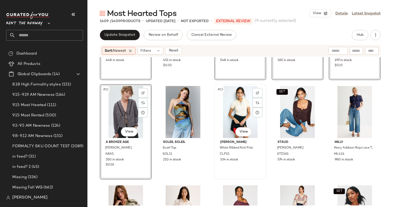
click at [237, 106] on div "#13 View" at bounding box center [240, 112] width 48 height 52
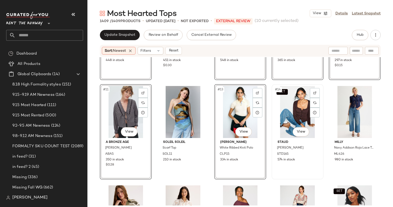
click at [294, 115] on div "SET #14 View" at bounding box center [298, 112] width 48 height 52
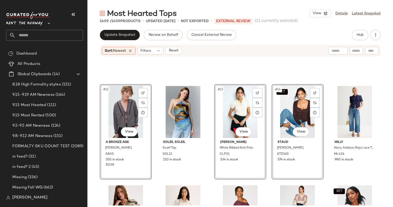
scroll to position [245, 0]
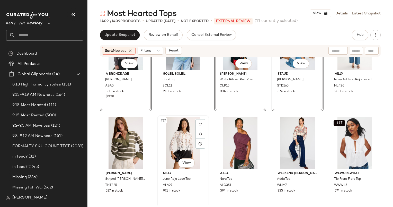
click at [177, 137] on div "#17 View" at bounding box center [183, 143] width 48 height 52
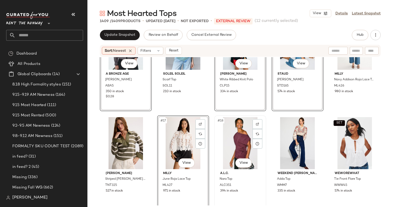
click at [226, 134] on div "#18 View" at bounding box center [240, 143] width 48 height 52
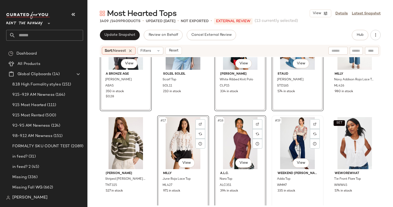
click at [289, 142] on div "#19 View" at bounding box center [298, 143] width 48 height 52
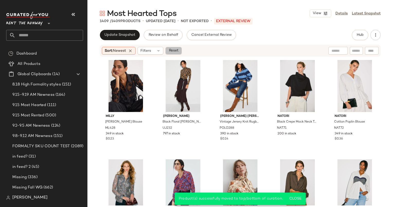
click at [177, 49] on span "Reset" at bounding box center [174, 51] width 10 height 4
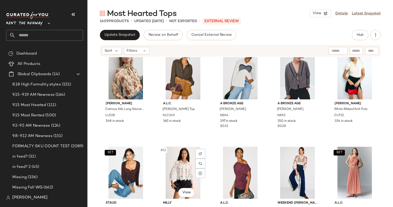
scroll to position [112, 0]
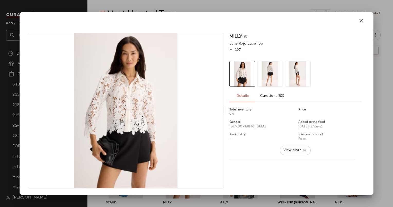
click at [380, 104] on div at bounding box center [196, 103] width 393 height 207
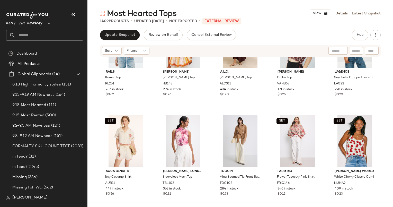
scroll to position [447, 0]
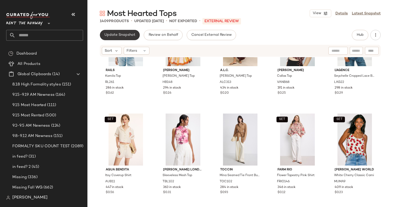
click at [115, 37] on button "Update Snapshot" at bounding box center [120, 35] width 40 height 10
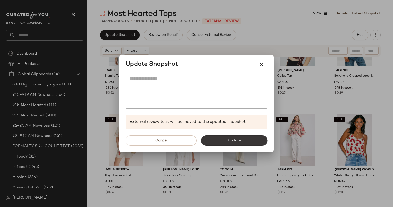
click at [228, 139] on span "Update" at bounding box center [234, 140] width 13 height 4
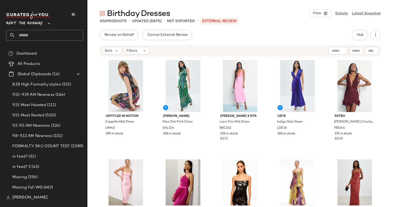
click at [355, 42] on div "Review on Behalf Cancel External Review Hub Sort Filters Untitled in Motion Cap…" at bounding box center [241, 129] width 306 height 199
click at [356, 39] on button "Hub" at bounding box center [360, 35] width 16 height 10
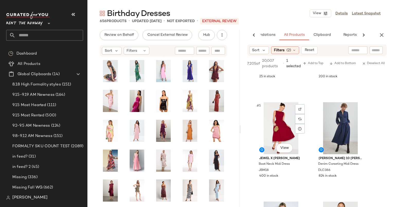
scroll to position [171, 0]
click at [284, 127] on div "#5 View" at bounding box center [281, 128] width 52 height 52
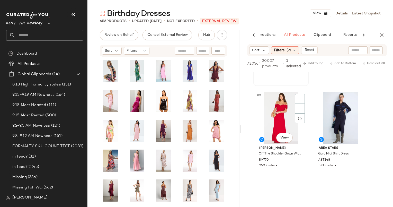
scroll to position [380, 0]
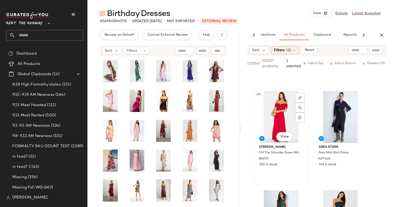
click at [283, 108] on div "#9 View" at bounding box center [281, 117] width 52 height 52
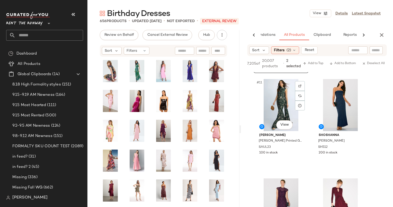
scroll to position [492, 0]
click at [283, 102] on div "#11 View" at bounding box center [281, 105] width 52 height 52
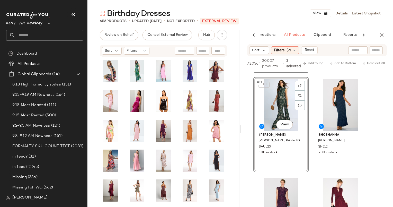
scroll to position [556, 0]
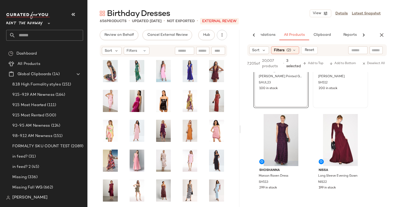
click at [348, 95] on div "#12 View Shoshanna Liza Dress SH512 200 in stock" at bounding box center [340, 60] width 54 height 94
click at [276, 132] on div "#13 View" at bounding box center [281, 140] width 52 height 52
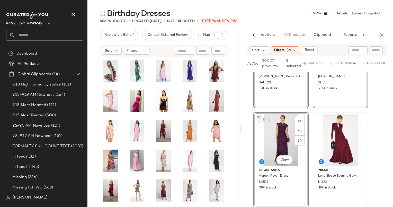
scroll to position [650, 0]
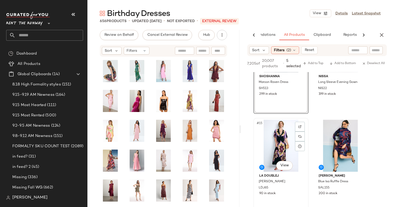
click at [275, 141] on div "#15 View" at bounding box center [281, 146] width 52 height 52
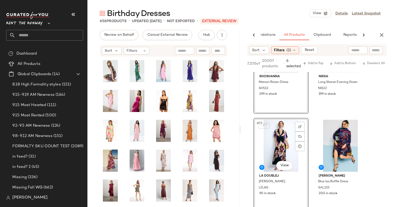
click at [275, 141] on div "SET #15 View" at bounding box center [281, 146] width 52 height 52
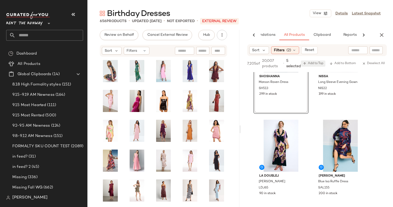
click at [313, 65] on span "Add to Top" at bounding box center [313, 64] width 20 height 4
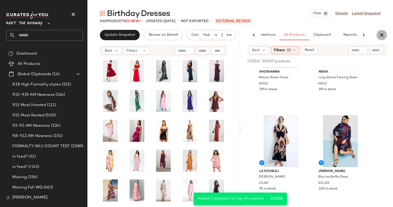
click at [385, 37] on icon "button" at bounding box center [382, 35] width 6 height 6
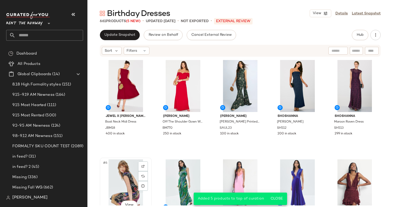
click at [129, 169] on div "#6 View" at bounding box center [126, 185] width 48 height 52
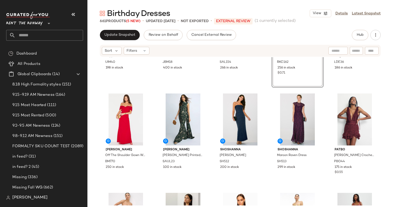
scroll to position [81, 0]
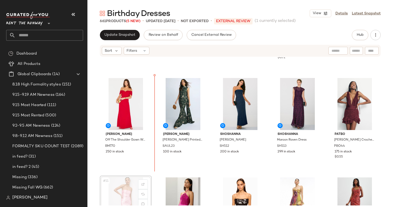
scroll to position [82, 0]
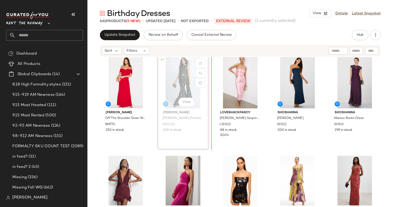
scroll to position [98, 0]
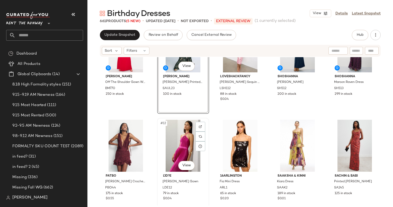
scroll to position [150, 0]
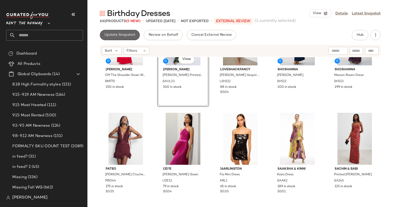
click at [126, 39] on button "Update Snapshot" at bounding box center [120, 35] width 40 height 10
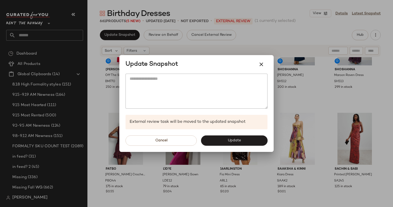
click at [219, 146] on div "Cancel Update" at bounding box center [196, 140] width 154 height 23
click at [219, 136] on button "Update" at bounding box center [234, 140] width 67 height 10
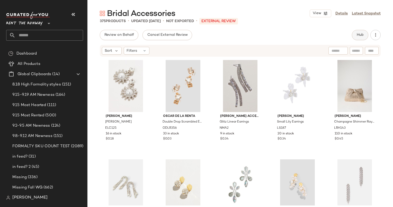
click at [356, 38] on button "Hub" at bounding box center [360, 35] width 16 height 10
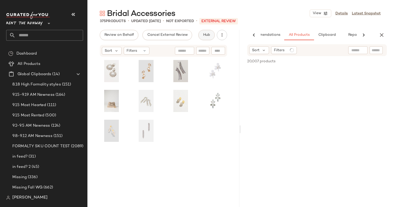
scroll to position [0, 22]
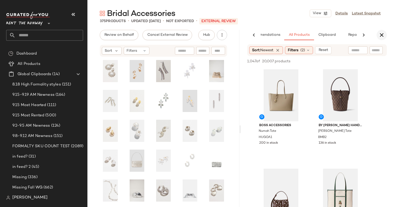
click at [385, 35] on icon "button" at bounding box center [382, 35] width 6 height 6
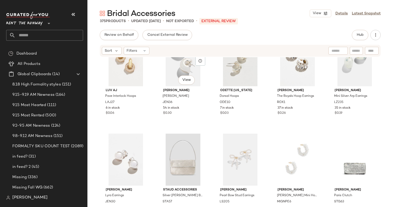
scroll to position [252, 0]
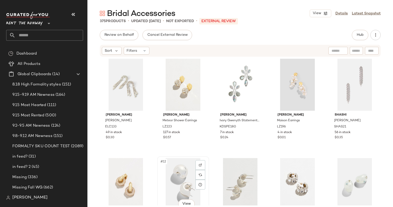
click at [182, 160] on div "#12 View" at bounding box center [183, 184] width 48 height 52
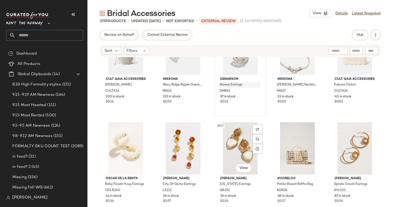
scroll to position [538, 0]
click at [112, 158] on div "#31 View" at bounding box center [126, 148] width 48 height 52
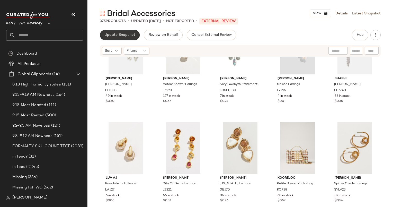
click at [119, 37] on span "Update Snapshot" at bounding box center [119, 35] width 31 height 4
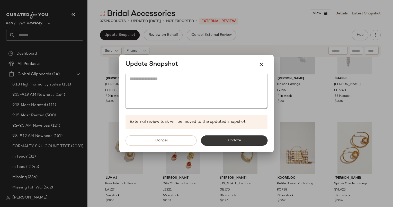
click at [247, 139] on button "Update" at bounding box center [234, 140] width 67 height 10
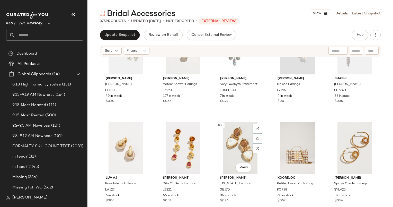
scroll to position [638, 0]
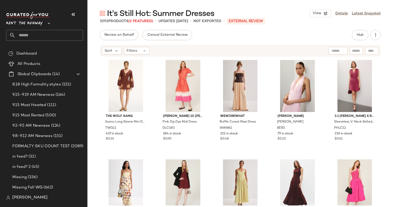
click at [367, 39] on div "Hub" at bounding box center [360, 35] width 16 height 10
click at [354, 31] on button "Hub" at bounding box center [360, 35] width 16 height 10
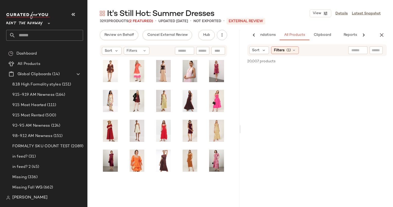
scroll to position [0, 27]
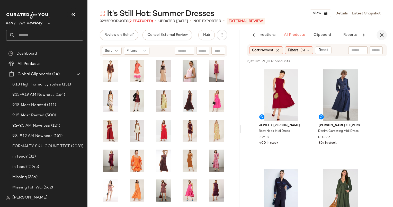
click at [382, 35] on icon "button" at bounding box center [382, 35] width 6 height 6
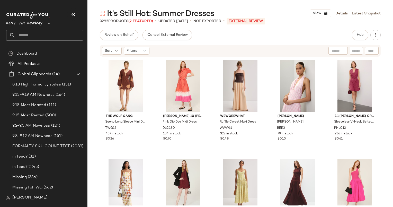
click at [109, 55] on div "Sort Filters" at bounding box center [240, 51] width 281 height 12
click at [113, 56] on div "Sort Filters" at bounding box center [240, 51] width 281 height 12
click at [139, 50] on div "Filters" at bounding box center [137, 51] width 26 height 8
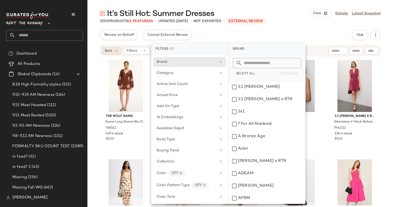
click at [113, 49] on div "Sort" at bounding box center [112, 51] width 20 height 8
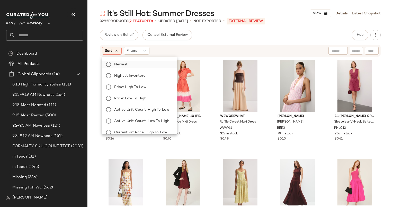
click at [139, 63] on label "Newest" at bounding box center [142, 64] width 61 height 7
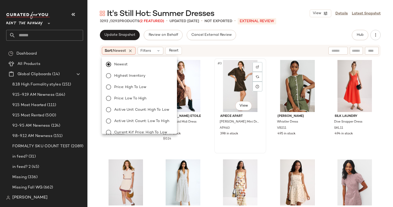
click at [220, 59] on div "#3 View Apiece Apart Luz Mini Dress APA63 398 in stock" at bounding box center [240, 106] width 51 height 94
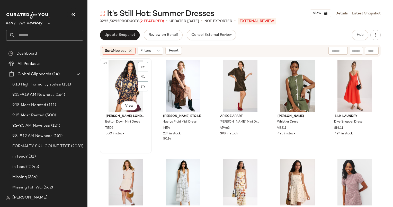
click at [116, 91] on div "#1 View" at bounding box center [126, 86] width 48 height 52
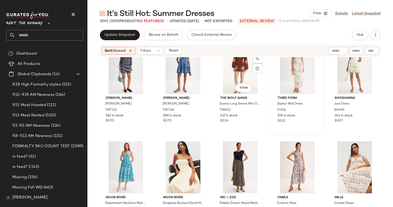
scroll to position [537, 0]
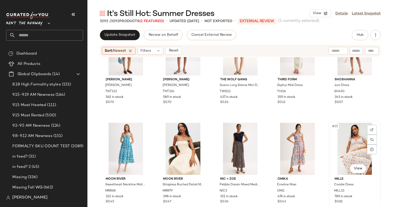
click at [352, 128] on div "#35 View" at bounding box center [355, 149] width 48 height 52
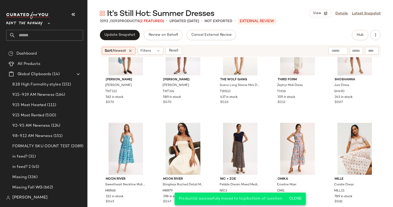
click at [105, 43] on div "Update Snapshot Review on Behalf Cancel External Review Hub Sort: Newest Filter…" at bounding box center [241, 129] width 306 height 199
click at [121, 34] on span "Update Snapshot" at bounding box center [119, 35] width 31 height 4
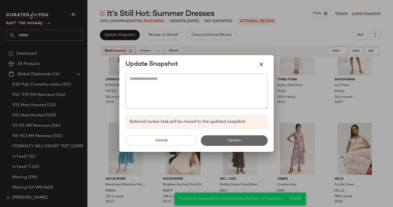
click at [228, 136] on button "Update" at bounding box center [234, 140] width 67 height 10
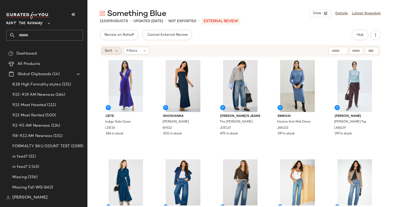
click at [109, 53] on span "Sort" at bounding box center [108, 50] width 7 height 5
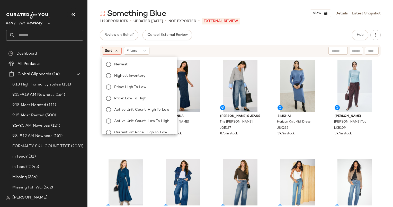
click at [128, 60] on div "Newest Highest Inventory Price: High to Low Price: Low to High Active Unit Coun…" at bounding box center [139, 127] width 76 height 136
click at [133, 64] on label "Newest" at bounding box center [142, 64] width 61 height 7
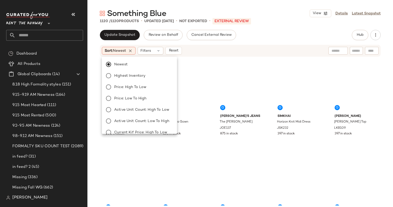
click at [213, 47] on div "Sort: Newest Filters Reset" at bounding box center [207, 51] width 210 height 8
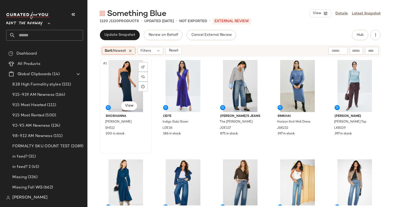
click at [124, 90] on div "#1 View" at bounding box center [126, 86] width 48 height 52
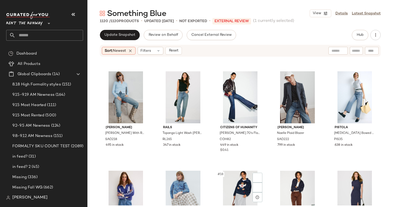
scroll to position [256, 0]
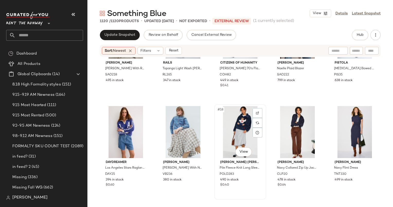
click at [232, 130] on div "#18 View" at bounding box center [240, 132] width 48 height 52
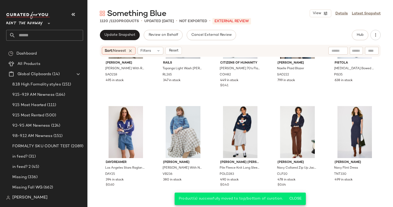
click at [356, 46] on div "Sort: Newest Filters Reset" at bounding box center [240, 51] width 281 height 12
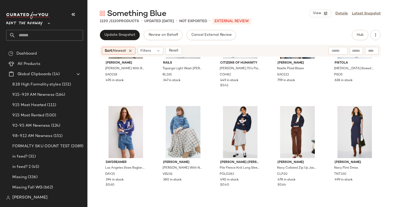
click at [351, 43] on div "Update Snapshot Review on Behalf Cancel External Review Hub Sort: Newest Filter…" at bounding box center [241, 129] width 306 height 199
click at [359, 36] on span "Hub" at bounding box center [360, 35] width 7 height 4
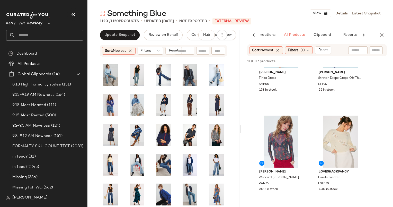
scroll to position [153, 0]
click at [284, 136] on div "#5 View" at bounding box center [281, 141] width 52 height 52
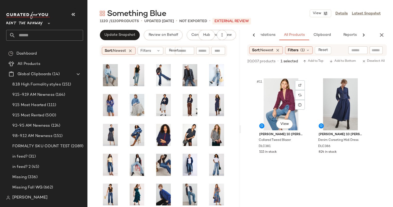
scroll to position [488, 0]
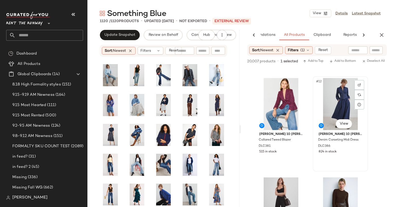
click at [324, 110] on div "#12 View" at bounding box center [341, 104] width 52 height 52
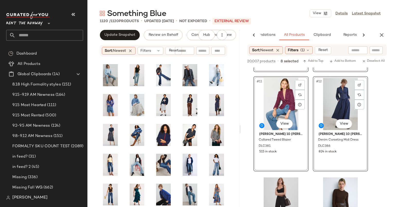
scroll to position [457, 0]
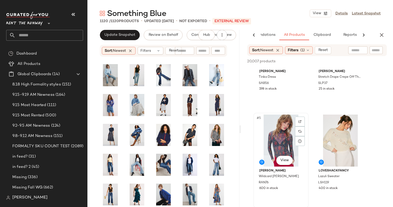
click at [281, 137] on div "#5 View" at bounding box center [281, 141] width 52 height 52
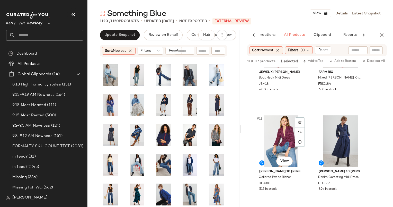
scroll to position [468, 0]
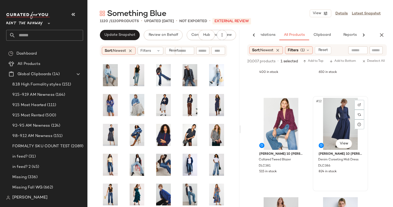
click at [317, 123] on div "#12 View" at bounding box center [341, 124] width 52 height 52
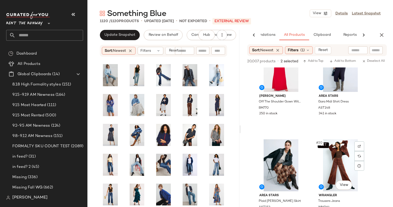
scroll to position [772, 0]
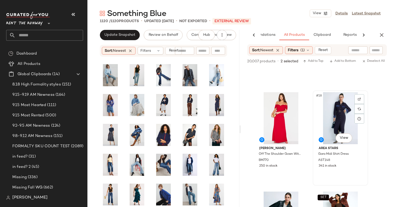
click at [329, 117] on div "#18 View" at bounding box center [341, 118] width 52 height 52
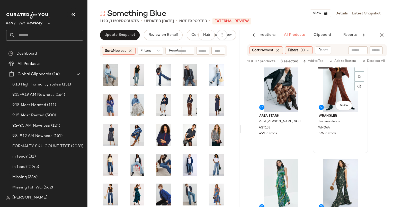
scroll to position [826, 0]
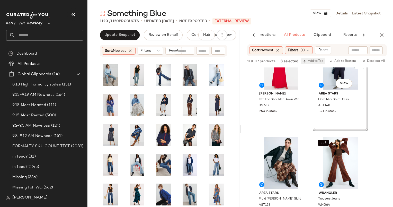
click at [313, 62] on span "Add to Top" at bounding box center [313, 61] width 20 height 4
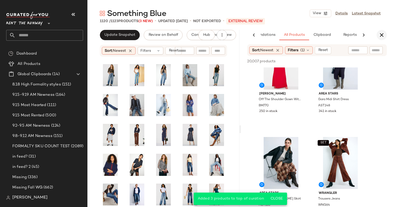
click at [380, 34] on icon "button" at bounding box center [382, 35] width 6 height 6
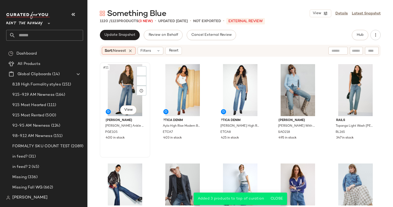
scroll to position [536, 0]
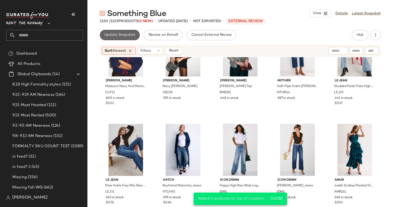
click at [117, 34] on span "Update Snapshot" at bounding box center [119, 35] width 31 height 4
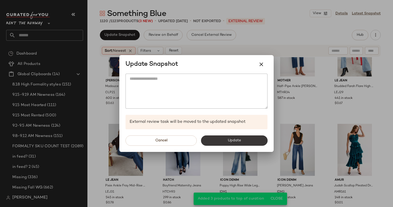
click at [225, 140] on button "Update" at bounding box center [234, 140] width 67 height 10
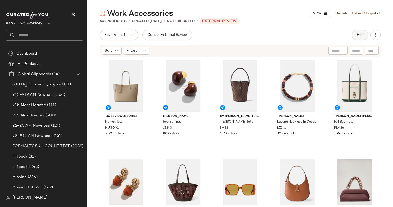
click at [359, 32] on button "Hub" at bounding box center [360, 35] width 16 height 10
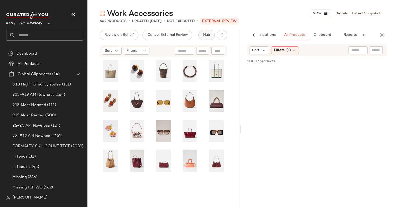
scroll to position [0, 27]
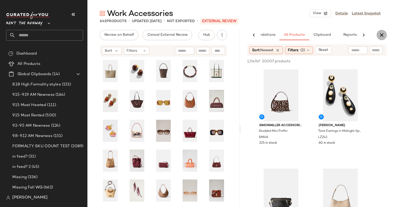
click at [383, 35] on icon "button" at bounding box center [382, 35] width 6 height 6
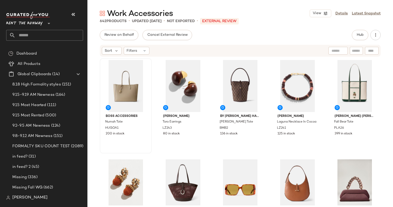
click at [110, 58] on div "BOSS ACCESSORIES Numah Tote HUGOA1 200 in stock" at bounding box center [126, 105] width 52 height 95
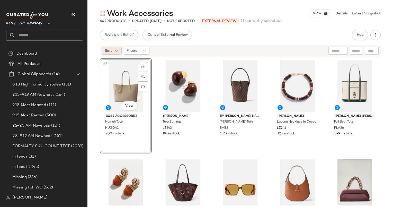
click at [108, 53] on span "Sort" at bounding box center [108, 50] width 7 height 5
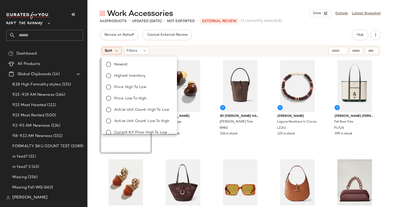
click at [153, 69] on div "Newest Highest Inventory Price: High to Low Price: Low to High Active Unit Coun…" at bounding box center [139, 127] width 76 height 136
click at [155, 68] on div "Newest Highest Inventory Price: High to Low Price: Low to High Active Unit Coun…" at bounding box center [139, 127] width 76 height 136
click at [156, 68] on div "Newest Highest Inventory Price: High to Low Price: Low to High Active Unit Coun…" at bounding box center [139, 127] width 76 height 136
click at [151, 59] on div "Newest Highest Inventory Price: High to Low Price: Low to High Active Unit Coun…" at bounding box center [139, 127] width 76 height 136
click at [117, 67] on span "Newest" at bounding box center [120, 64] width 13 height 5
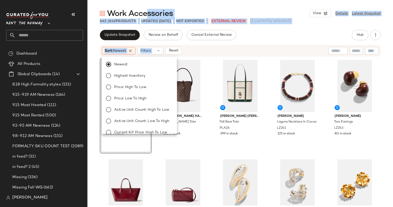
drag, startPoint x: 147, startPoint y: 13, endPoint x: 144, endPoint y: 71, distance: 57.4
click at [144, 71] on body "Rent the Runway ** Dashboard All Products Global Clipboards (14) 8.18 High Form…" at bounding box center [196, 103] width 393 height 207
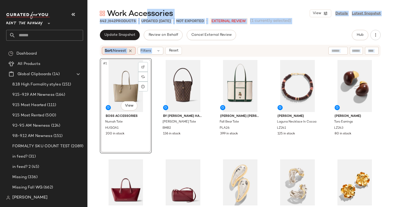
drag, startPoint x: 144, startPoint y: 71, endPoint x: 119, endPoint y: 52, distance: 31.7
click at [119, 52] on span "Newest" at bounding box center [119, 51] width 13 height 4
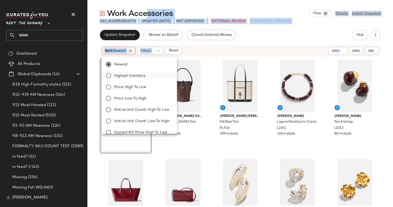
click at [138, 76] on span "Highest Inventory" at bounding box center [129, 75] width 31 height 5
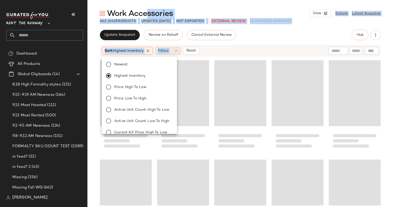
scroll to position [302, 0]
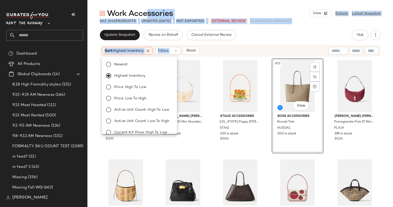
click at [225, 57] on div "Sort: Highest Inventory Filters Reset" at bounding box center [241, 50] width 306 height 13
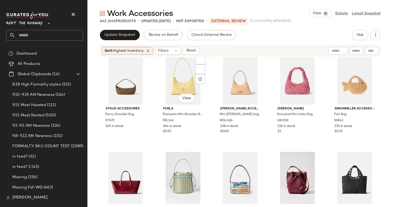
scroll to position [0, 0]
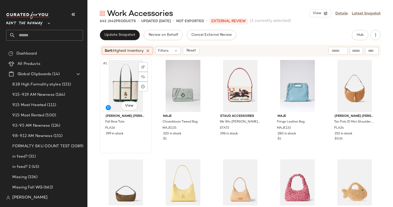
click at [131, 82] on div "#1 View" at bounding box center [126, 86] width 48 height 52
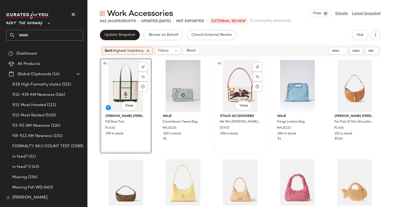
click at [224, 80] on div "#3 View" at bounding box center [240, 86] width 48 height 52
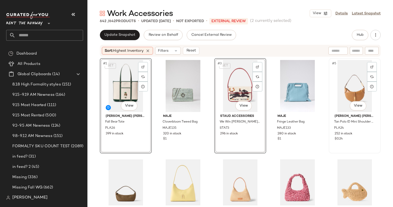
click at [340, 79] on div "#5 View" at bounding box center [355, 86] width 48 height 52
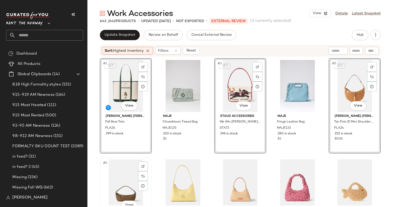
click at [125, 177] on div "#6 View" at bounding box center [126, 185] width 48 height 52
click at [189, 177] on div "#7 View" at bounding box center [183, 185] width 48 height 52
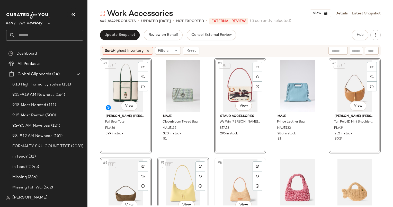
click at [243, 179] on div "#8 View" at bounding box center [240, 185] width 48 height 52
click at [293, 181] on div "#9 View" at bounding box center [298, 185] width 48 height 52
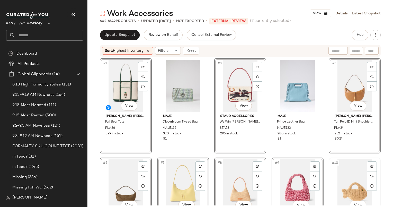
click at [345, 172] on div "#10 View" at bounding box center [355, 185] width 48 height 52
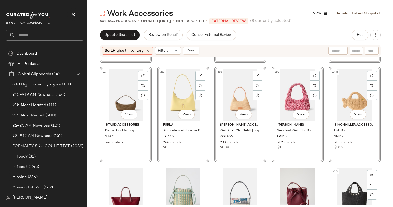
scroll to position [91, 0]
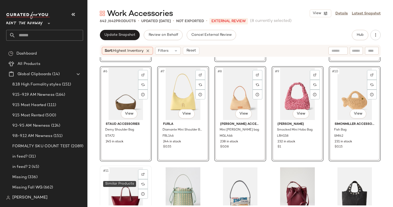
click at [127, 185] on div "#11 View" at bounding box center [126, 193] width 48 height 52
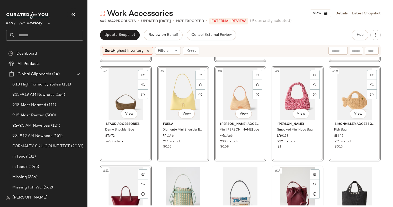
click at [295, 181] on div "#14 View" at bounding box center [298, 193] width 48 height 52
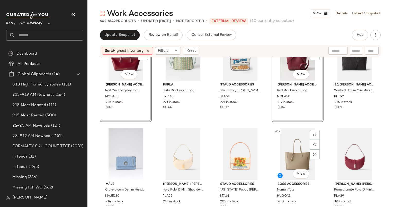
scroll to position [238, 0]
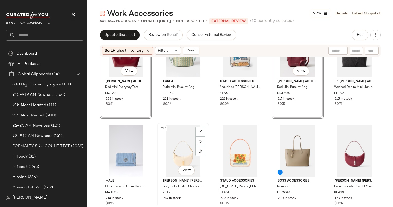
click at [185, 144] on div "#17 View" at bounding box center [183, 151] width 48 height 52
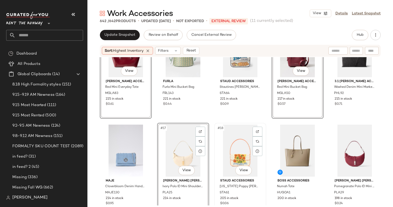
click at [232, 155] on div "#18 View" at bounding box center [240, 151] width 48 height 52
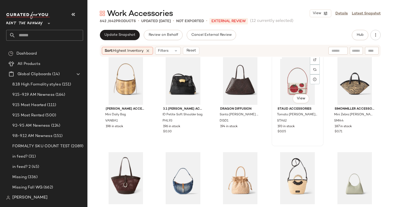
scroll to position [347, 0]
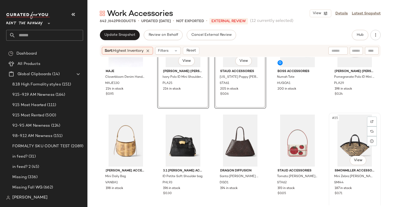
click at [339, 118] on div "#25 View" at bounding box center [355, 141] width 48 height 52
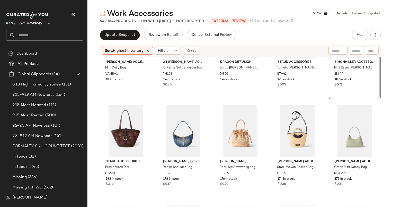
scroll to position [456, 0]
click at [120, 137] on div "#26 View" at bounding box center [126, 131] width 48 height 52
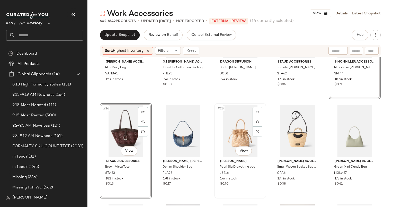
click at [249, 131] on div "#28 View" at bounding box center [240, 131] width 48 height 52
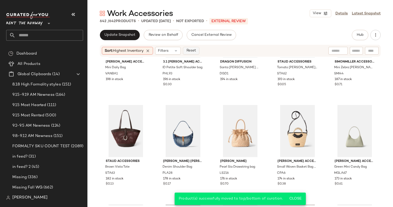
click at [197, 48] on button "Reset" at bounding box center [191, 51] width 16 height 8
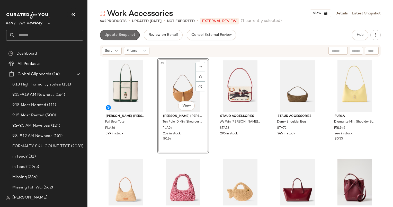
click at [117, 32] on button "Update Snapshot" at bounding box center [120, 35] width 40 height 10
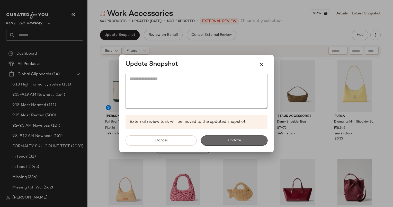
click at [221, 139] on button "Update" at bounding box center [234, 140] width 67 height 10
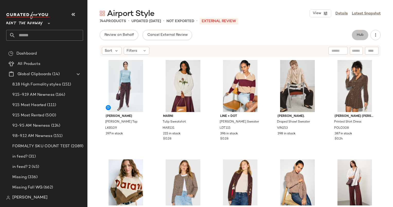
click at [363, 33] on span "Hub" at bounding box center [360, 35] width 7 height 4
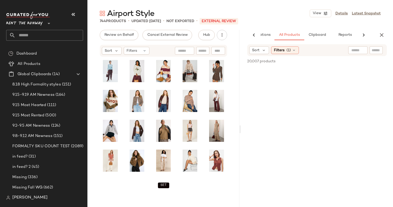
scroll to position [0, 32]
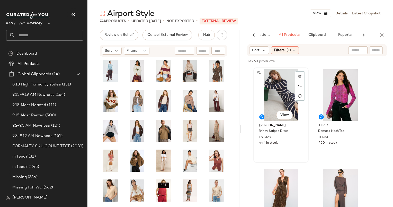
click at [283, 89] on div "#1 View" at bounding box center [281, 95] width 52 height 52
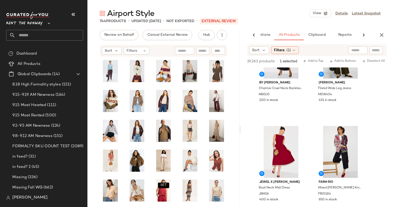
scroll to position [465, 0]
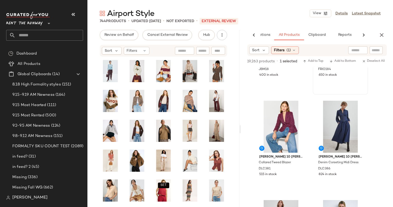
click at [335, 90] on div "#10 View FARM Rio Mixed Valentina Black Knit Cardigan FRIO184 650 in stock" at bounding box center [340, 47] width 54 height 94
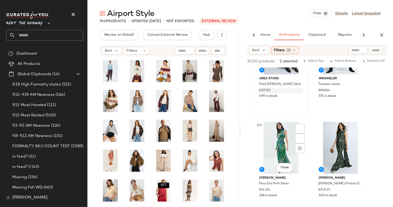
scroll to position [941, 0]
click at [317, 65] on div "19,263 products • 2 selected Add to Top Add to Bottom Deselect All" at bounding box center [317, 61] width 152 height 11
click at [314, 62] on span "Add to Top" at bounding box center [313, 61] width 20 height 4
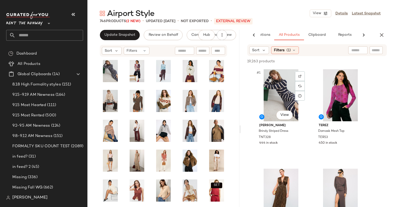
scroll to position [1, 0]
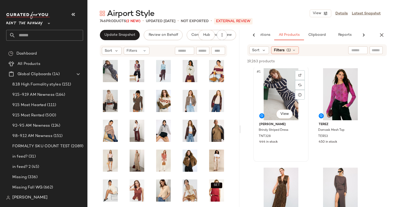
click at [268, 88] on div "#1 View" at bounding box center [281, 94] width 52 height 52
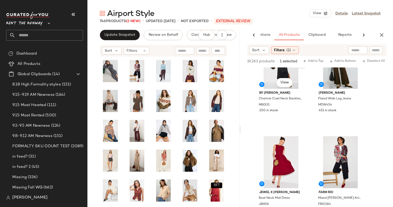
scroll to position [444, 0]
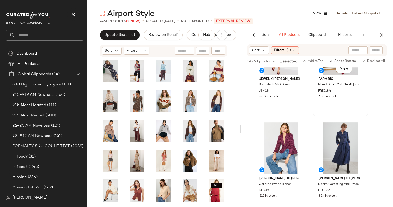
click at [338, 106] on div "#10 View FARM Rio Mixed Valentina Black Knit Cardigan FRIO184 650 in stock" at bounding box center [340, 69] width 54 height 94
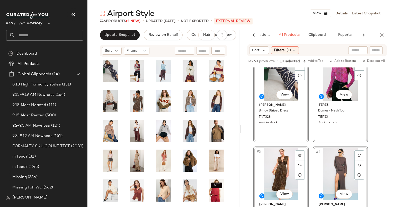
scroll to position [0, 0]
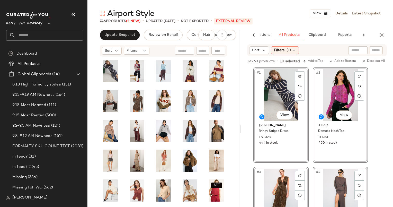
click at [283, 85] on div "#1 View" at bounding box center [281, 95] width 52 height 52
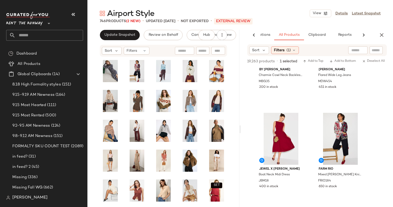
scroll to position [355, 0]
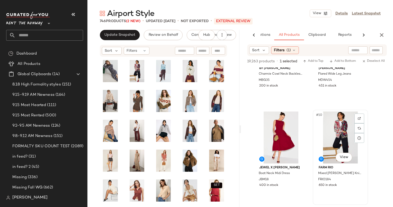
click at [321, 124] on div "#10 View" at bounding box center [341, 137] width 52 height 52
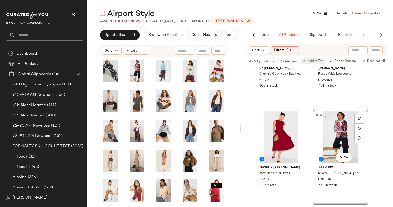
click at [311, 63] on span "Add to Top" at bounding box center [313, 61] width 20 height 4
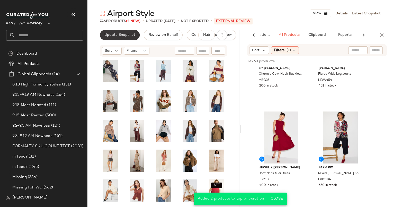
click at [126, 34] on span "Update Snapshot" at bounding box center [119, 35] width 31 height 4
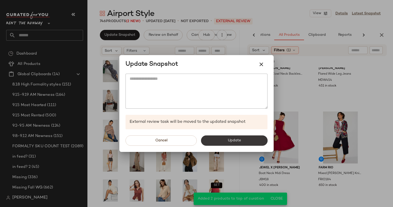
click at [234, 140] on span "Update" at bounding box center [234, 140] width 13 height 4
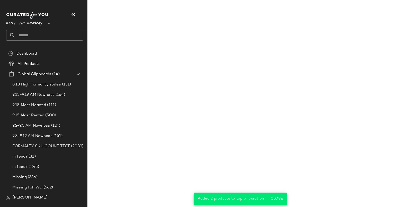
scroll to position [653, 0]
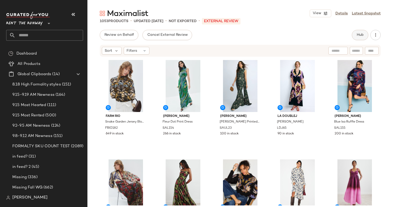
click at [357, 39] on button "Hub" at bounding box center [360, 35] width 16 height 10
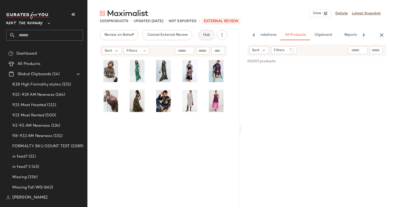
scroll to position [0, 27]
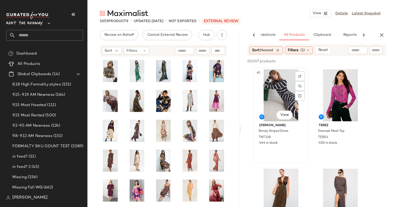
click at [285, 91] on div "#1 View" at bounding box center [281, 95] width 52 height 52
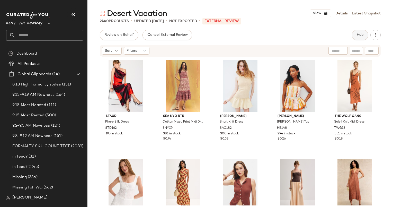
click at [364, 34] on span "Hub" at bounding box center [360, 35] width 7 height 4
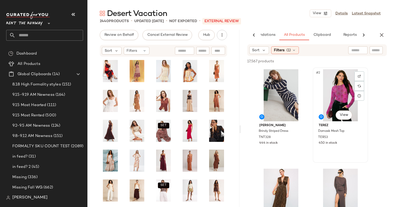
scroll to position [97, 0]
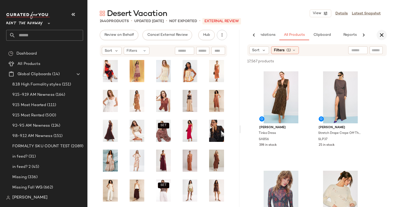
click at [380, 36] on icon "button" at bounding box center [382, 35] width 6 height 6
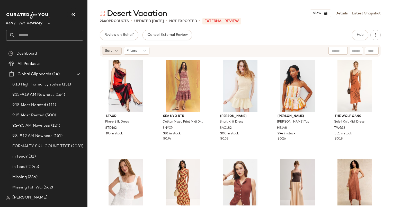
click at [105, 51] on span "Sort" at bounding box center [108, 50] width 7 height 5
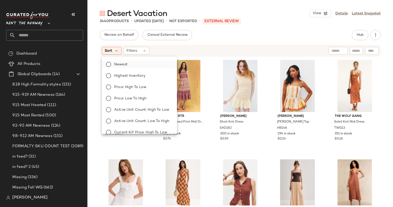
click at [135, 64] on label "Newest" at bounding box center [142, 64] width 61 height 7
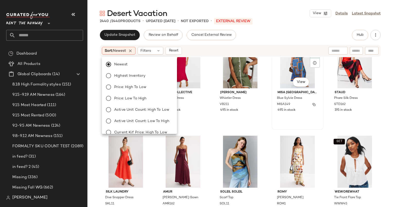
scroll to position [0, 0]
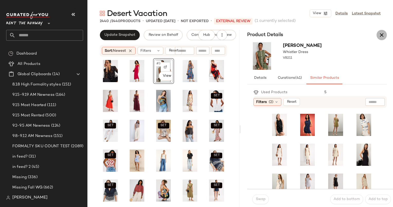
click at [377, 36] on button "button" at bounding box center [382, 35] width 10 height 10
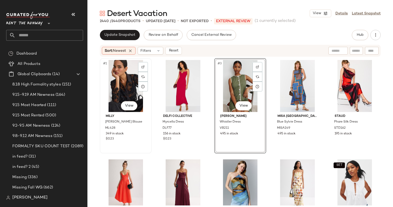
click at [126, 89] on div "#1 View" at bounding box center [126, 86] width 48 height 52
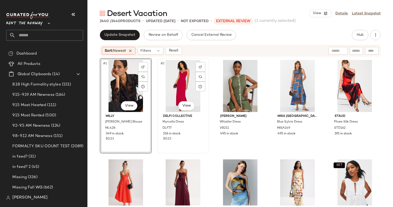
click at [170, 88] on div "#2 View" at bounding box center [183, 86] width 48 height 52
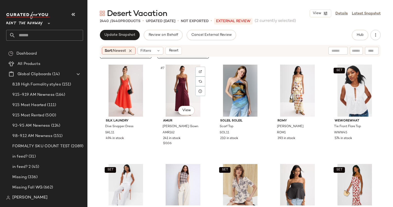
scroll to position [97, 0]
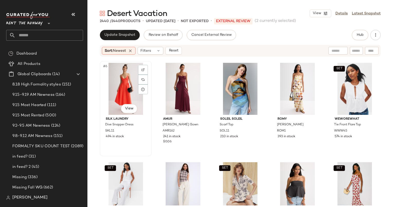
click at [123, 90] on div "#6 View" at bounding box center [126, 89] width 48 height 52
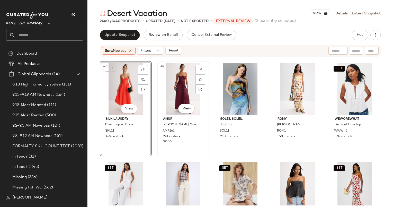
click at [172, 91] on div "#7 View" at bounding box center [183, 89] width 48 height 52
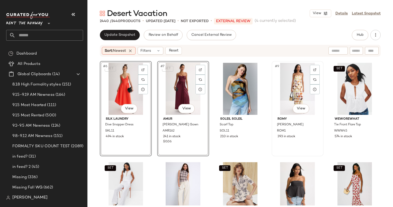
click at [298, 90] on div "#9 View" at bounding box center [298, 89] width 48 height 52
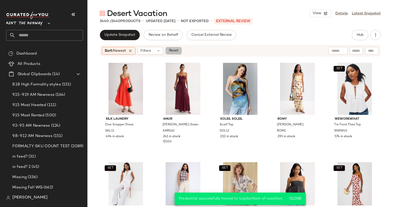
click at [180, 47] on button "Reset" at bounding box center [173, 51] width 16 height 8
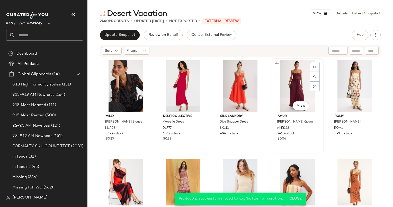
click at [318, 94] on div "#4 View" at bounding box center [298, 86] width 48 height 52
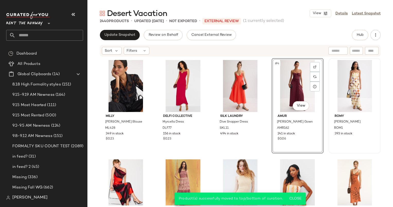
click at [338, 92] on div at bounding box center [355, 86] width 48 height 52
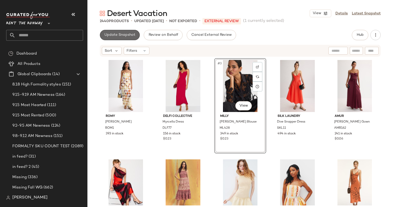
click at [106, 33] on span "Update Snapshot" at bounding box center [119, 35] width 31 height 4
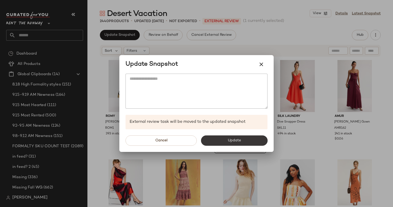
click at [239, 141] on span "Update" at bounding box center [234, 140] width 13 height 4
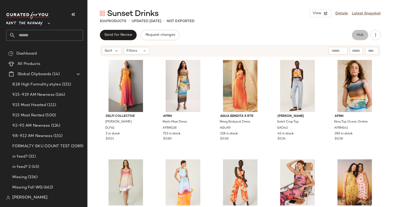
click at [358, 38] on button "Hub" at bounding box center [360, 35] width 16 height 10
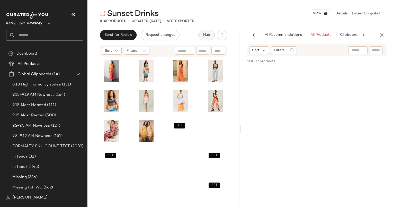
scroll to position [0, 27]
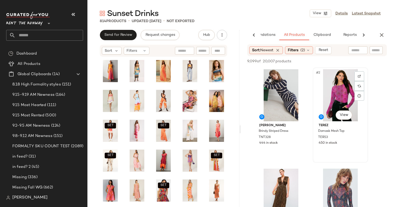
click at [334, 80] on div "#2 View" at bounding box center [341, 95] width 52 height 52
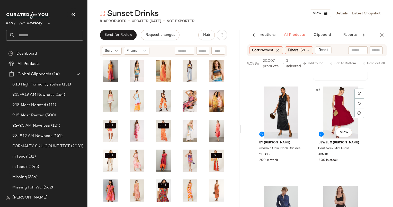
scroll to position [186, 0]
click at [335, 118] on div "#6 View" at bounding box center [341, 112] width 52 height 52
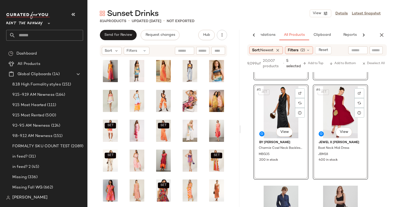
scroll to position [0, 0]
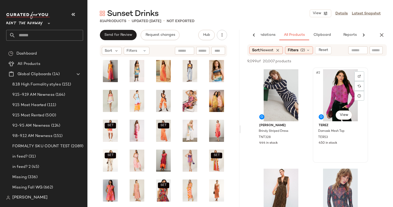
click at [331, 87] on div "#2 View" at bounding box center [341, 95] width 52 height 52
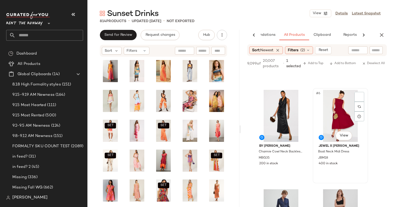
click at [334, 101] on div "#6 View" at bounding box center [341, 116] width 52 height 52
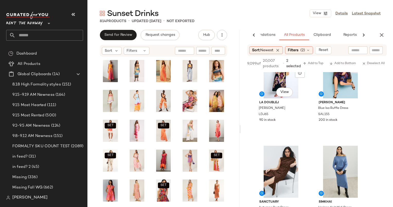
scroll to position [583, 0]
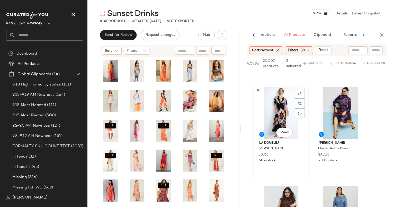
click at [276, 122] on div "#13 View" at bounding box center [281, 113] width 52 height 52
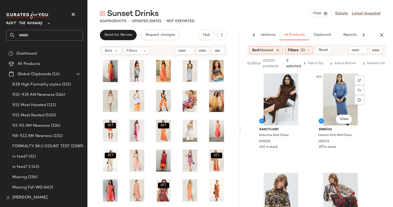
scroll to position [696, 0]
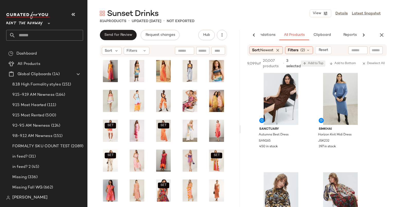
click at [313, 64] on span "Add to Top" at bounding box center [313, 64] width 20 height 4
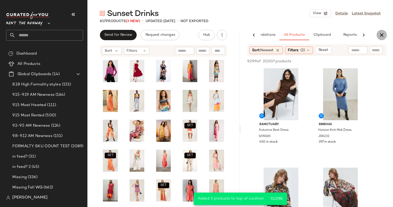
click at [383, 38] on button "button" at bounding box center [382, 35] width 10 height 10
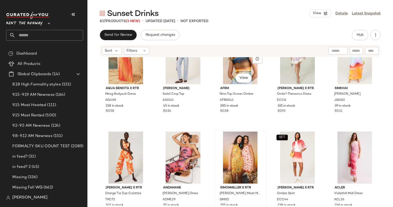
scroll to position [0, 0]
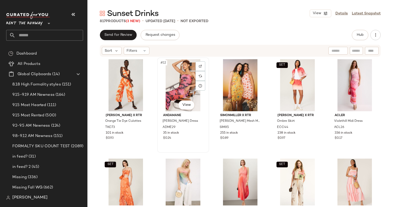
click at [181, 85] on div "#12 View" at bounding box center [183, 85] width 48 height 52
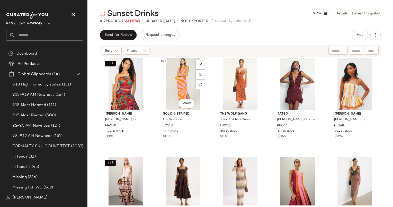
scroll to position [503, 0]
click at [230, 88] on div "#28 View" at bounding box center [240, 83] width 48 height 52
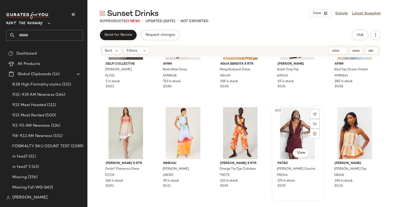
click at [290, 126] on div "#29 View" at bounding box center [298, 133] width 48 height 52
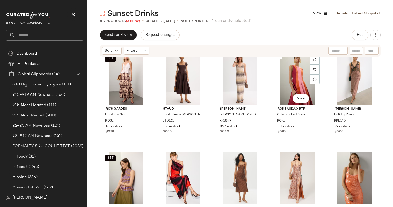
scroll to position [608, 0]
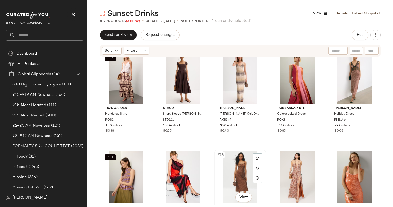
click at [232, 170] on div "#38 View" at bounding box center [240, 177] width 48 height 52
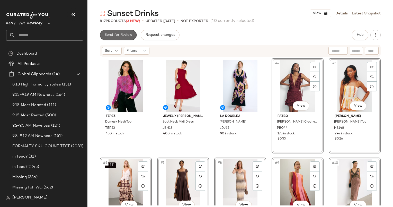
click at [120, 35] on span "Send for Review" at bounding box center [118, 35] width 28 height 4
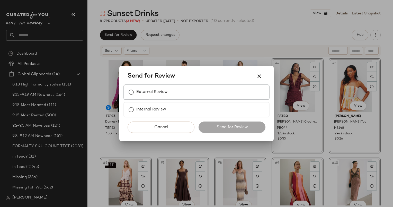
click at [181, 89] on div "External Review" at bounding box center [197, 91] width 146 height 15
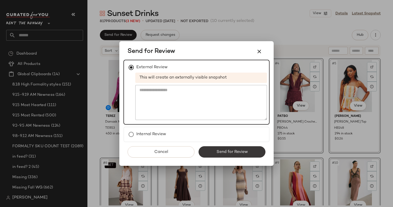
click at [222, 151] on span "Send for Review" at bounding box center [232, 152] width 32 height 5
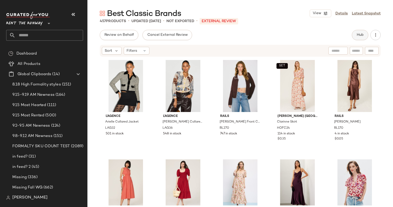
click at [356, 34] on button "Hub" at bounding box center [360, 35] width 16 height 10
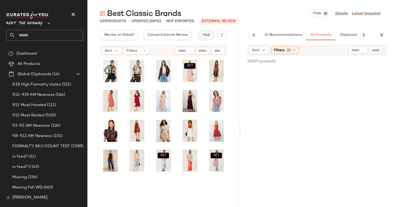
scroll to position [0, 27]
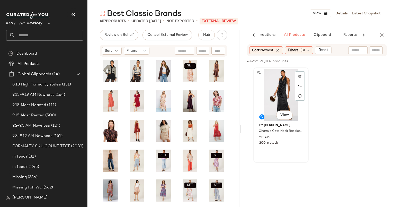
click at [290, 81] on div "#1 View" at bounding box center [281, 95] width 52 height 52
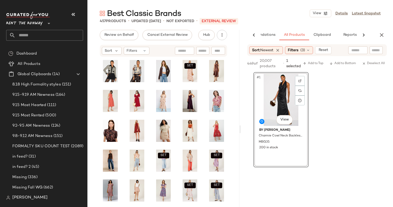
click at [314, 58] on div "449 of 20,007 products • 1 selected Add to Top Add to Bottom Deselect All" at bounding box center [317, 64] width 152 height 16
click at [316, 63] on span "Add to Top" at bounding box center [313, 64] width 20 height 4
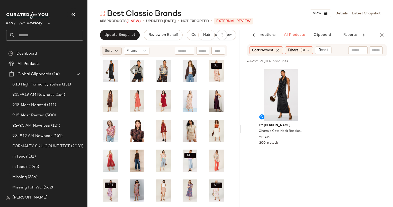
click at [115, 51] on icon at bounding box center [116, 50] width 5 height 5
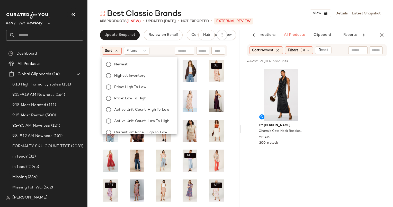
click at [127, 64] on span "Newest" at bounding box center [120, 64] width 13 height 5
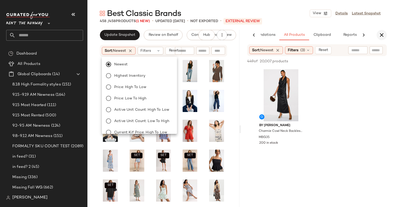
click at [381, 33] on icon "button" at bounding box center [382, 35] width 6 height 6
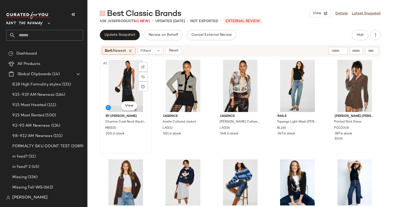
click at [123, 86] on div "#1 View" at bounding box center [126, 86] width 48 height 52
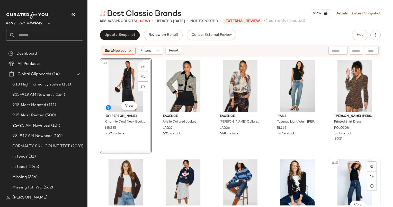
click at [346, 175] on div "#10 View" at bounding box center [355, 185] width 48 height 52
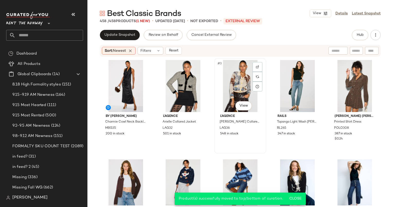
click at [232, 92] on div "#3 View" at bounding box center [240, 86] width 48 height 52
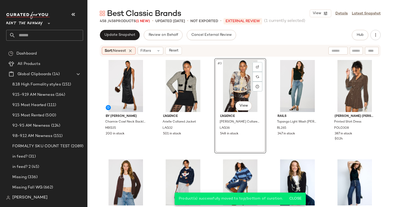
scroll to position [21, 0]
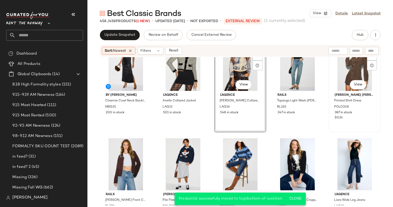
click at [337, 78] on div "#5 View" at bounding box center [355, 65] width 48 height 52
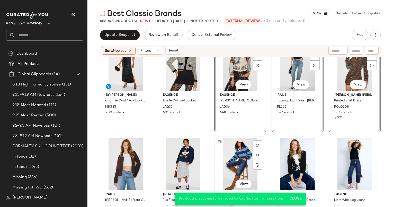
click at [238, 158] on div "#8 View" at bounding box center [240, 164] width 48 height 52
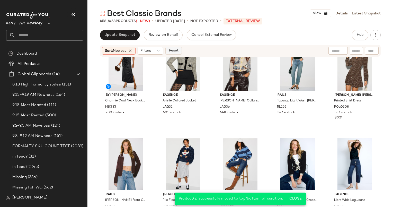
click at [177, 51] on span "Reset" at bounding box center [174, 51] width 10 height 4
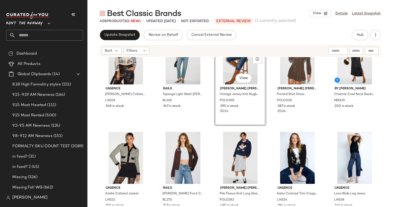
scroll to position [83, 0]
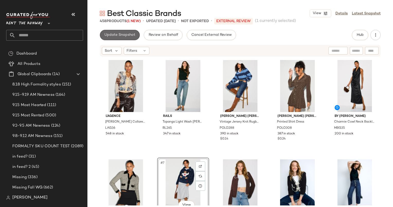
click at [133, 34] on span "Update Snapshot" at bounding box center [119, 35] width 31 height 4
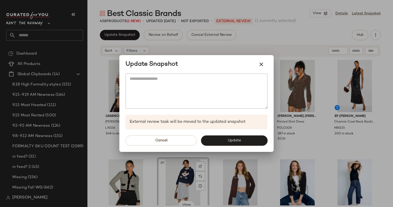
click at [222, 135] on div "Cancel Update" at bounding box center [196, 140] width 154 height 23
click at [232, 155] on div at bounding box center [196, 103] width 393 height 207
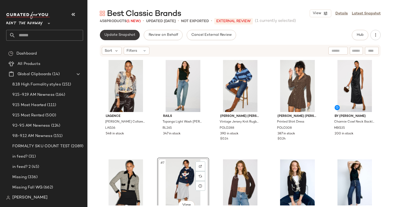
click at [121, 35] on span "Update Snapshot" at bounding box center [119, 35] width 31 height 4
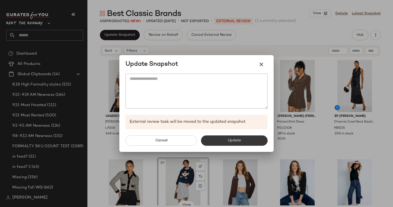
click at [211, 140] on button "Update" at bounding box center [234, 140] width 67 height 10
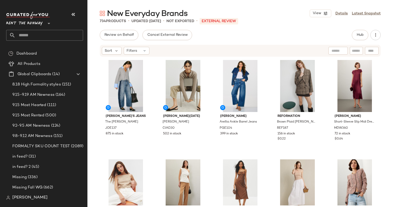
click at [350, 37] on div "Review on Behalf Cancel External Review Hub" at bounding box center [240, 35] width 281 height 10
click at [356, 38] on button "Hub" at bounding box center [360, 35] width 16 height 10
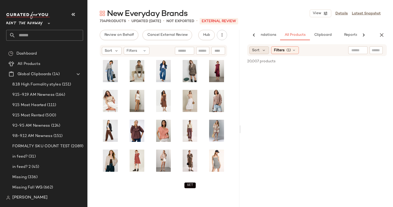
scroll to position [0, 27]
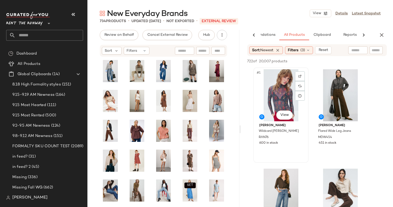
click at [277, 101] on div "#1 View" at bounding box center [281, 95] width 52 height 52
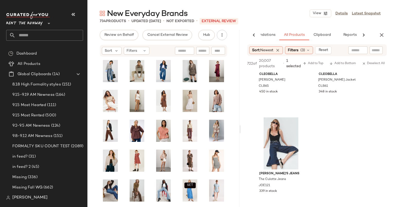
scroll to position [345, 0]
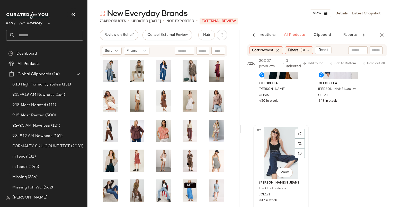
click at [281, 142] on div "#9 View" at bounding box center [281, 153] width 52 height 52
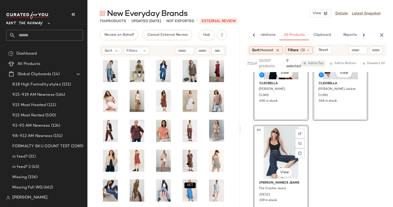
click at [317, 66] on button "Add to Top" at bounding box center [313, 63] width 24 height 6
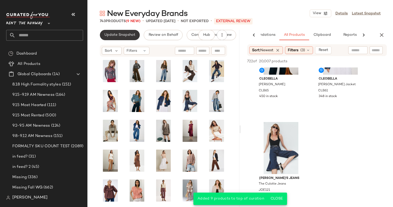
click at [102, 34] on button "Update Snapshot" at bounding box center [120, 35] width 40 height 10
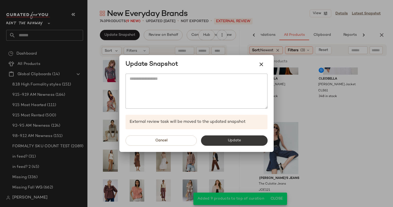
click at [214, 136] on button "Update" at bounding box center [234, 140] width 67 height 10
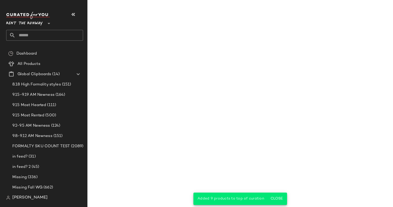
scroll to position [642, 0]
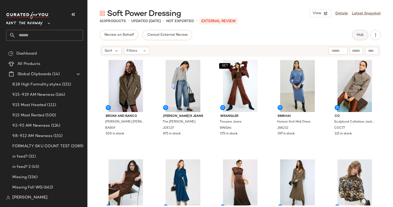
click at [357, 34] on span "Hub" at bounding box center [360, 35] width 7 height 4
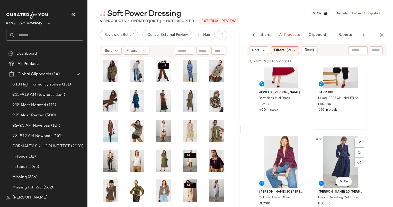
scroll to position [477, 0]
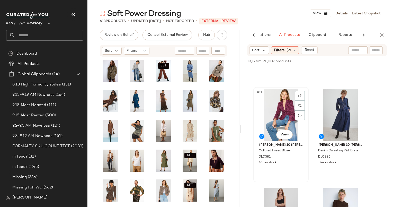
click at [289, 113] on div "#11 View" at bounding box center [281, 115] width 52 height 52
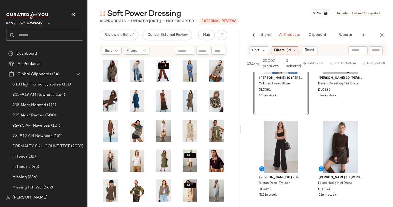
scroll to position [563, 0]
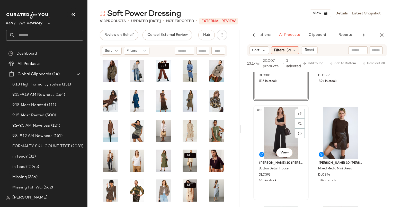
click at [284, 126] on div "#13 View" at bounding box center [281, 133] width 52 height 52
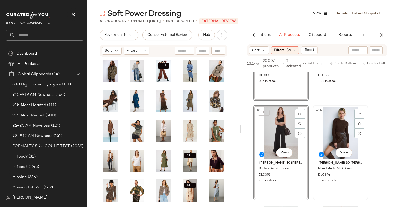
scroll to position [663, 0]
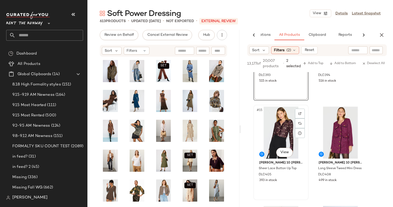
click at [289, 126] on div "#15 View" at bounding box center [281, 133] width 52 height 52
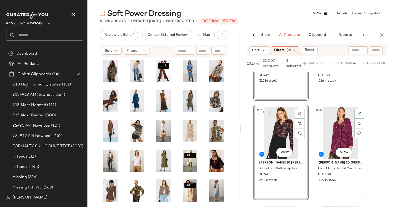
click at [341, 125] on div "#16 View" at bounding box center [341, 133] width 52 height 52
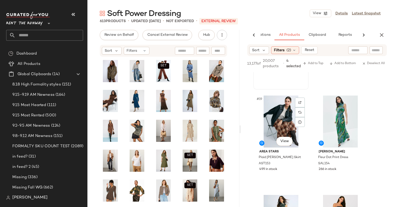
scroll to position [873, 0]
click at [338, 85] on div "#18 View Area Stars Gara Midi Shirt Dress AST148 341 in stock" at bounding box center [340, 42] width 54 height 94
click at [312, 65] on span "Add to Top" at bounding box center [313, 64] width 20 height 4
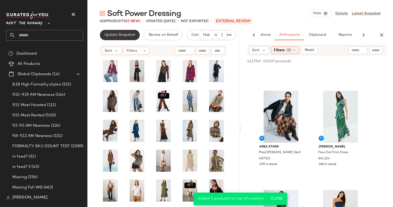
click at [112, 39] on button "Update Snapshot" at bounding box center [120, 35] width 40 height 10
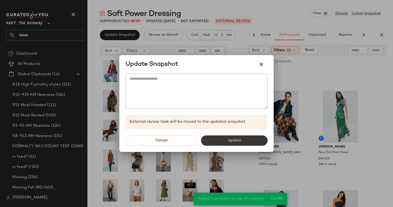
click at [226, 142] on button "Update" at bounding box center [234, 140] width 67 height 10
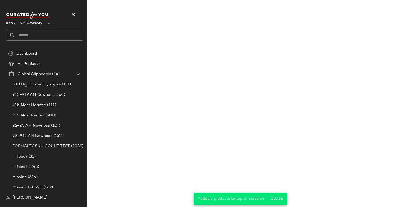
scroll to position [1668, 0]
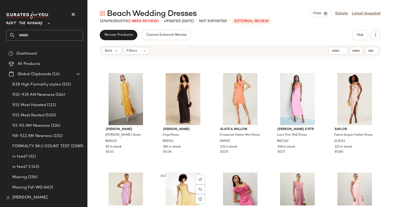
scroll to position [506, 0]
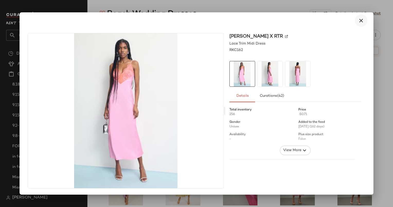
click at [363, 25] on button "button" at bounding box center [361, 20] width 12 height 12
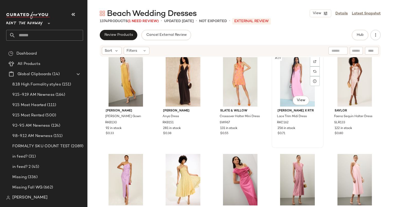
click at [284, 93] on div "#29 View" at bounding box center [298, 81] width 48 height 52
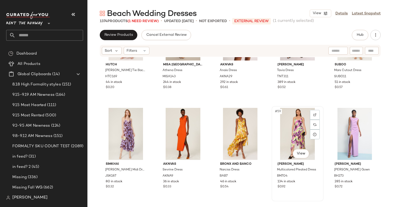
scroll to position [1048, 0]
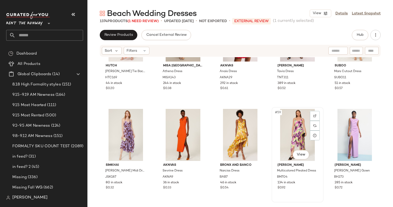
click at [300, 134] on div "#59 View" at bounding box center [298, 135] width 48 height 52
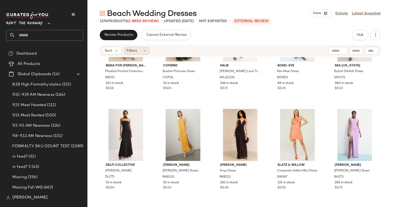
click at [137, 48] on div "Filters" at bounding box center [137, 51] width 26 height 8
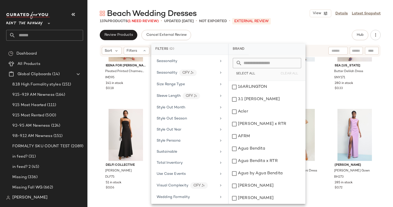
scroll to position [652, 0]
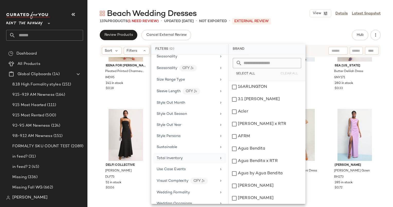
click at [180, 154] on div "Total Inventory" at bounding box center [189, 158] width 73 height 10
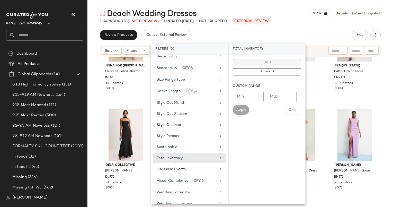
click at [261, 62] on button "For 0" at bounding box center [267, 62] width 68 height 7
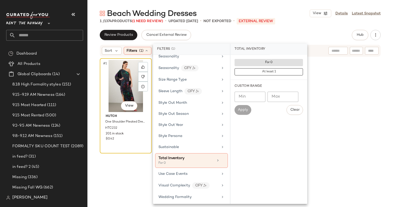
click at [119, 74] on div "#1 View" at bounding box center [126, 86] width 48 height 52
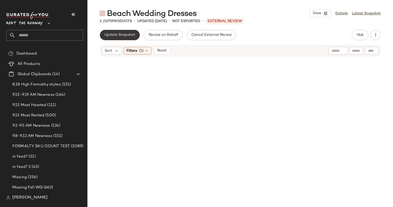
click at [120, 38] on button "Update Snapshot" at bounding box center [120, 35] width 40 height 10
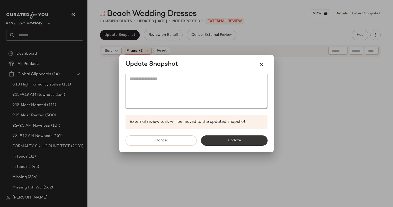
click at [236, 136] on button "Update" at bounding box center [234, 140] width 67 height 10
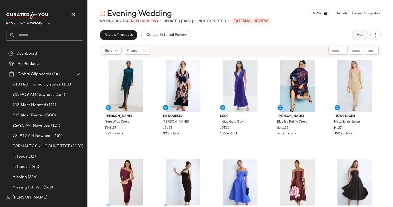
click at [365, 37] on button "Hub" at bounding box center [360, 35] width 16 height 10
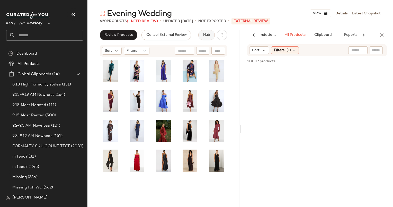
scroll to position [0, 27]
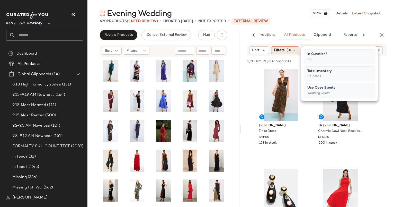
click at [285, 51] on div "Filters (3)" at bounding box center [285, 50] width 28 height 8
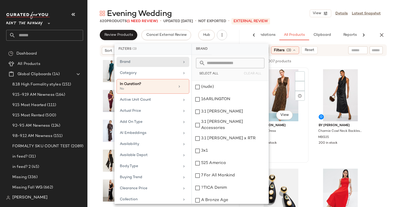
click at [283, 88] on div "#1 View" at bounding box center [281, 95] width 52 height 52
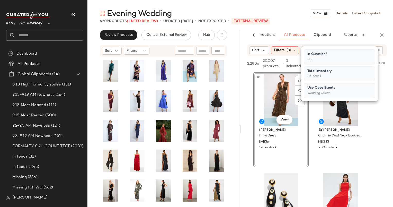
scroll to position [7, 0]
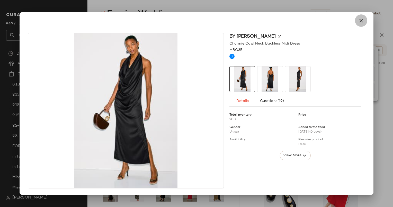
click at [364, 18] on button "button" at bounding box center [361, 20] width 12 height 12
click at [361, 22] on icon "button" at bounding box center [361, 21] width 6 height 6
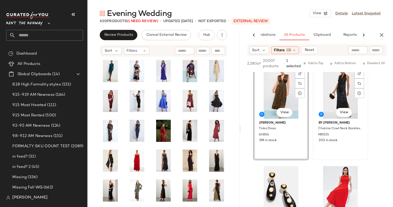
click at [321, 92] on div "#2 View" at bounding box center [341, 93] width 52 height 52
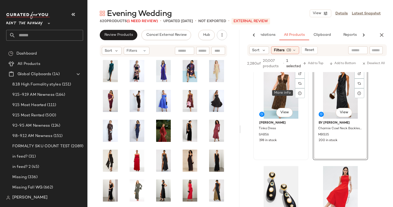
click at [278, 81] on div "#1 View" at bounding box center [281, 93] width 52 height 52
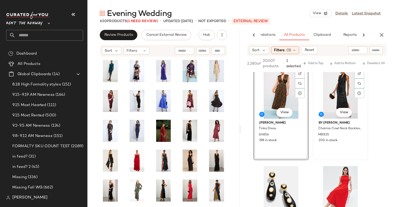
click at [338, 83] on div "#2 View" at bounding box center [341, 93] width 52 height 52
click at [310, 62] on span "Add to Top" at bounding box center [313, 64] width 20 height 4
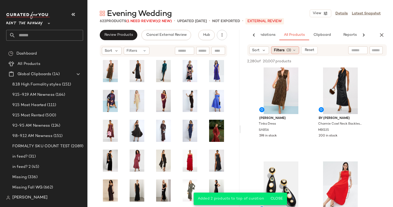
click at [282, 52] on span "Filters" at bounding box center [279, 50] width 11 height 5
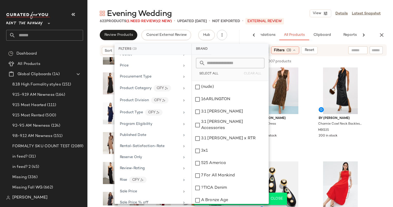
scroll to position [754, 0]
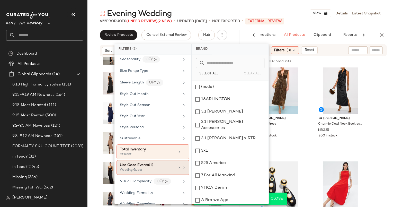
click at [180, 165] on div at bounding box center [181, 167] width 9 height 4
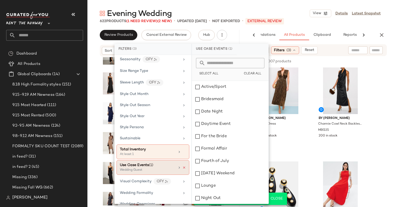
click at [182, 166] on icon at bounding box center [184, 168] width 4 height 4
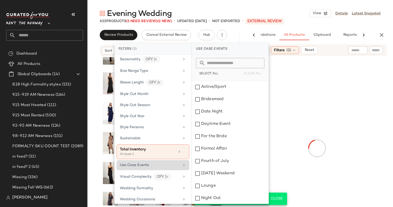
scroll to position [749, 0]
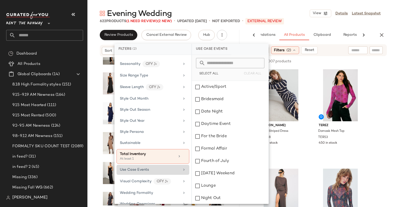
click at [318, 64] on div at bounding box center [351, 61] width 72 height 6
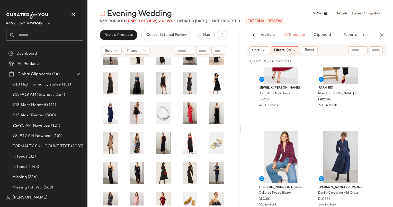
scroll to position [290, 0]
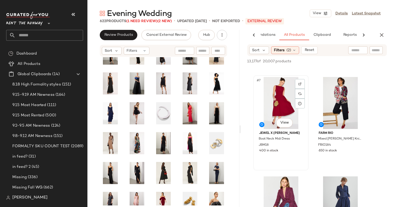
click at [278, 99] on div "#7 View" at bounding box center [281, 103] width 52 height 52
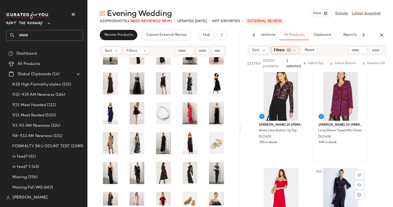
scroll to position [706, 0]
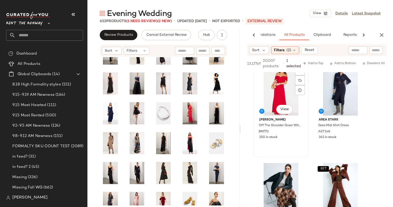
click at [278, 84] on div "#15 View" at bounding box center [281, 90] width 52 height 52
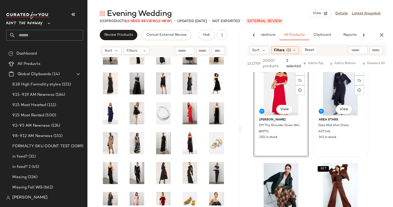
scroll to position [799, 0]
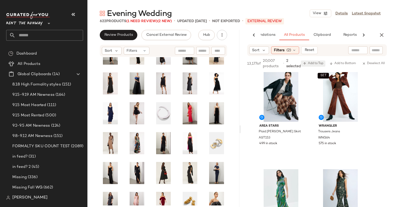
click at [315, 64] on span "Add to Top" at bounding box center [313, 64] width 20 height 4
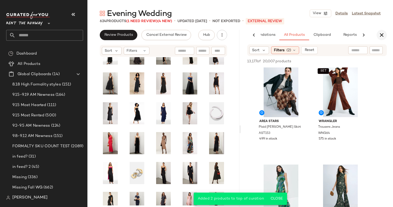
click at [382, 38] on icon "button" at bounding box center [382, 35] width 6 height 6
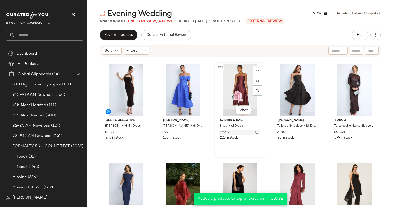
scroll to position [0, 0]
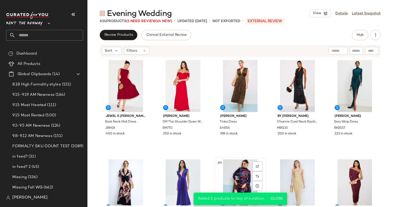
click at [235, 168] on div "#8 View" at bounding box center [240, 185] width 48 height 52
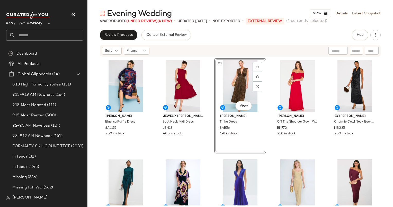
click at [140, 56] on div "Sort Filters" at bounding box center [240, 51] width 281 height 12
click at [136, 50] on span "Filters" at bounding box center [132, 50] width 11 height 5
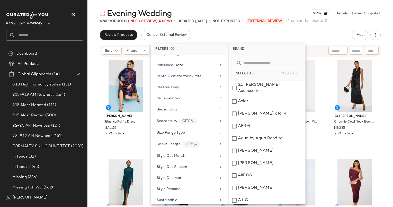
scroll to position [651, 0]
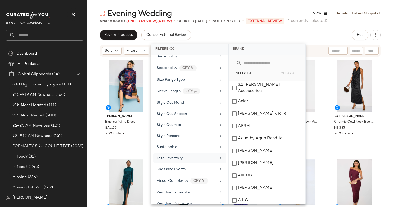
click at [186, 154] on div "Total Inventory" at bounding box center [189, 158] width 73 height 10
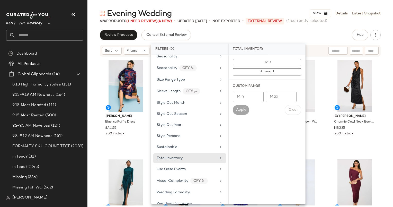
click at [257, 58] on div "For 0 At least 1" at bounding box center [267, 67] width 77 height 25
click at [259, 65] on button "For 0" at bounding box center [267, 62] width 68 height 7
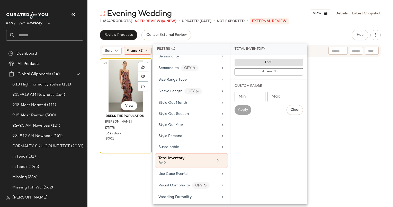
click at [128, 69] on div "#1 View" at bounding box center [126, 86] width 48 height 52
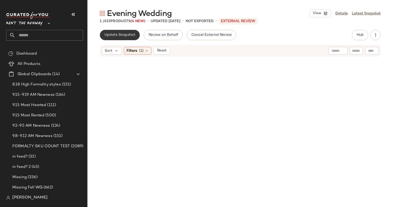
click at [111, 33] on span "Update Snapshot" at bounding box center [119, 35] width 31 height 4
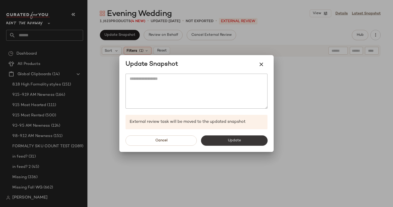
click at [222, 142] on button "Update" at bounding box center [234, 140] width 67 height 10
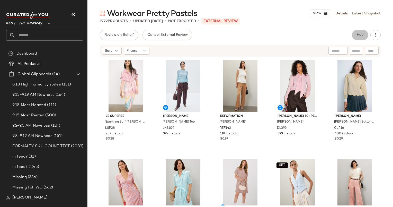
click at [360, 33] on span "Hub" at bounding box center [360, 35] width 7 height 4
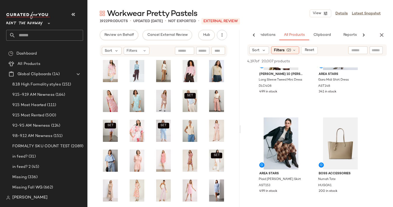
scroll to position [250, 0]
click at [380, 38] on button "button" at bounding box center [382, 35] width 10 height 10
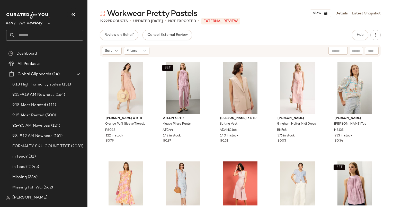
scroll to position [606, 0]
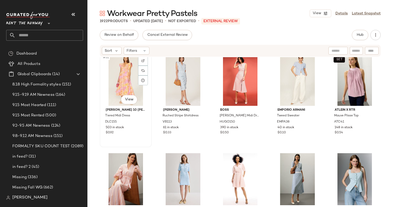
click at [129, 80] on div "#31 View" at bounding box center [126, 80] width 48 height 52
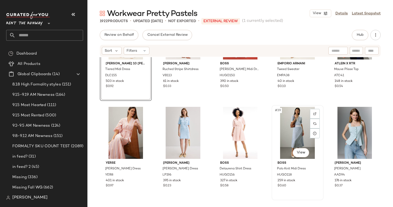
scroll to position [723, 0]
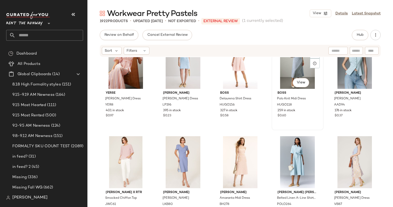
click at [287, 68] on div "#39 View" at bounding box center [298, 63] width 48 height 52
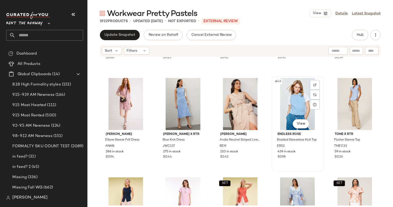
scroll to position [905, 0]
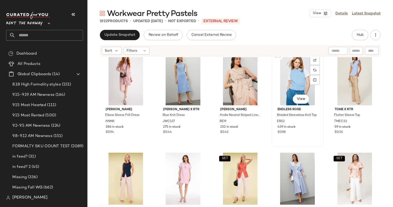
click at [297, 69] on div "#49 View" at bounding box center [298, 79] width 48 height 52
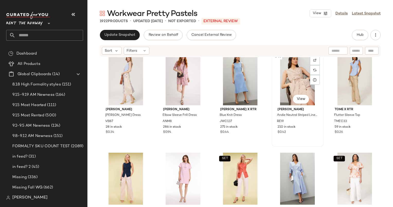
click at [285, 83] on div "#49 View" at bounding box center [298, 79] width 48 height 52
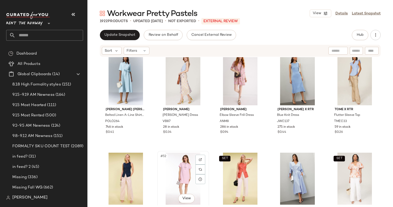
click at [186, 179] on div "#52 View" at bounding box center [183, 179] width 48 height 52
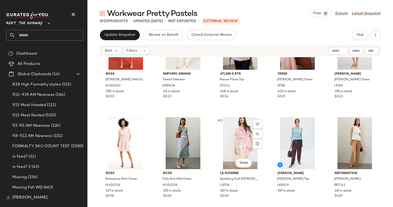
scroll to position [158, 0]
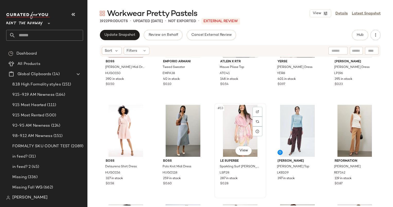
click at [238, 125] on div "#13 View" at bounding box center [240, 131] width 48 height 52
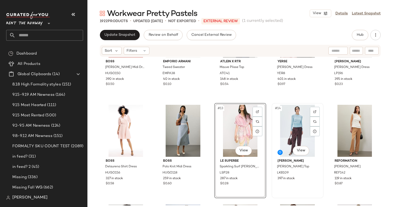
click at [280, 126] on div "#14 View" at bounding box center [298, 131] width 48 height 52
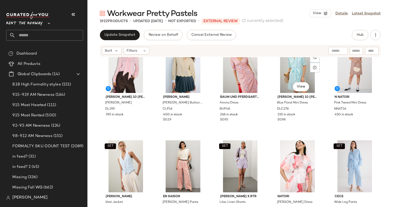
scroll to position [322, 0]
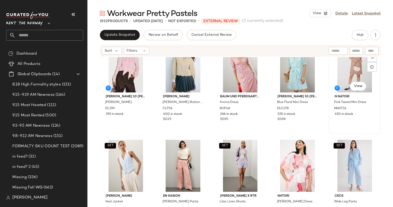
click at [341, 77] on div "#20 View" at bounding box center [355, 66] width 48 height 52
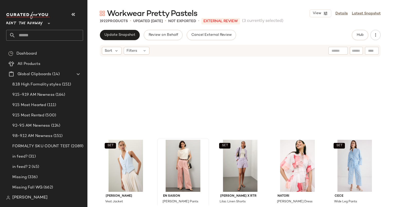
scroll to position [423, 0]
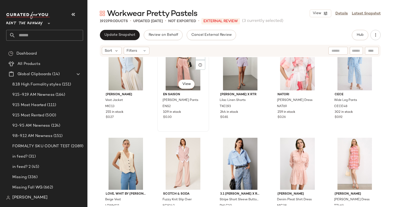
click at [184, 66] on div "#22 View" at bounding box center [183, 64] width 48 height 52
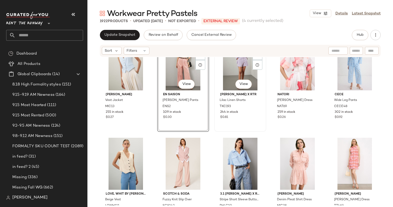
click at [231, 70] on div "SET #23 View" at bounding box center [240, 64] width 48 height 52
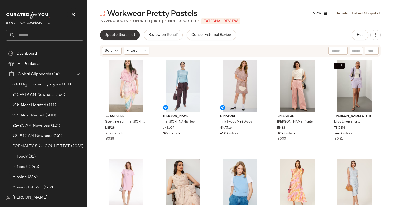
click at [130, 37] on button "Update Snapshot" at bounding box center [120, 35] width 40 height 10
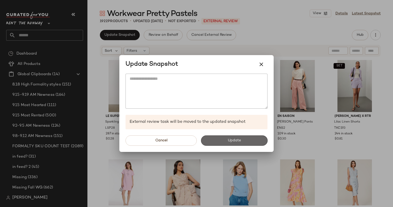
click at [224, 138] on button "Update" at bounding box center [234, 140] width 67 height 10
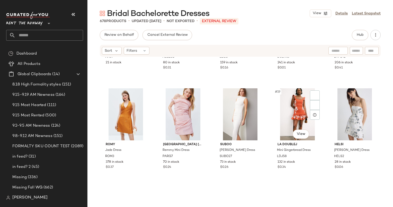
scroll to position [279, 0]
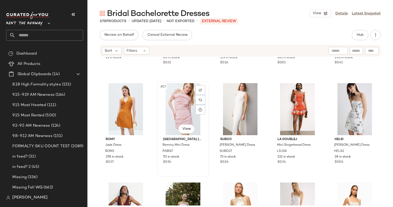
click at [185, 105] on div "#17 View" at bounding box center [183, 109] width 48 height 52
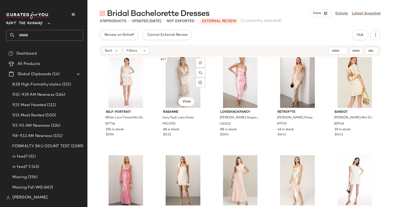
scroll to position [505, 0]
click at [177, 85] on div "#27 View" at bounding box center [183, 82] width 48 height 52
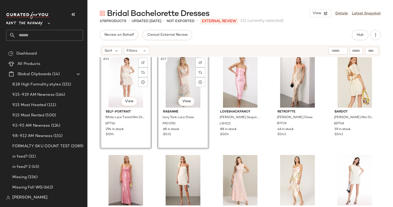
click at [177, 85] on div "#27 View" at bounding box center [183, 82] width 48 height 52
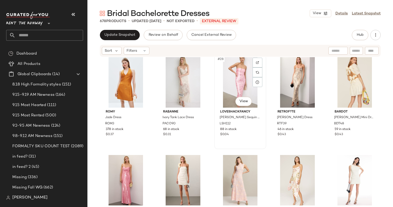
click at [226, 80] on div "#28 View" at bounding box center [240, 82] width 48 height 52
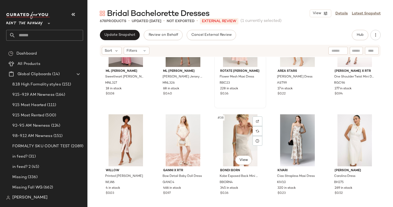
scroll to position [599, 0]
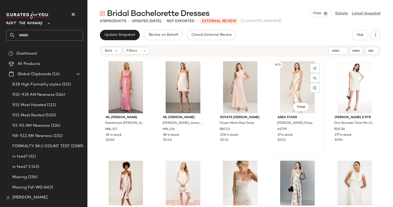
click at [293, 79] on div "#34 View" at bounding box center [298, 87] width 48 height 52
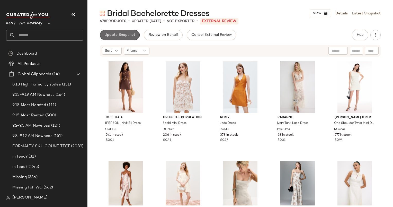
click at [127, 36] on span "Update Snapshot" at bounding box center [119, 35] width 31 height 4
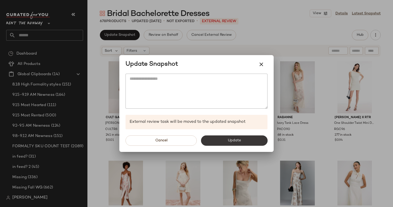
click at [225, 140] on button "Update" at bounding box center [234, 140] width 67 height 10
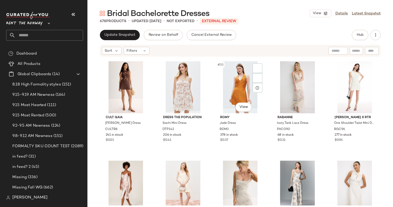
scroll to position [698, 0]
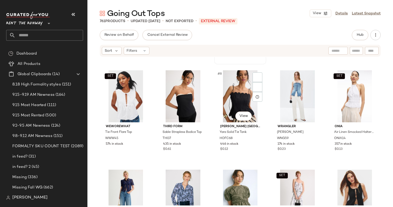
scroll to position [93, 0]
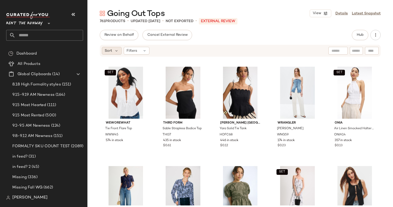
click at [105, 52] on span "Sort" at bounding box center [108, 50] width 7 height 5
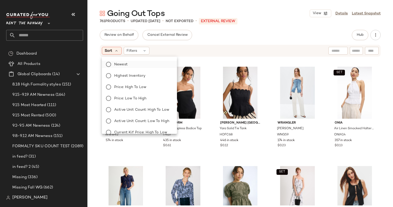
click at [138, 65] on label "Newest" at bounding box center [142, 64] width 61 height 7
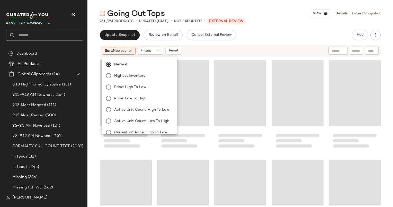
click at [230, 46] on div "Sort: Newest Filters Reset" at bounding box center [240, 51] width 281 height 12
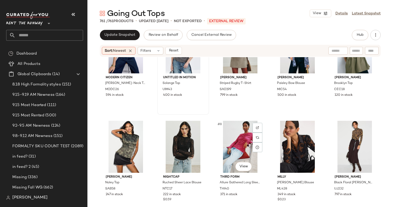
scroll to position [37, 0]
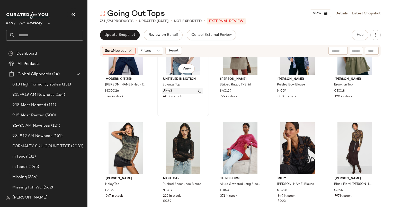
click at [198, 91] on img "button" at bounding box center [199, 91] width 3 height 3
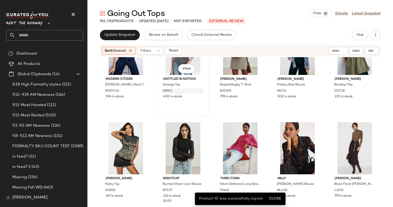
click at [196, 104] on div "#2 View Untitled in Motion Solange Top UIM43 400 in stock" at bounding box center [183, 69] width 51 height 94
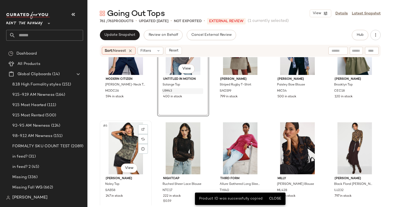
click at [127, 138] on div "#6 View" at bounding box center [126, 148] width 48 height 52
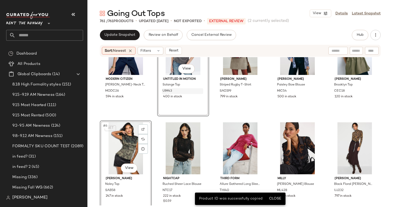
scroll to position [109, 0]
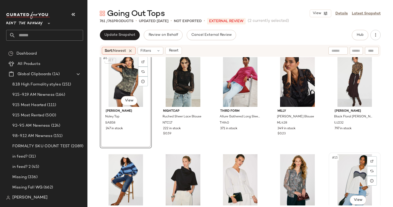
click at [348, 177] on div "#15 View" at bounding box center [355, 180] width 48 height 52
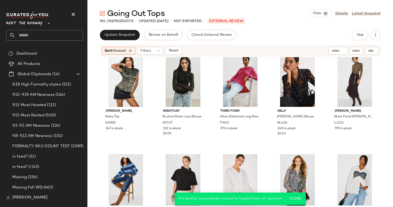
click at [178, 55] on div "Sort: Newest Filters Reset" at bounding box center [240, 51] width 281 height 12
click at [176, 50] on span "Reset" at bounding box center [174, 51] width 10 height 4
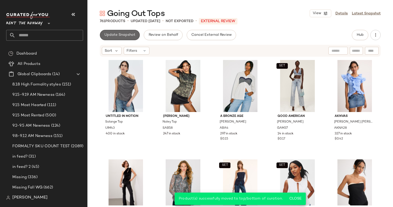
click at [120, 37] on span "Update Snapshot" at bounding box center [119, 35] width 31 height 4
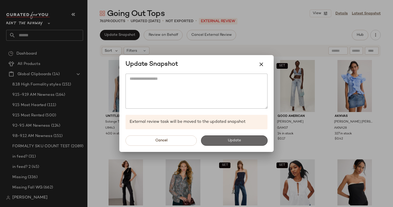
click at [224, 140] on button "Update" at bounding box center [234, 140] width 67 height 10
